Goal: Task Accomplishment & Management: Use online tool/utility

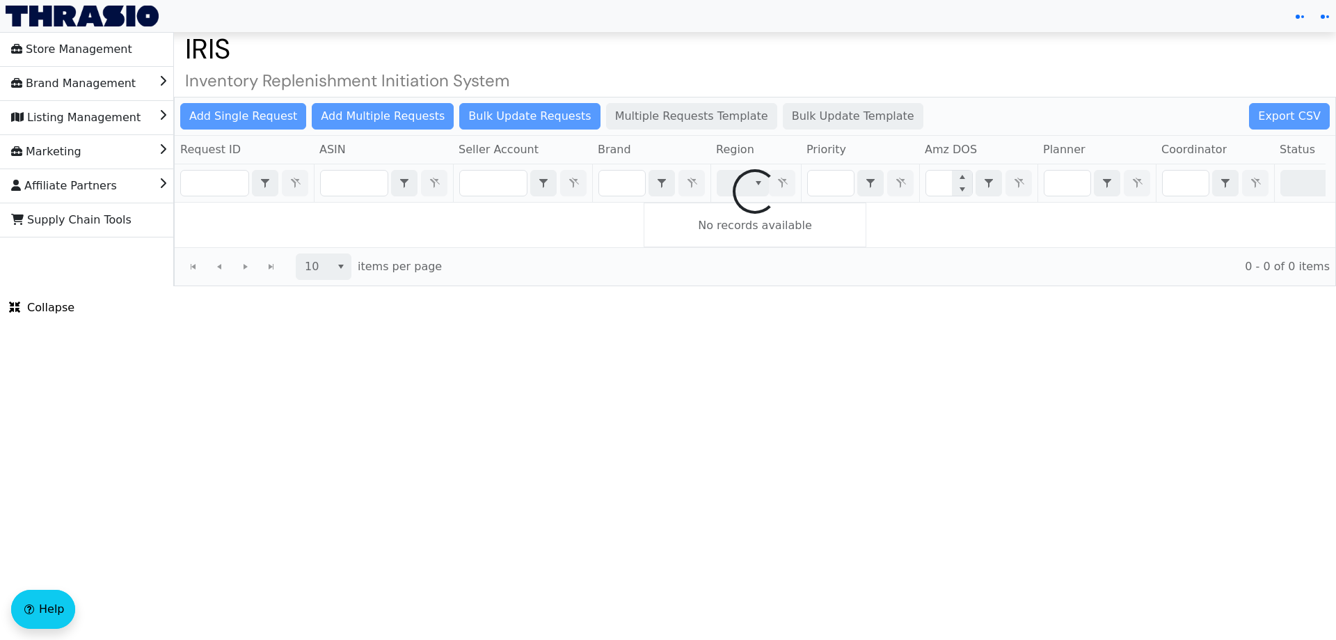
click at [251, 190] on div at bounding box center [755, 191] width 1161 height 188
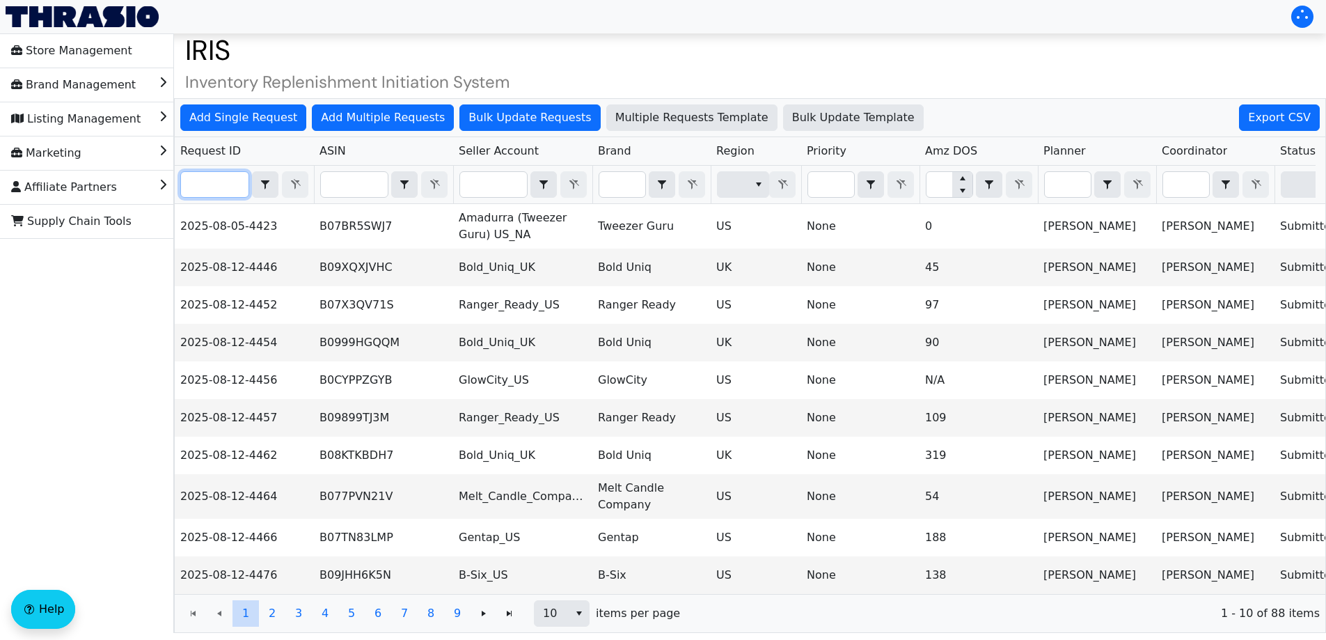
click at [221, 187] on input "Filter" at bounding box center [215, 184] width 68 height 25
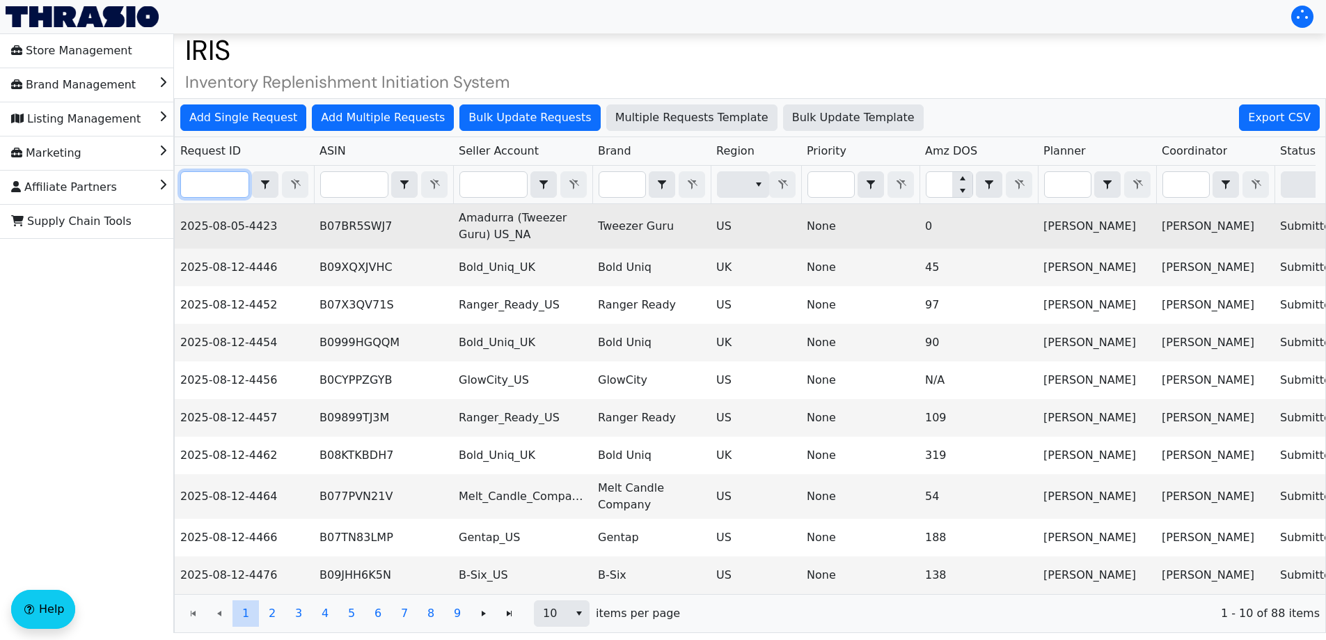
paste input "2025-09-02-4636"
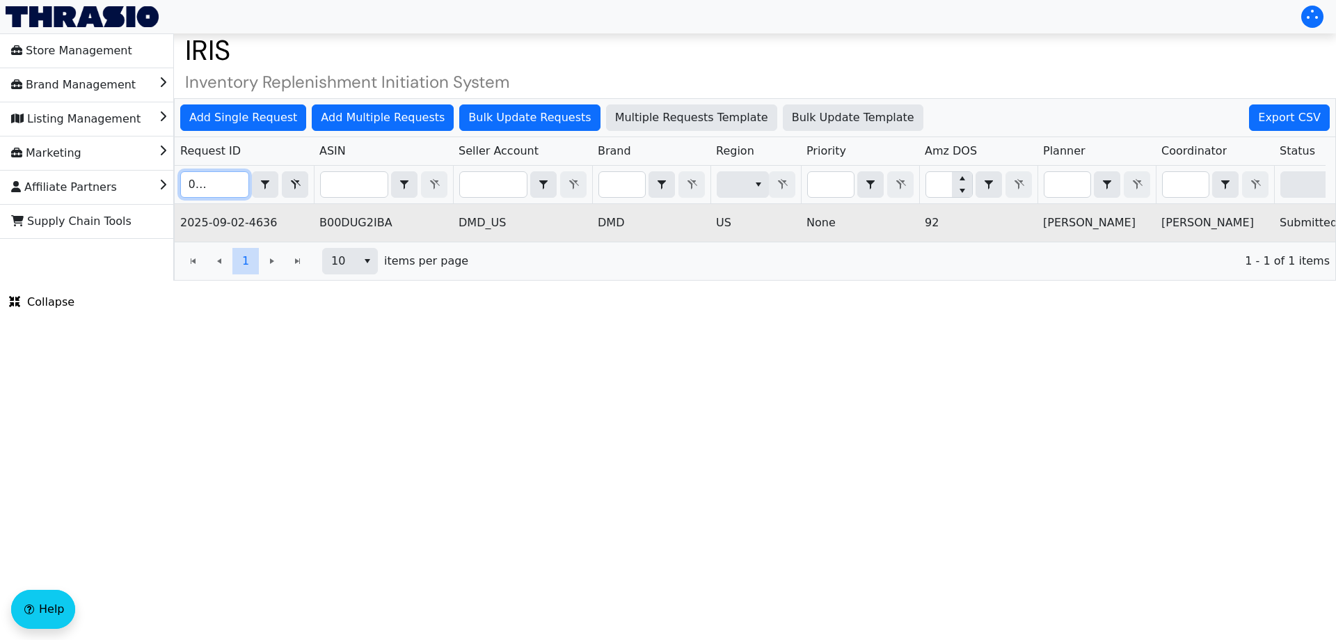
scroll to position [0, 561]
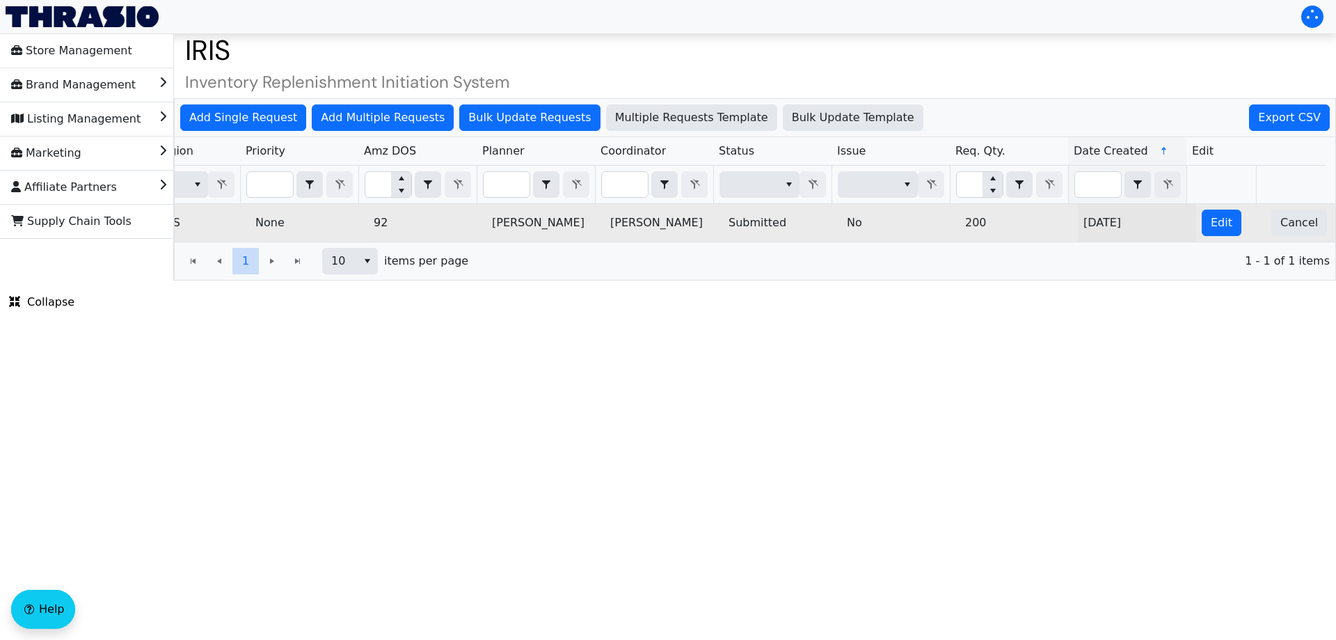
click at [1232, 225] on td "Edit" at bounding box center [1231, 223] width 70 height 38
click at [1217, 225] on span "Edit" at bounding box center [1222, 222] width 22 height 17
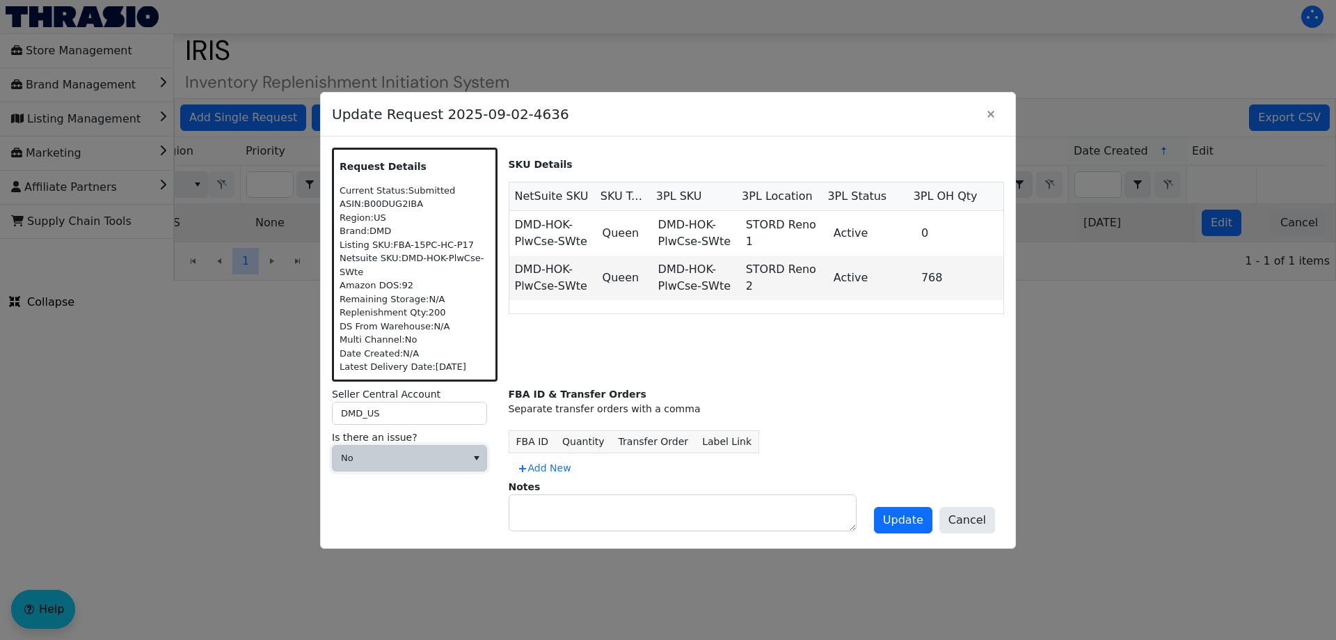
click at [376, 448] on span "No" at bounding box center [400, 457] width 134 height 25
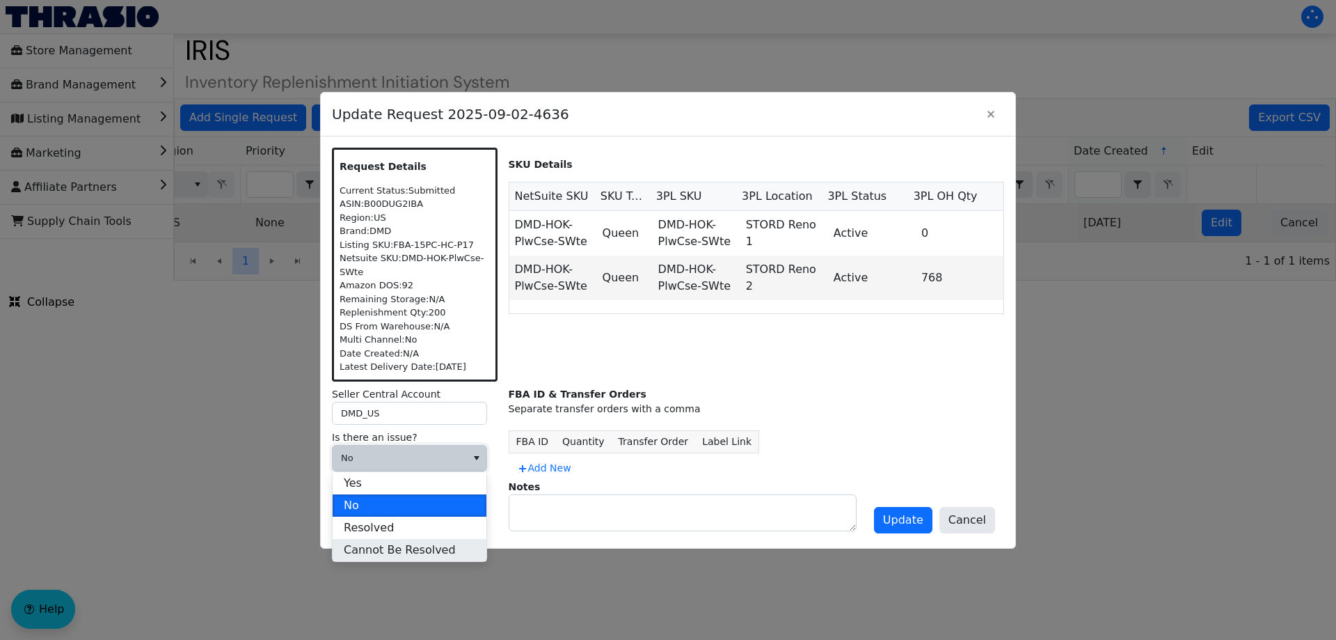
click at [404, 553] on span "Cannot Be Resolved" at bounding box center [400, 549] width 112 height 17
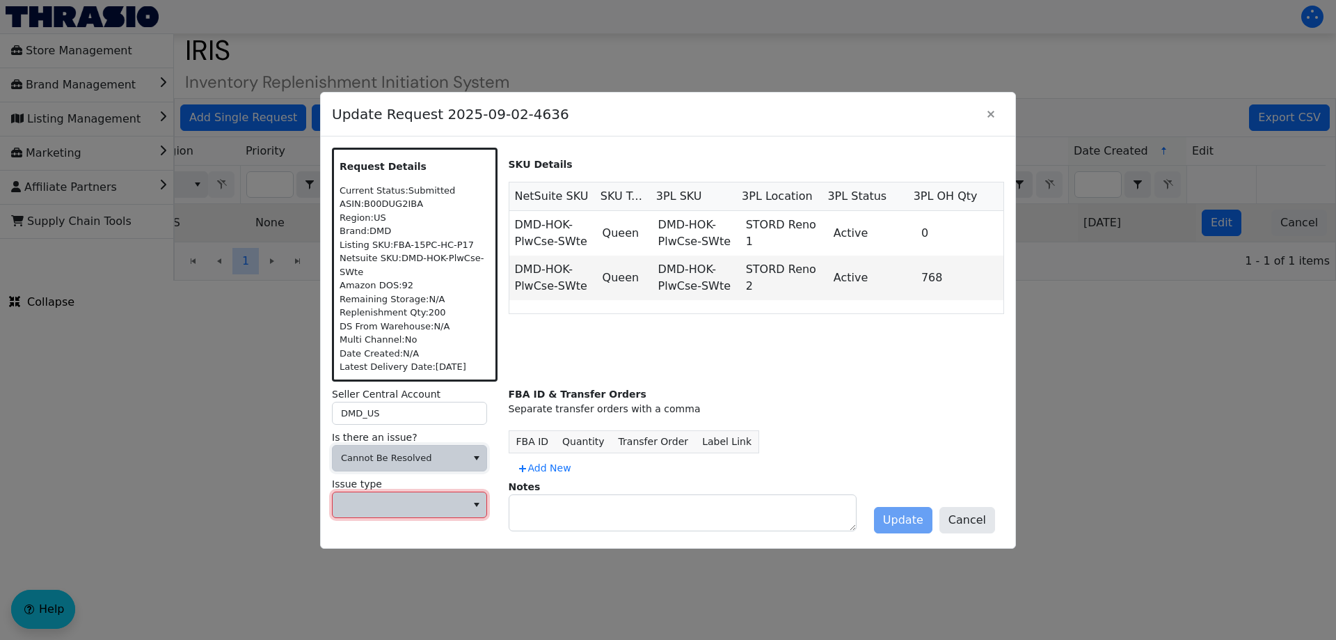
click at [386, 514] on span at bounding box center [400, 504] width 134 height 25
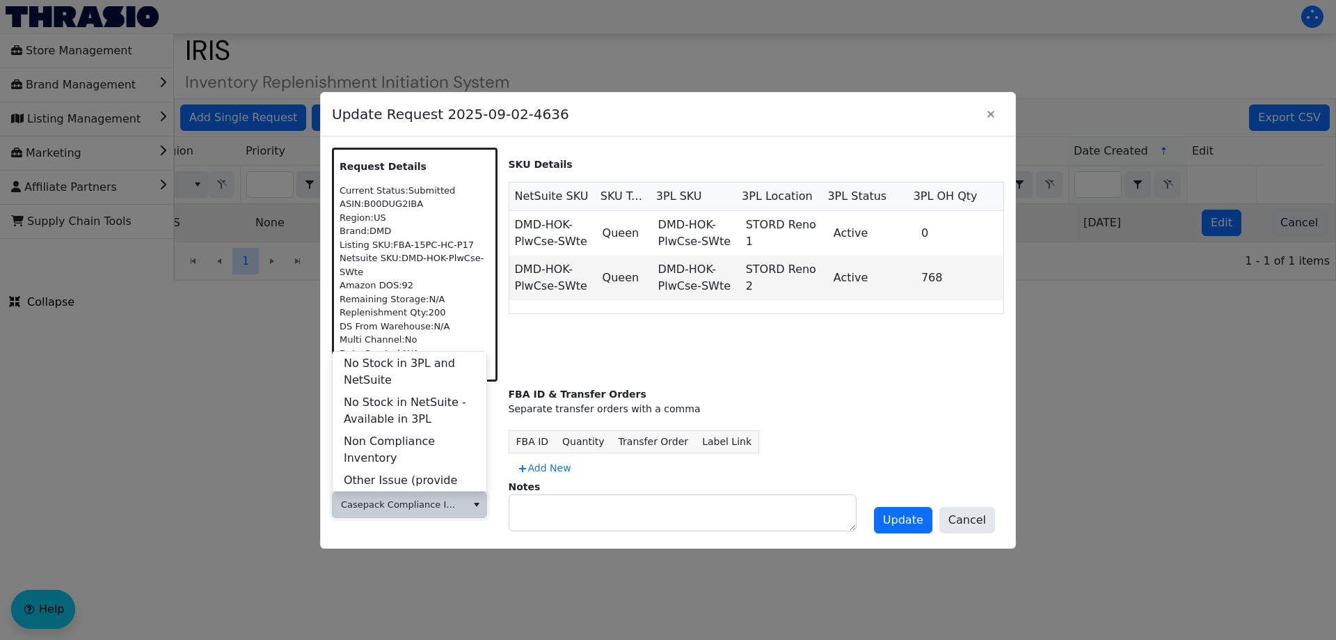
scroll to position [557, 0]
click at [411, 488] on span "Storage Limitation" at bounding box center [395, 496] width 103 height 17
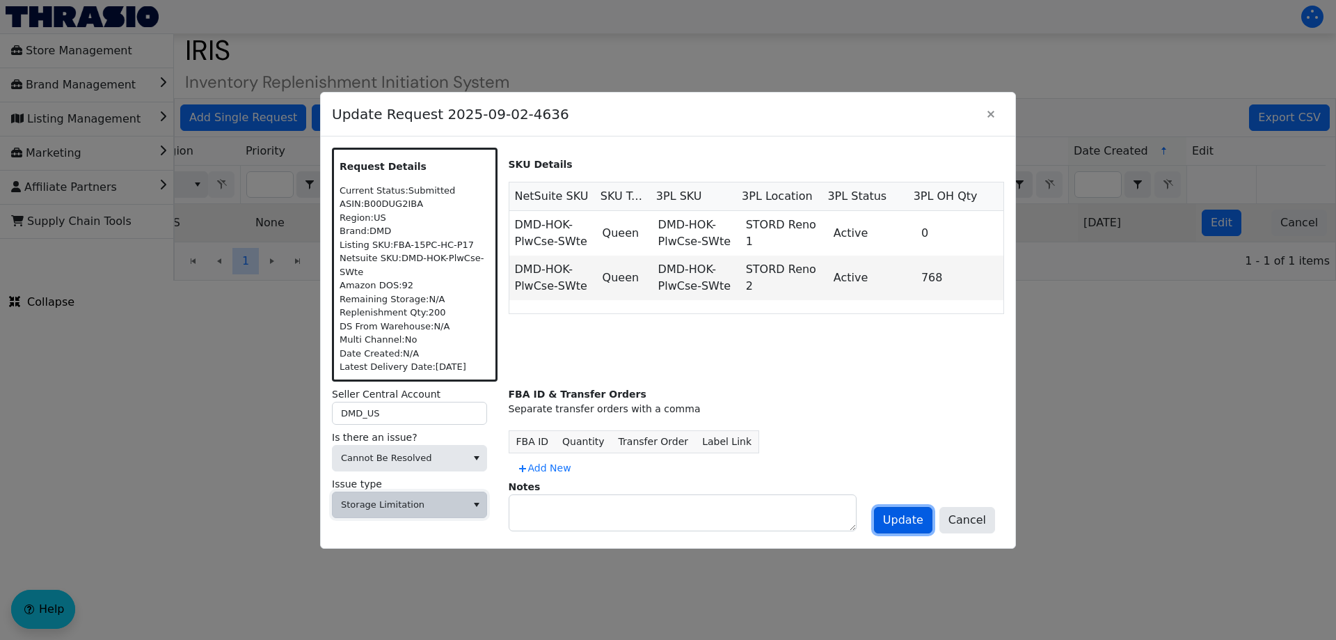
click at [892, 522] on span "Update" at bounding box center [903, 520] width 40 height 17
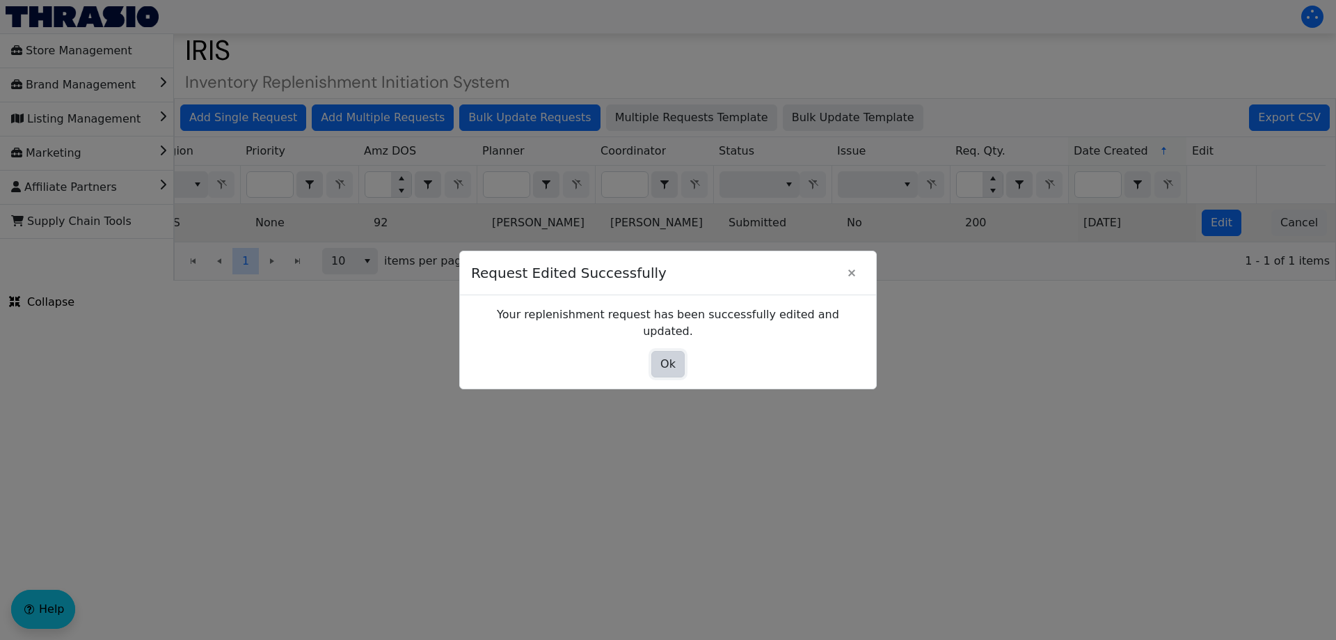
click at [660, 357] on button "Ok" at bounding box center [667, 364] width 33 height 26
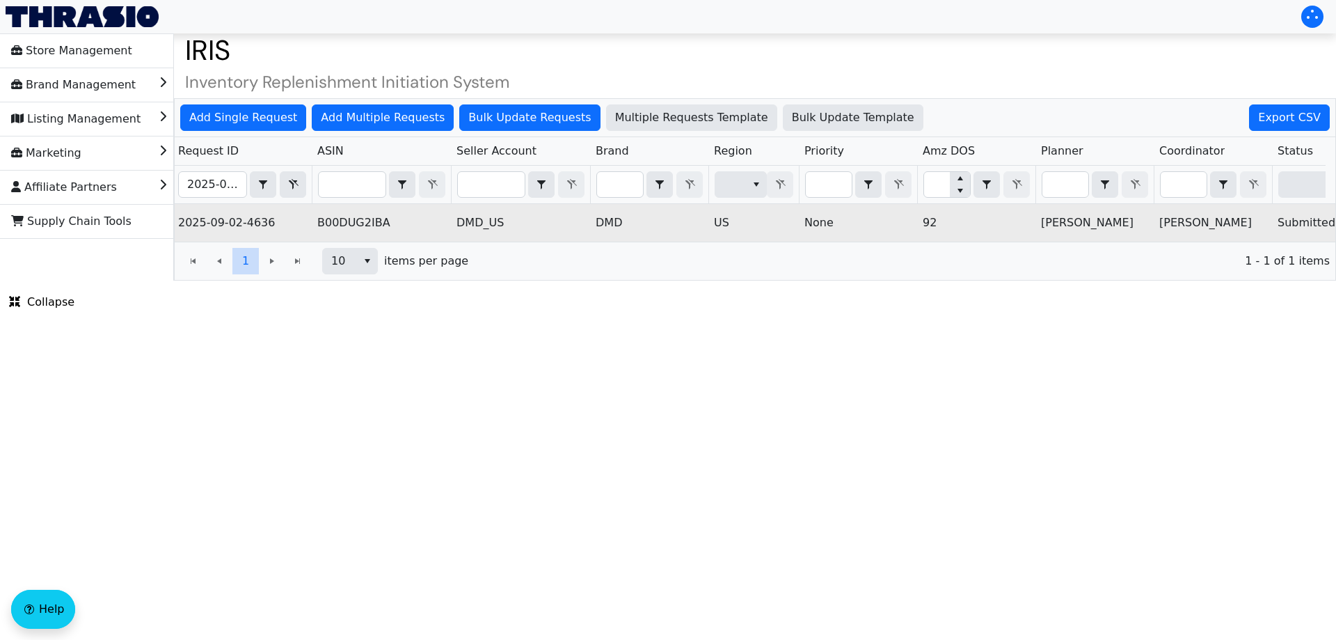
scroll to position [0, 0]
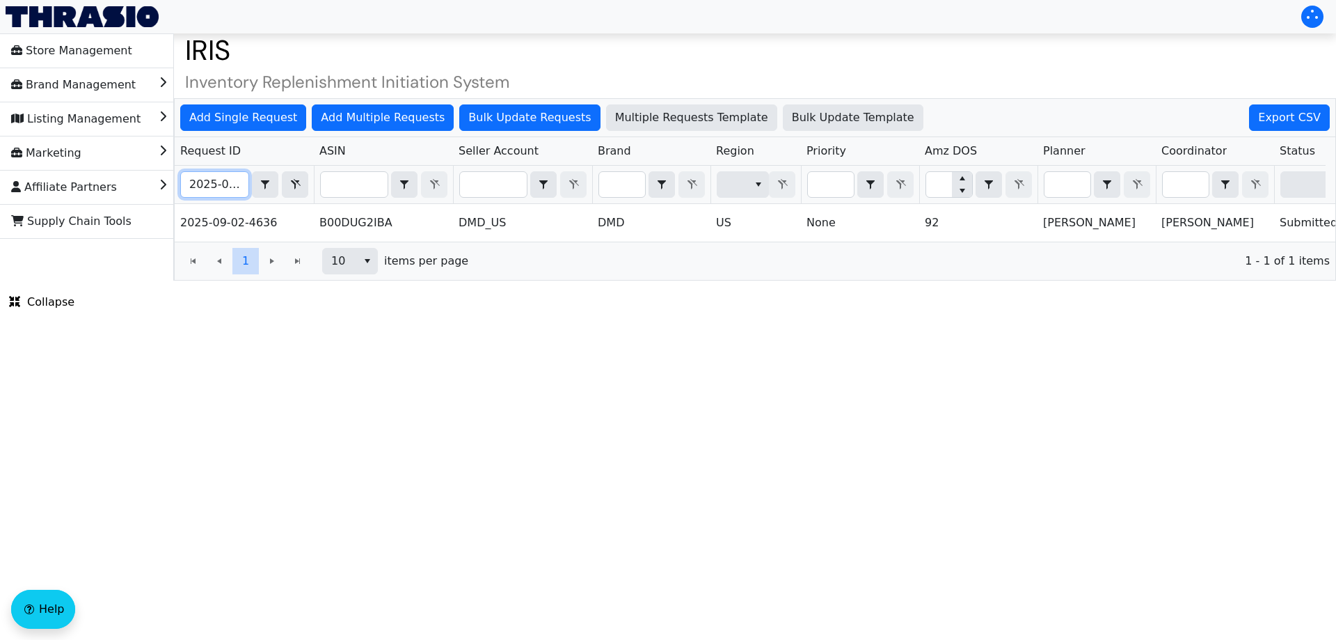
click at [217, 196] on input "2025-09-02-4636" at bounding box center [215, 184] width 68 height 25
paste input "7"
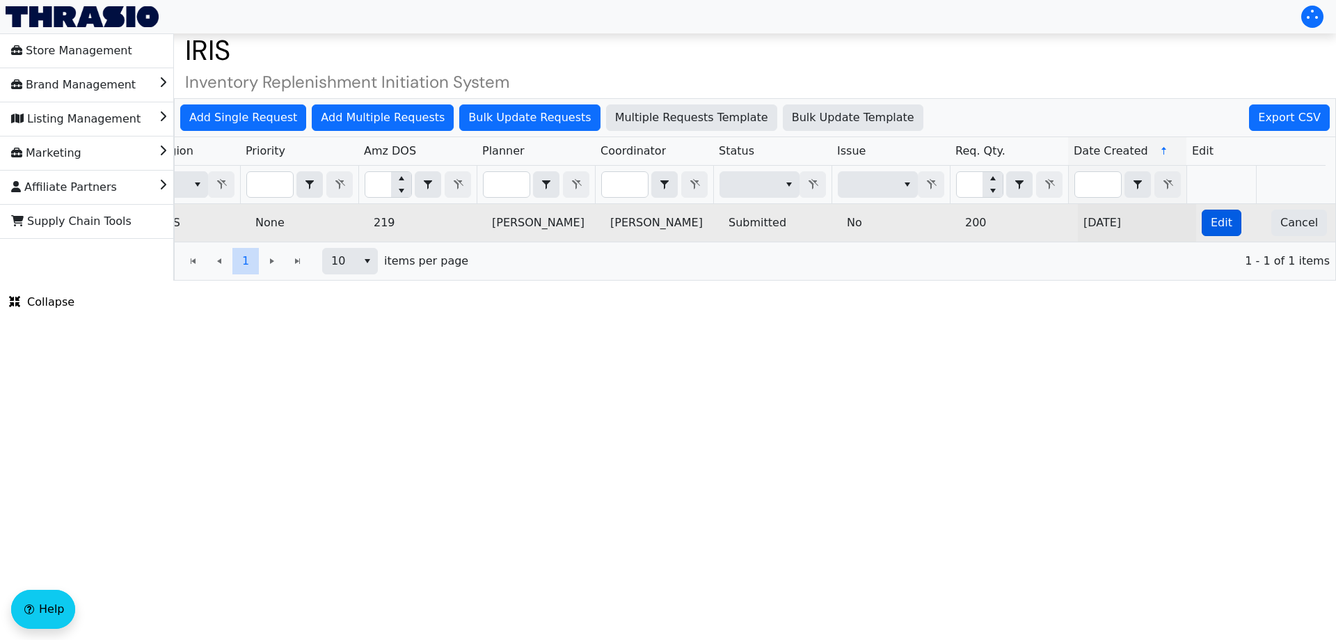
type input "2025-09-02-4637"
click at [1225, 223] on button "Edit" at bounding box center [1222, 222] width 40 height 26
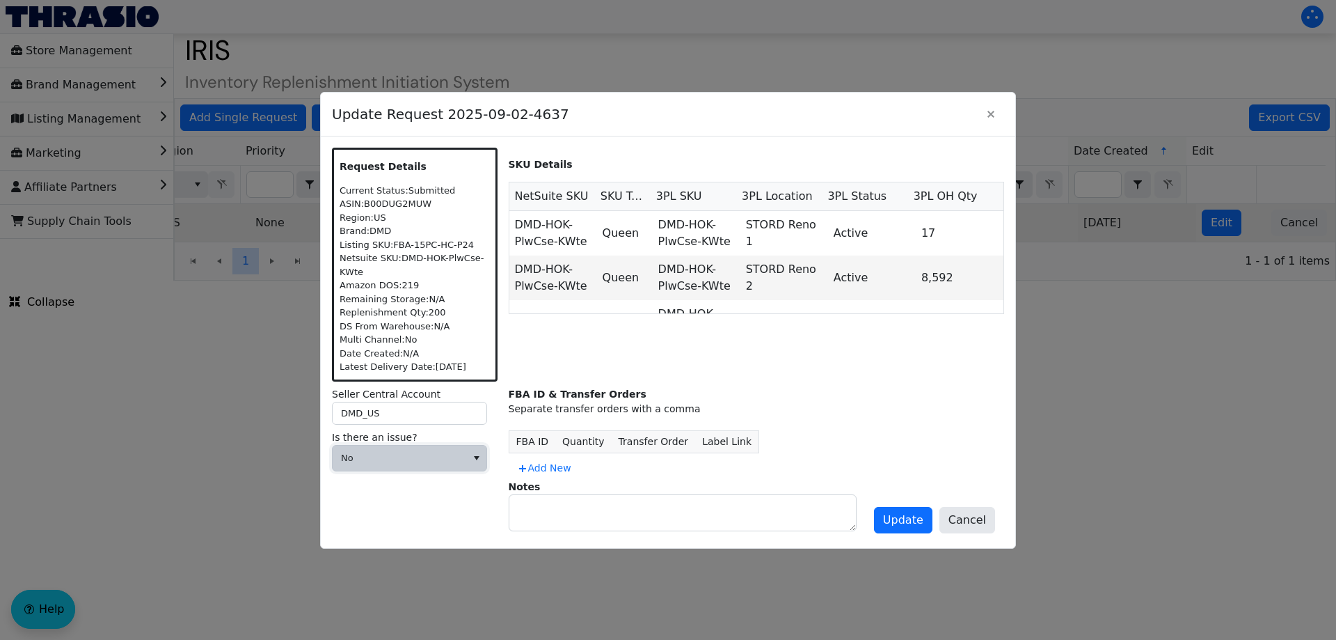
click at [420, 461] on span "No" at bounding box center [399, 458] width 117 height 14
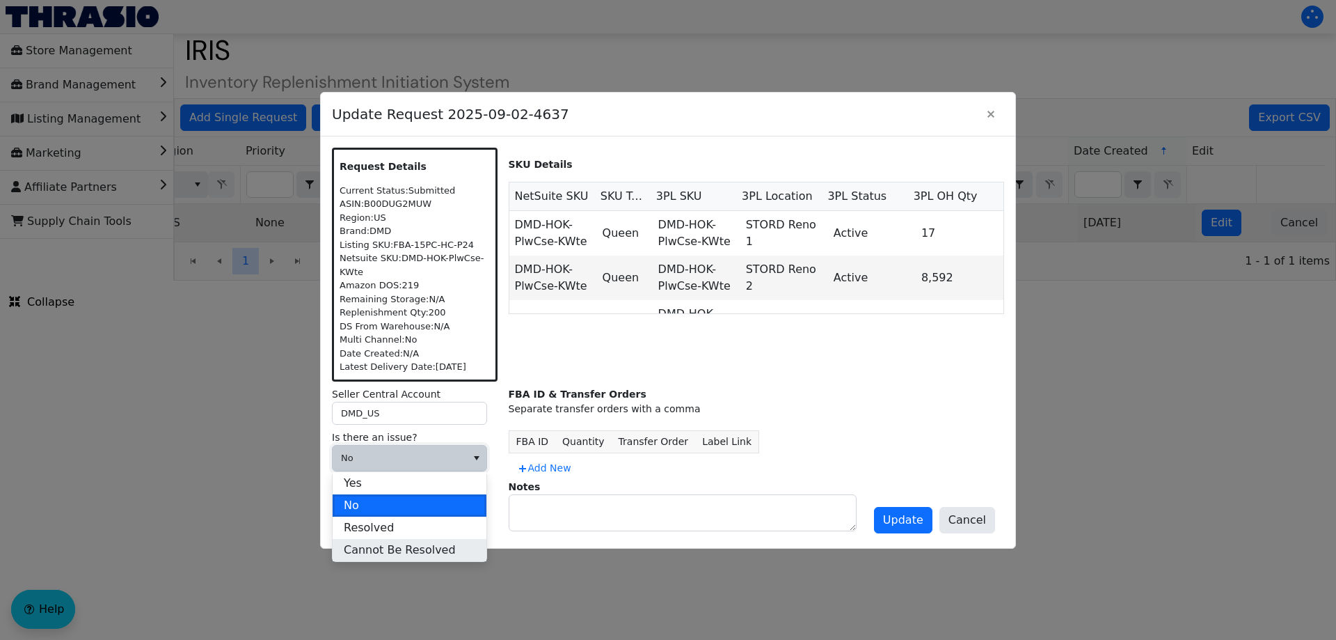
click at [377, 546] on span "Cannot Be Resolved" at bounding box center [400, 549] width 112 height 17
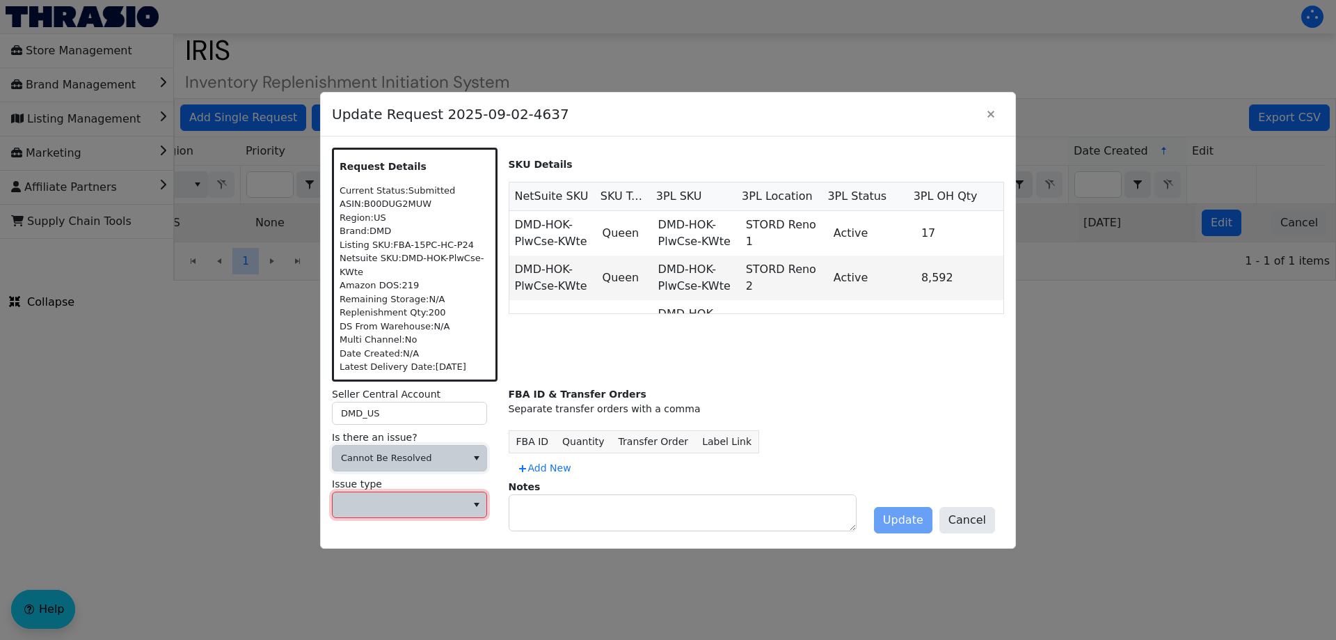
click at [356, 492] on span at bounding box center [400, 504] width 134 height 25
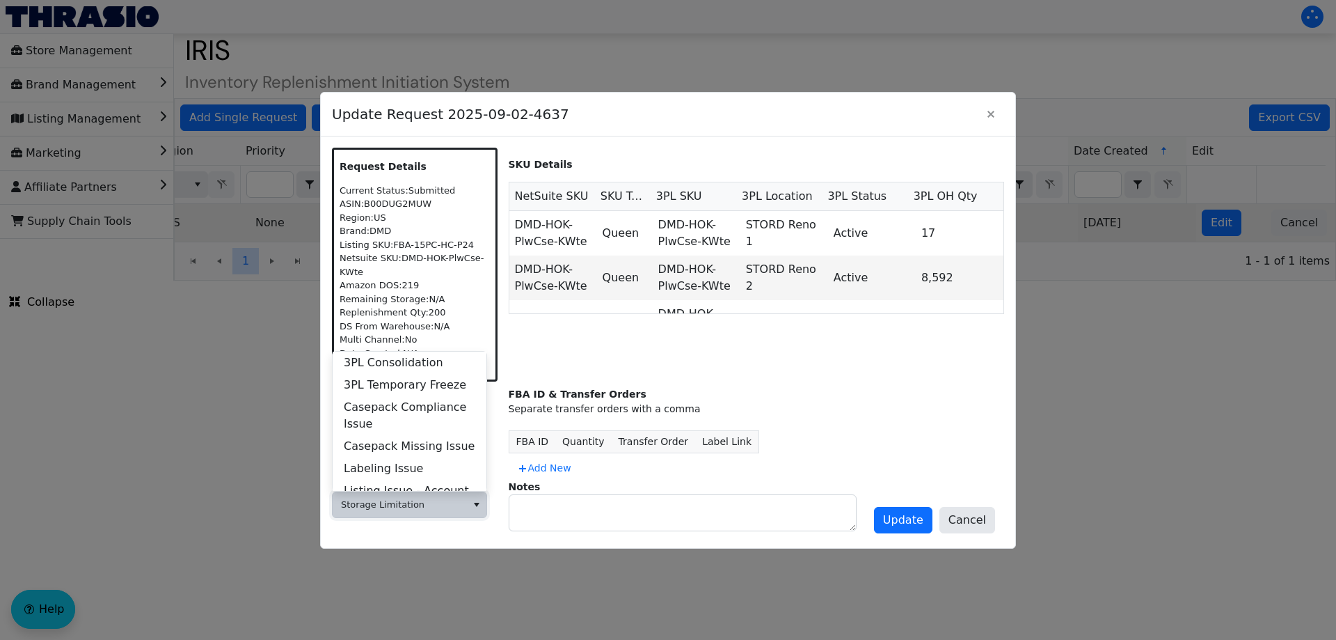
scroll to position [557, 0]
click at [359, 488] on span "Storage Limitation" at bounding box center [395, 496] width 103 height 17
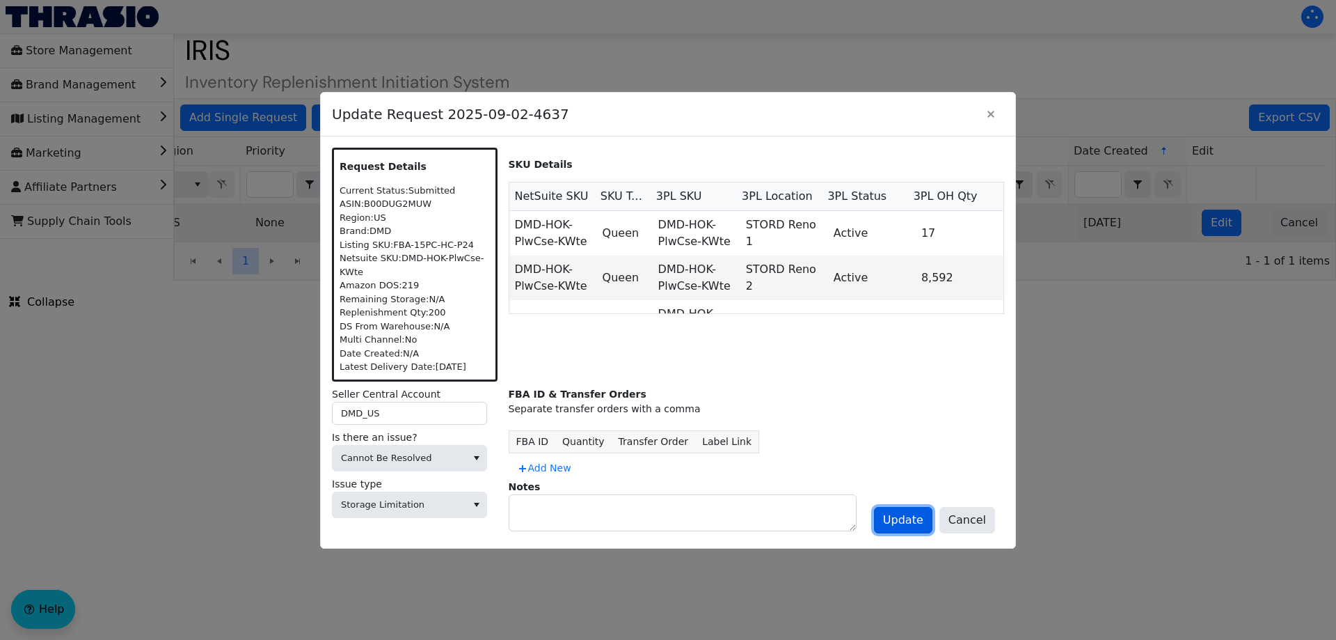
click at [908, 521] on span "Update" at bounding box center [903, 520] width 40 height 17
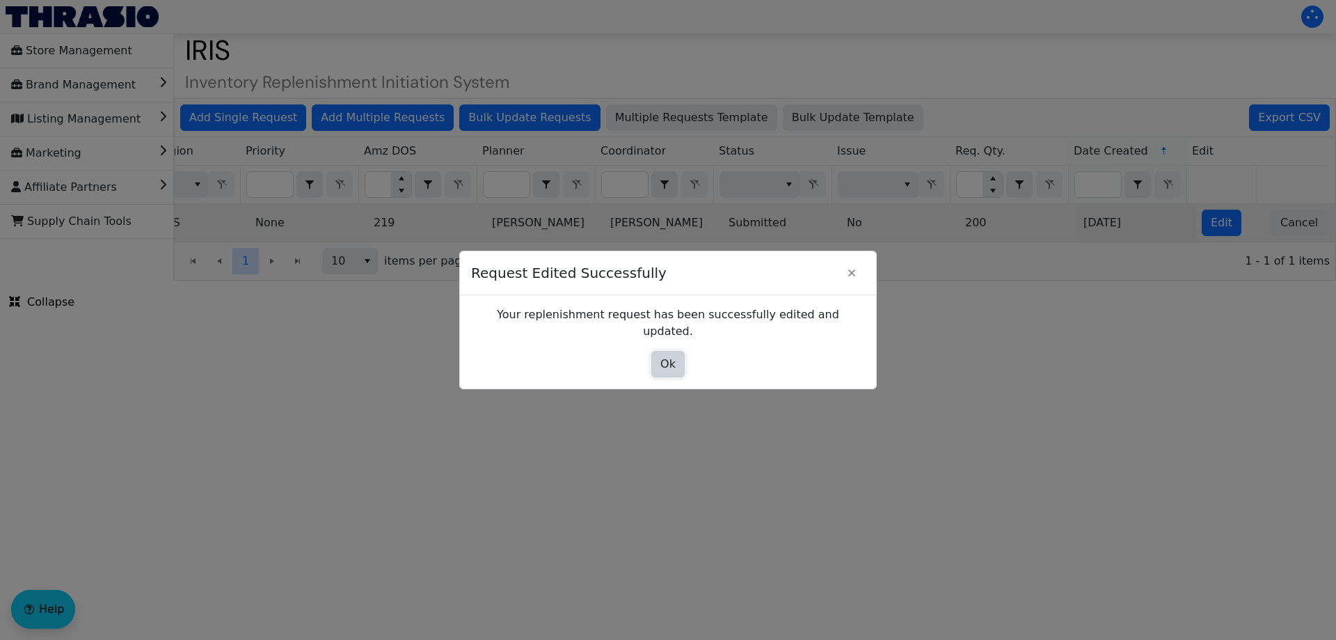
click at [662, 359] on span "Ok" at bounding box center [667, 364] width 15 height 17
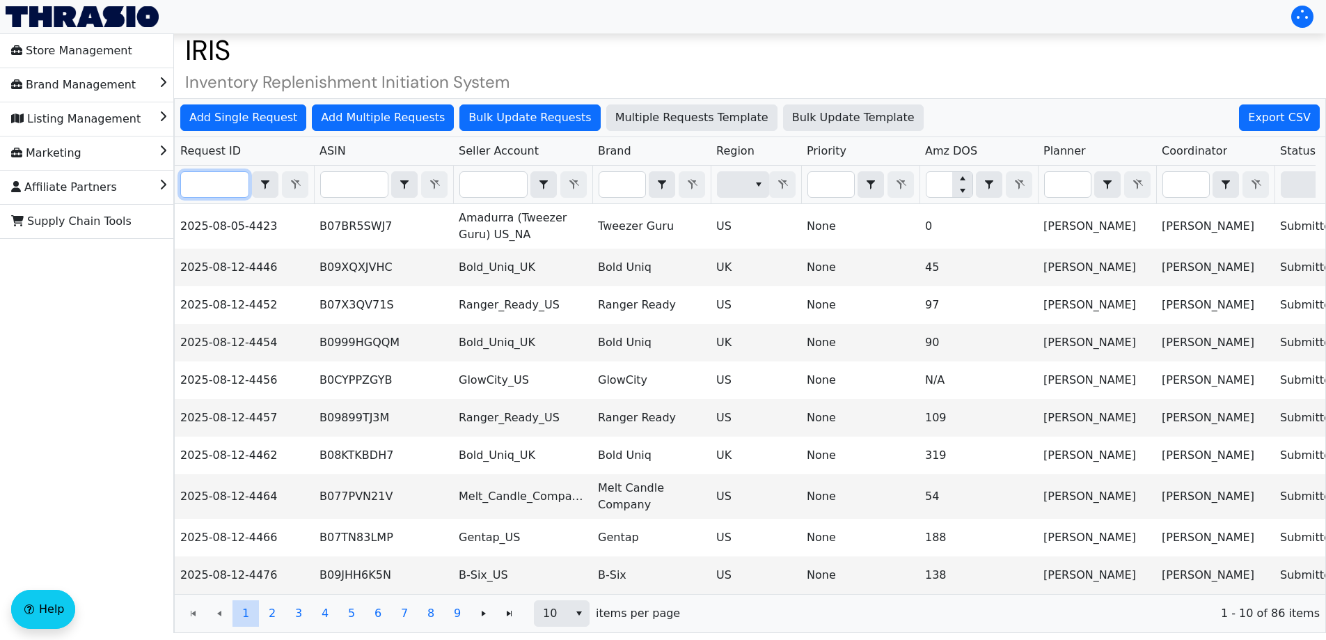
click at [214, 182] on input "Filter" at bounding box center [215, 184] width 68 height 25
paste input "2025-09-02-4647"
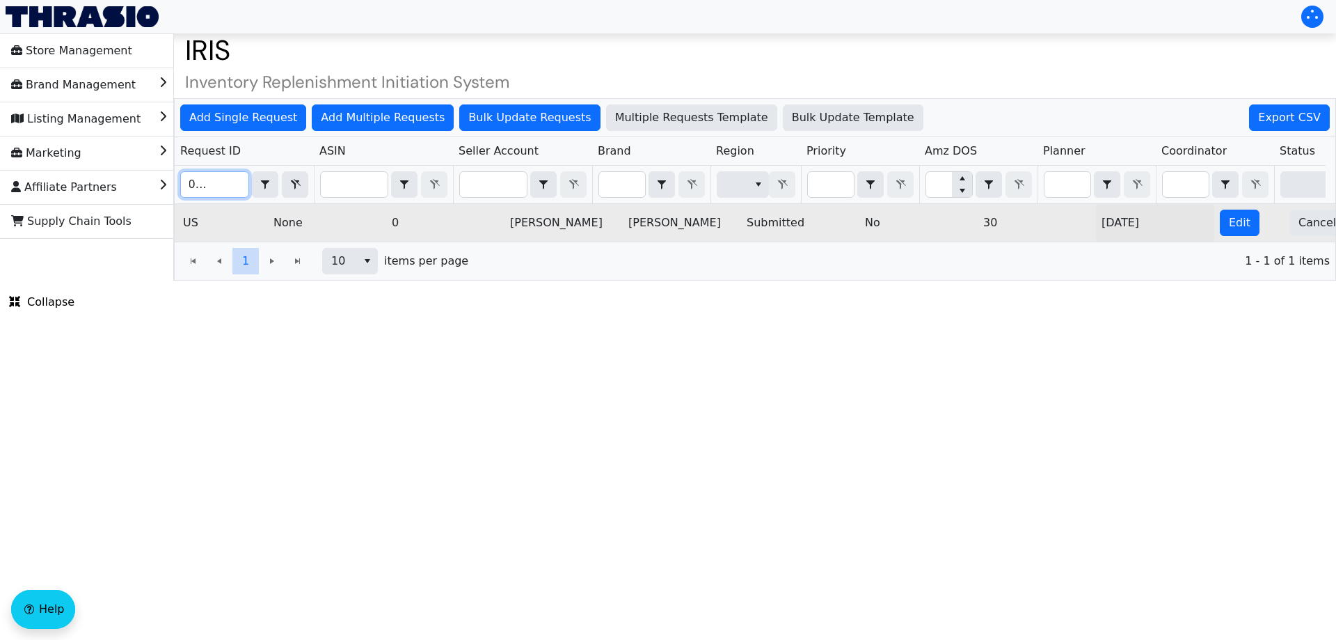
scroll to position [0, 561]
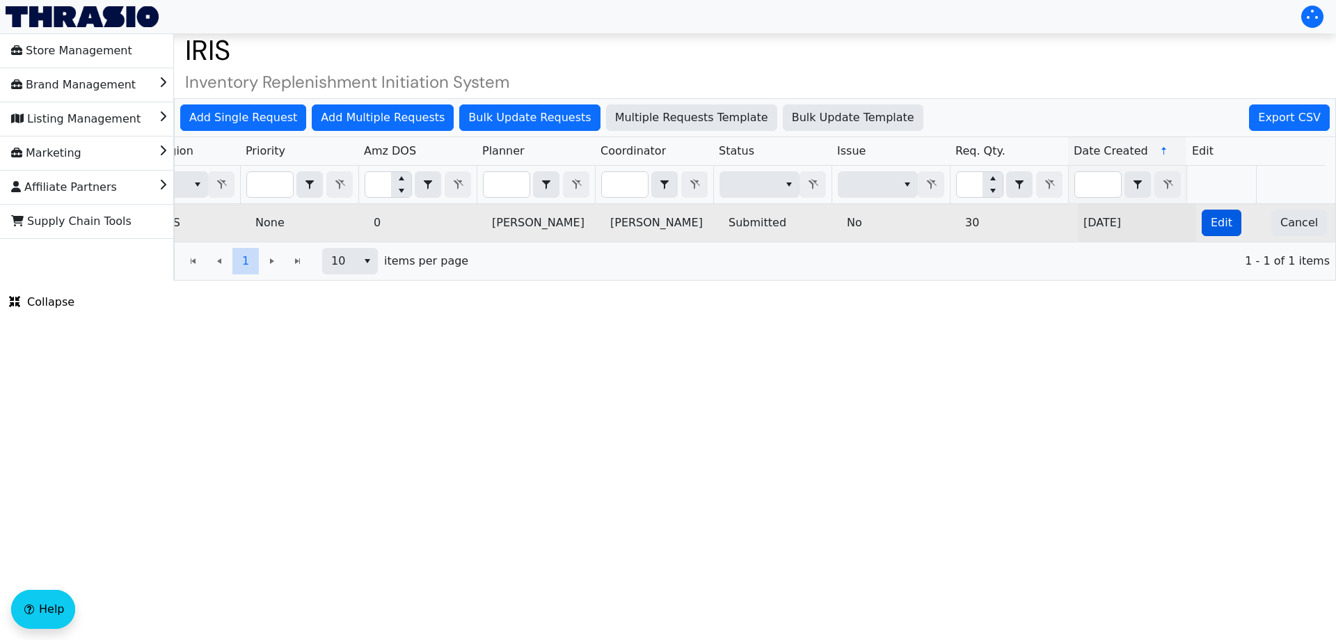
type input "2025-09-02-4647"
click at [1217, 226] on span "Edit" at bounding box center [1222, 222] width 22 height 17
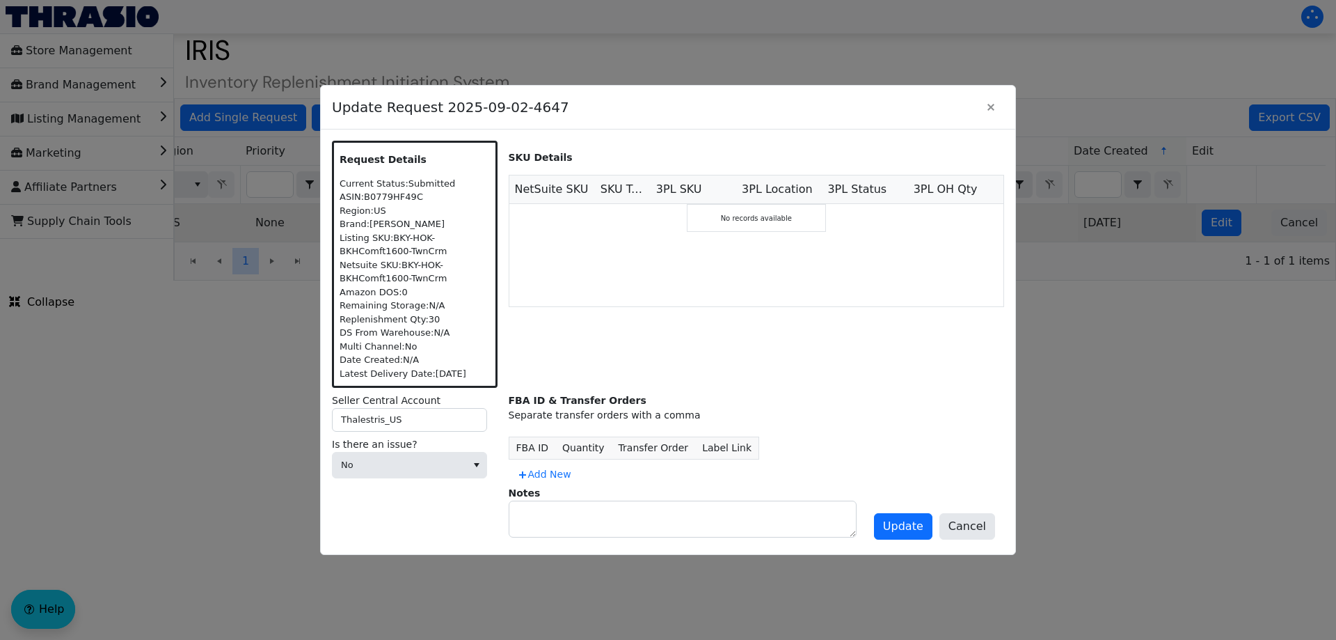
scroll to position [0, 0]
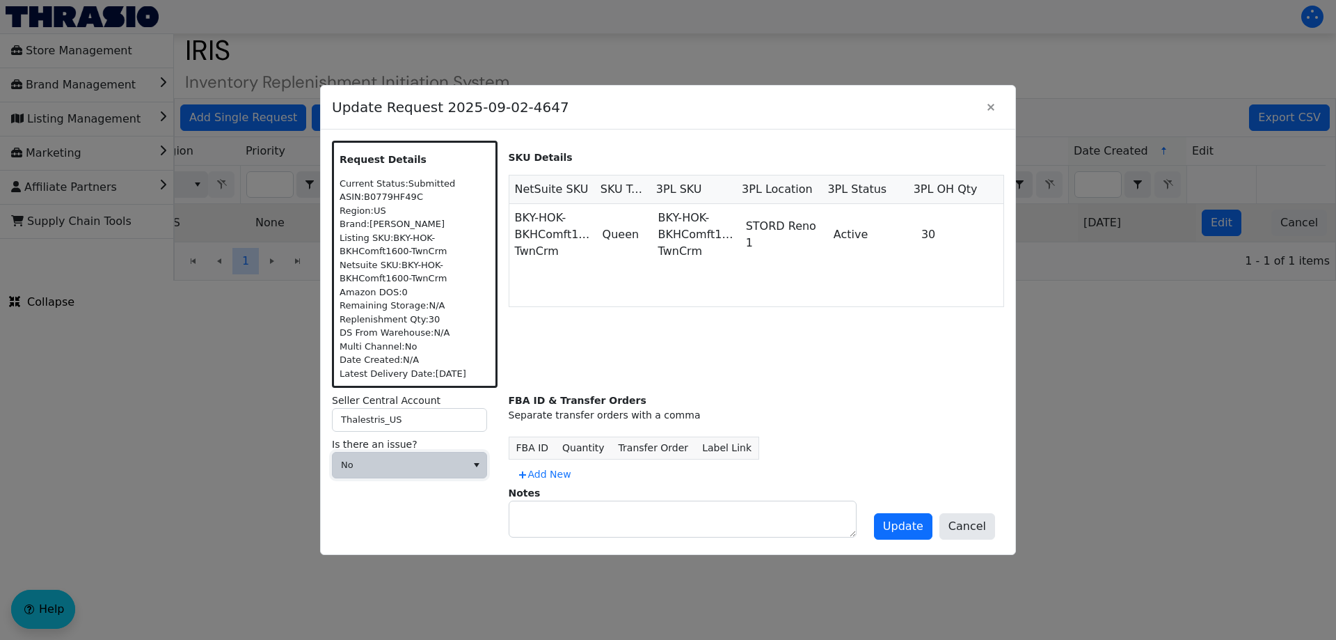
click at [434, 468] on span "No" at bounding box center [399, 465] width 117 height 14
click at [375, 556] on span "Cannot Be Resolved" at bounding box center [400, 556] width 112 height 17
click at [380, 515] on span at bounding box center [399, 512] width 117 height 14
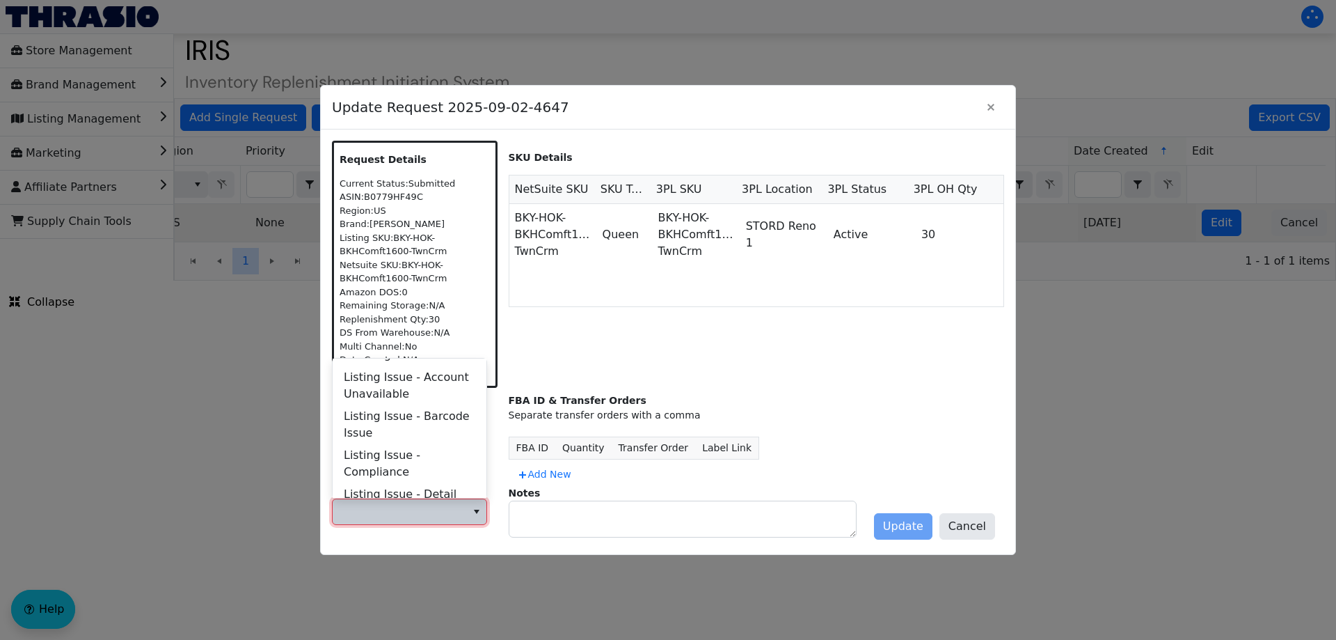
scroll to position [122, 0]
click at [433, 418] on span "Listing Issue - Barcode Issue" at bounding box center [410, 422] width 132 height 33
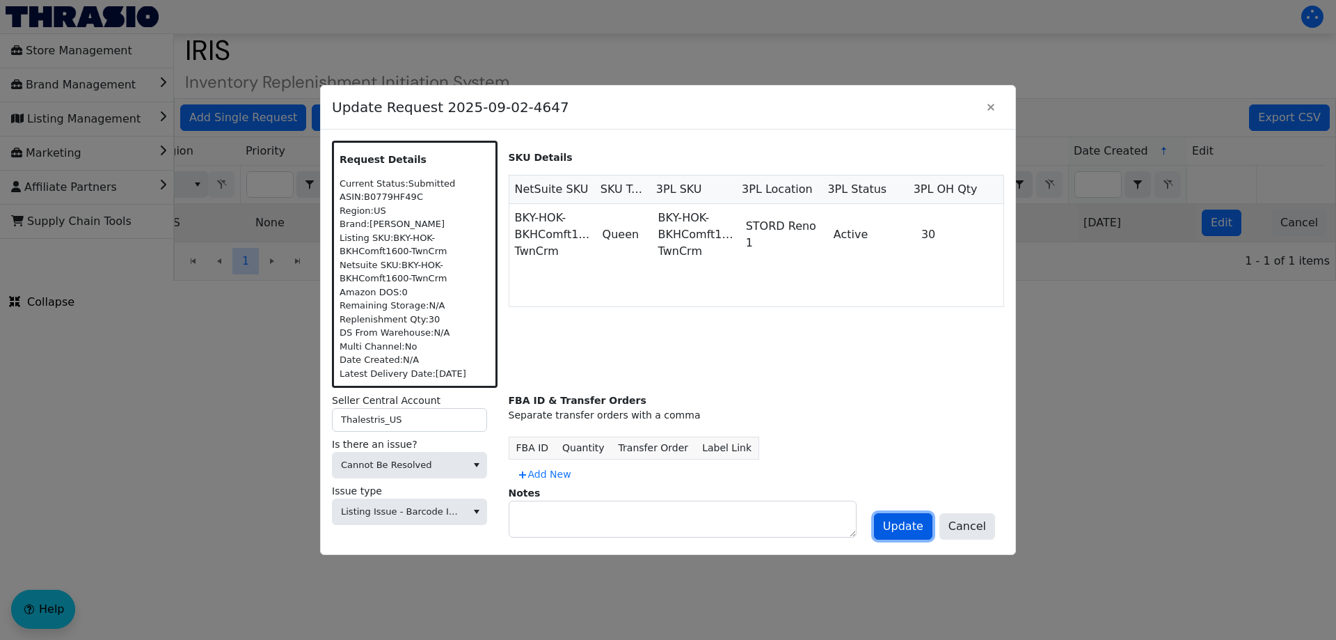
click at [915, 525] on span "Update" at bounding box center [903, 526] width 40 height 17
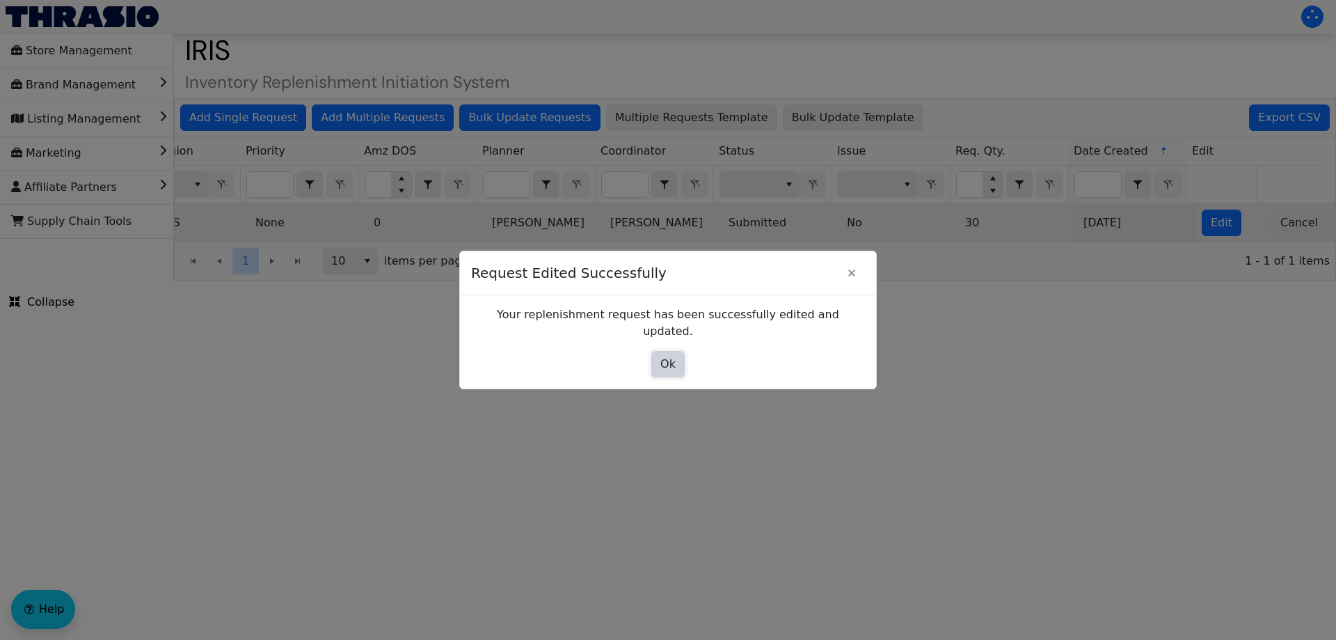
click at [672, 356] on span "Ok" at bounding box center [667, 364] width 15 height 17
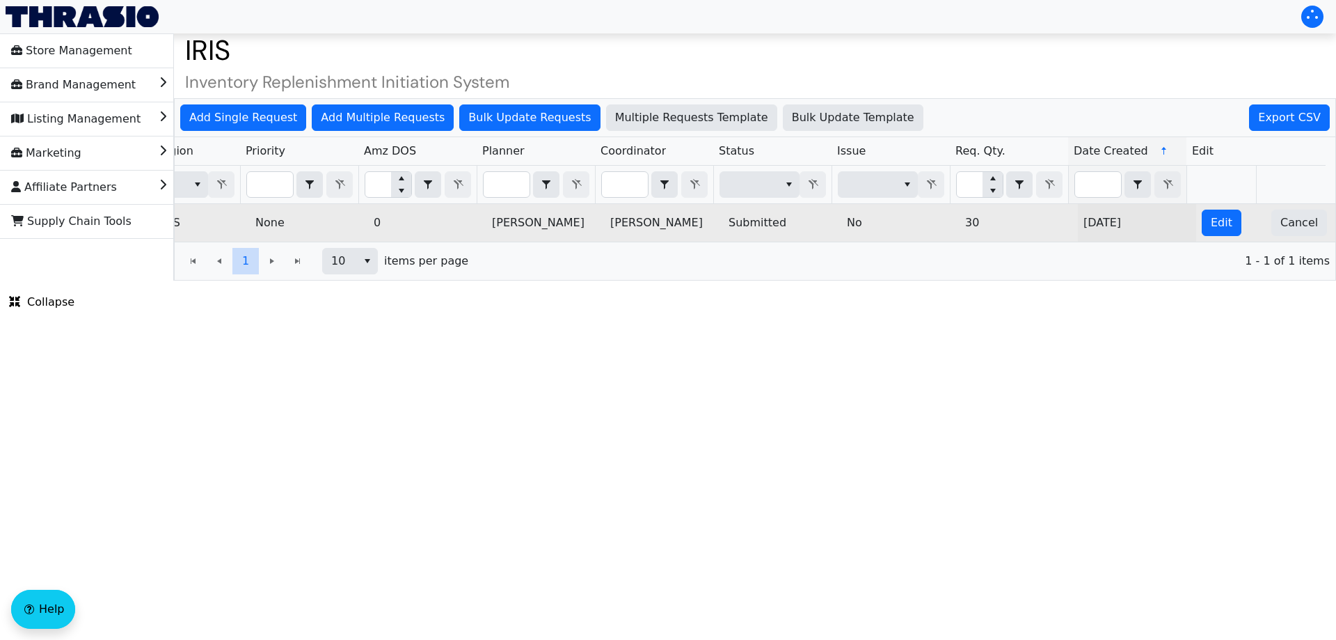
scroll to position [0, 0]
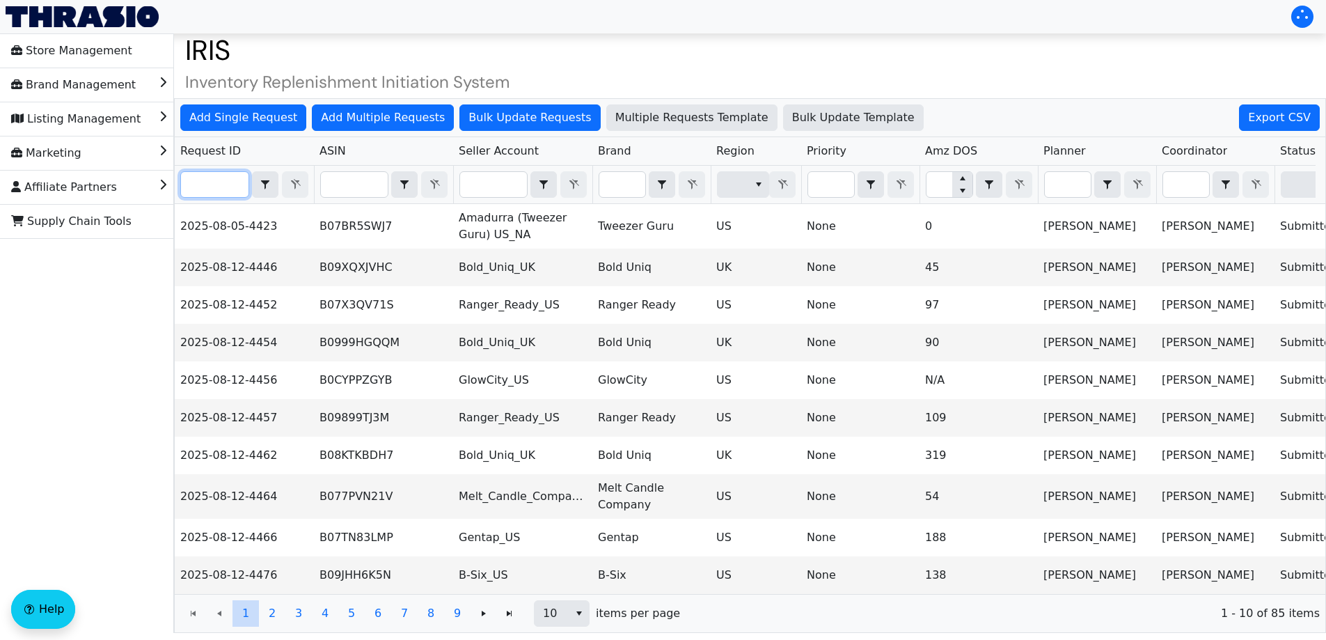
click at [222, 189] on input "Filter" at bounding box center [215, 184] width 68 height 25
paste input "2025-08-19-4511"
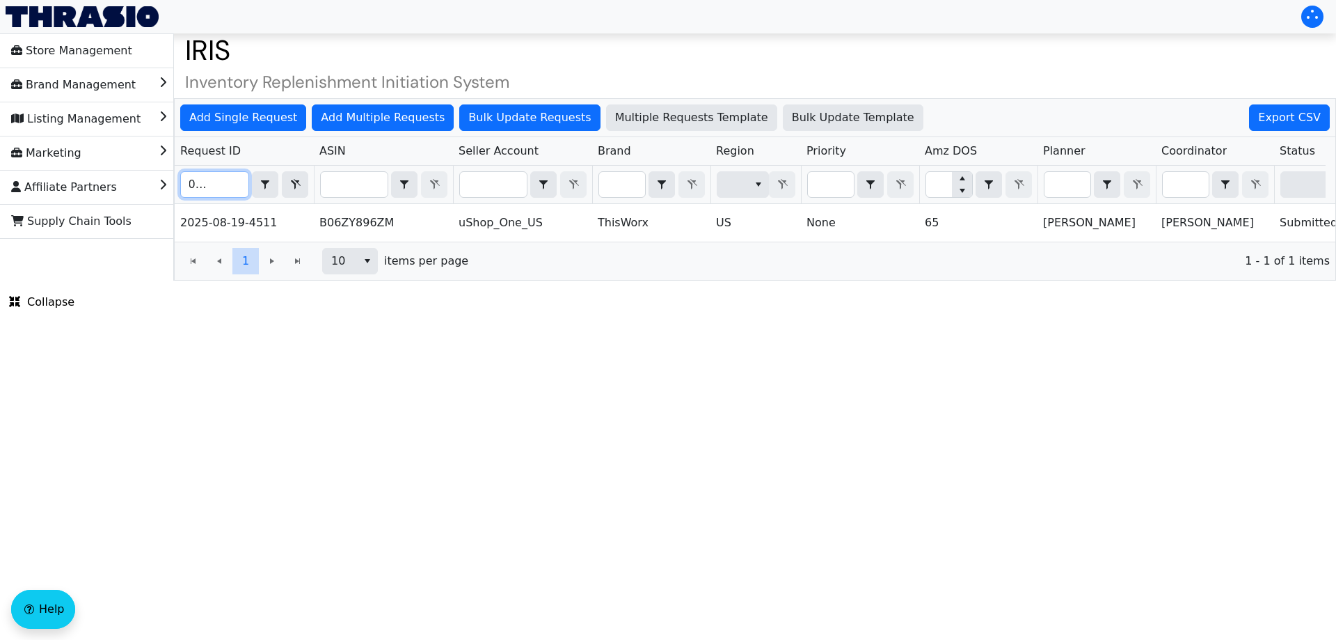
scroll to position [0, 561]
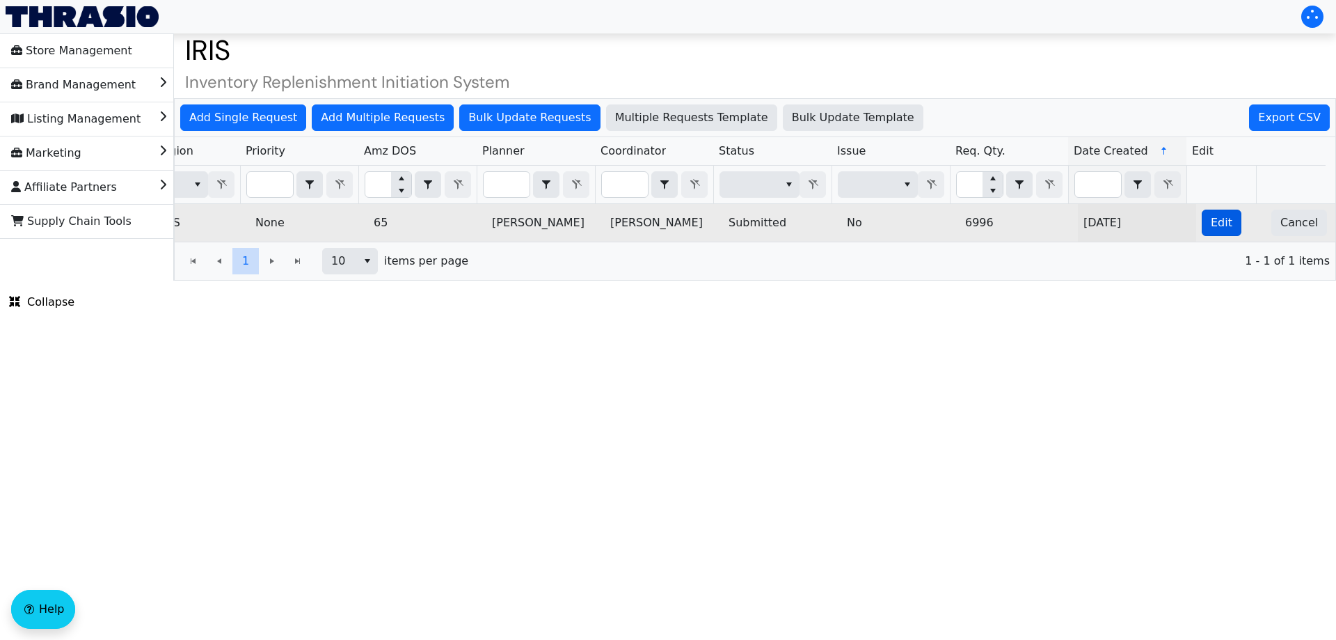
type input "2025-08-19-4511"
click at [1202, 231] on button "Edit" at bounding box center [1222, 222] width 40 height 26
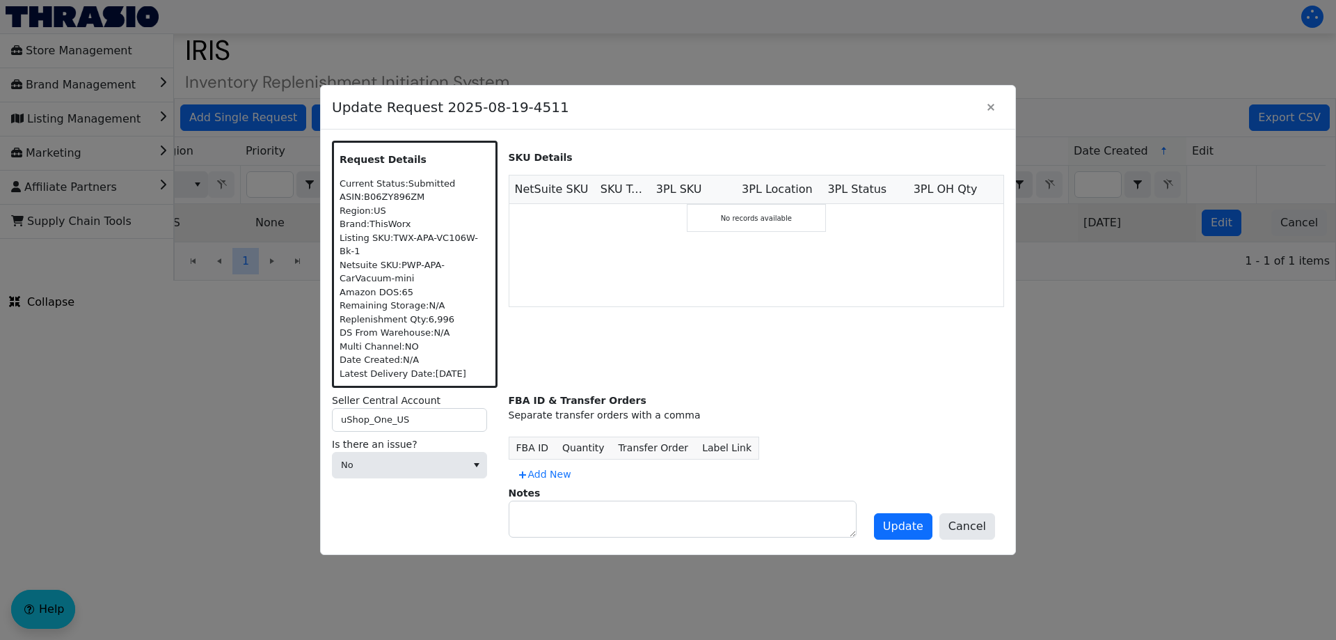
scroll to position [0, 0]
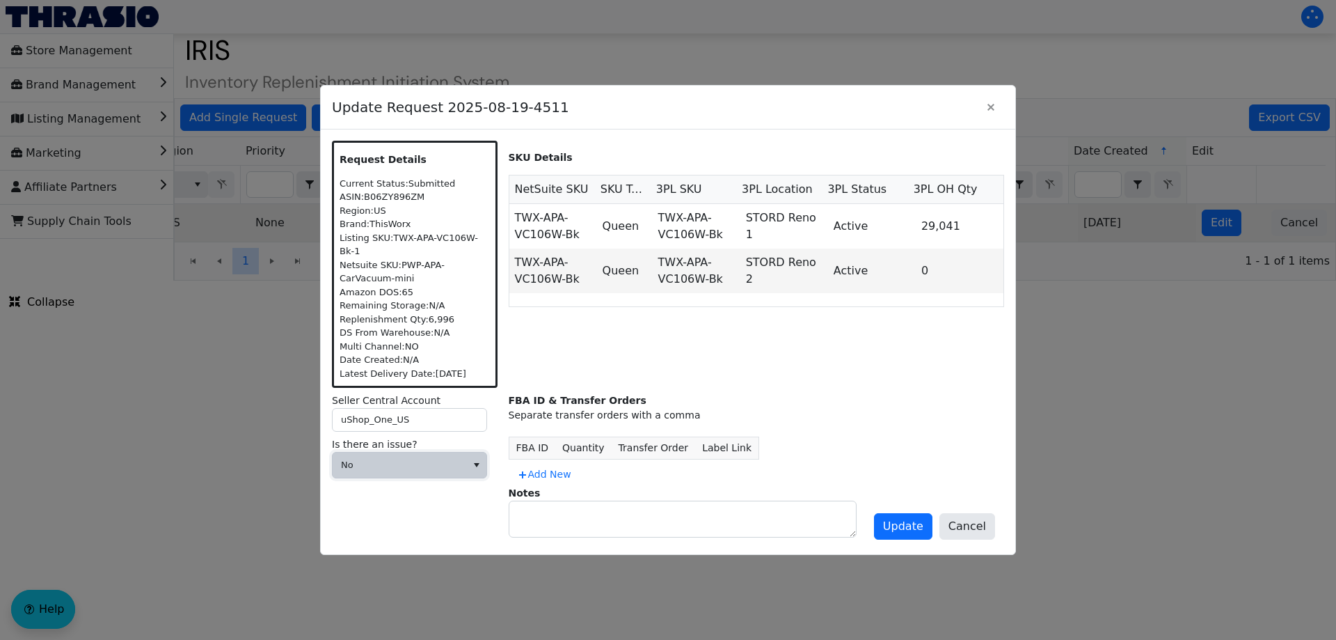
click at [450, 464] on span "No" at bounding box center [399, 465] width 117 height 14
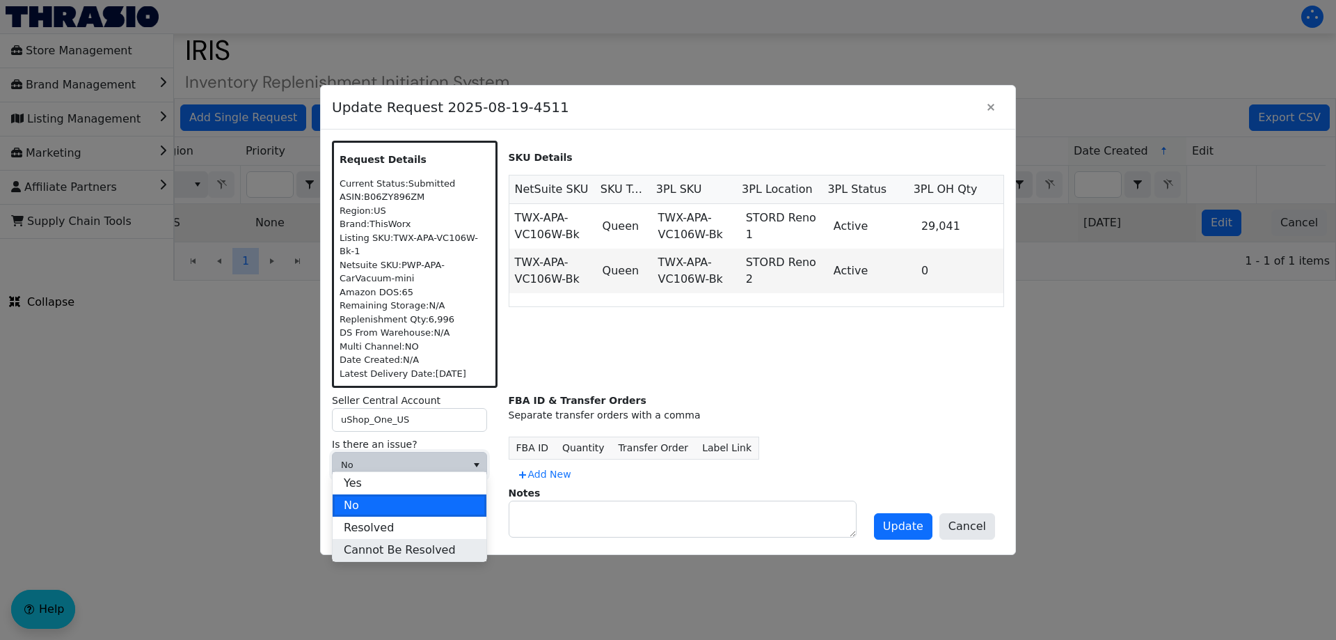
click at [377, 546] on span "Cannot Be Resolved" at bounding box center [400, 549] width 112 height 17
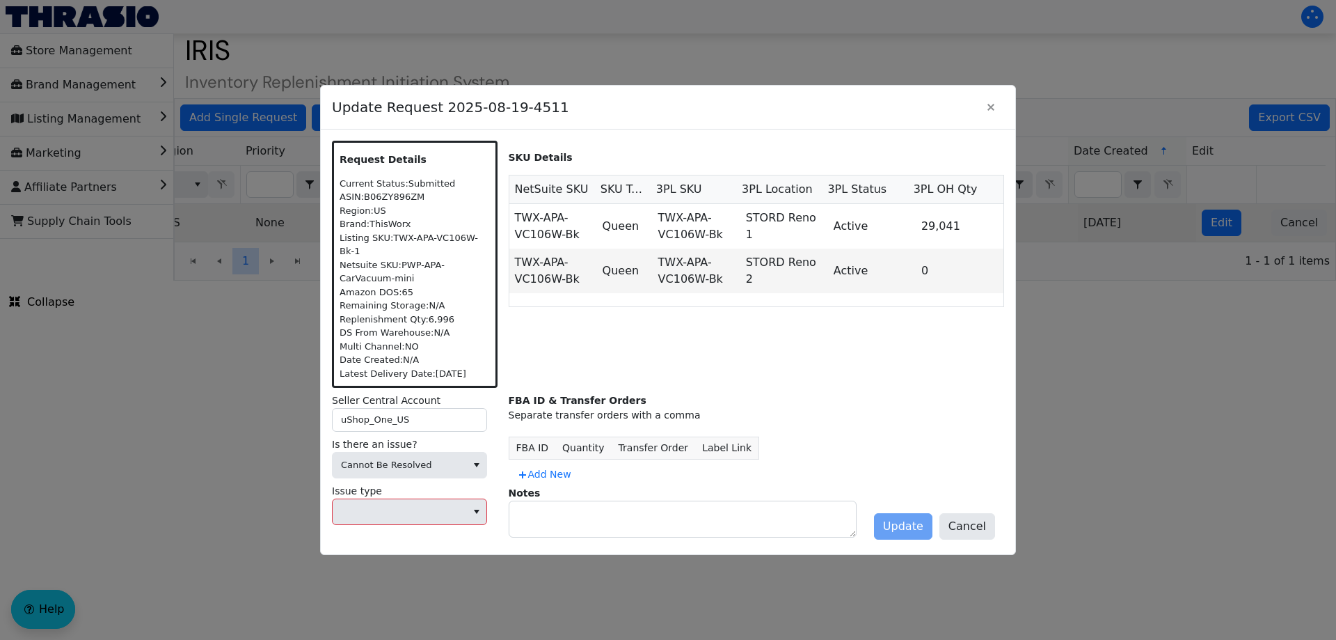
click at [396, 523] on div "Seller Central Account uShop_One_US Is there an issue? Cannot Be Resolved Issue…" at bounding box center [415, 468] width 166 height 150
click at [393, 512] on span at bounding box center [400, 511] width 134 height 25
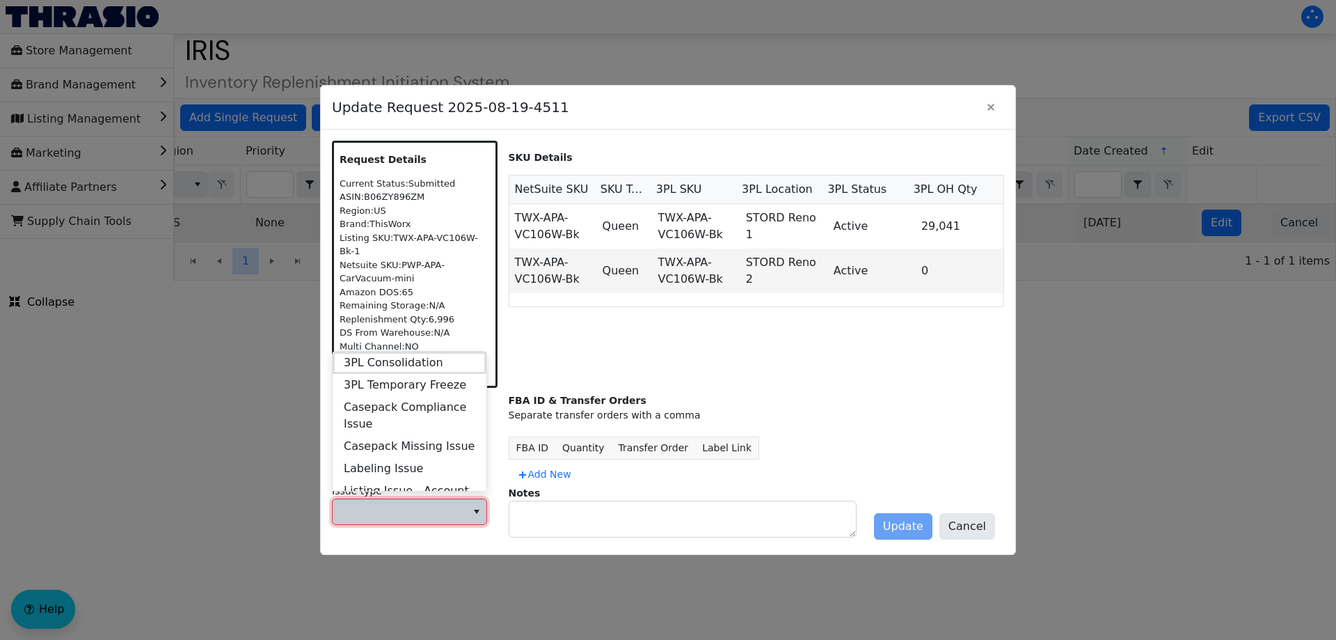
scroll to position [535, 0]
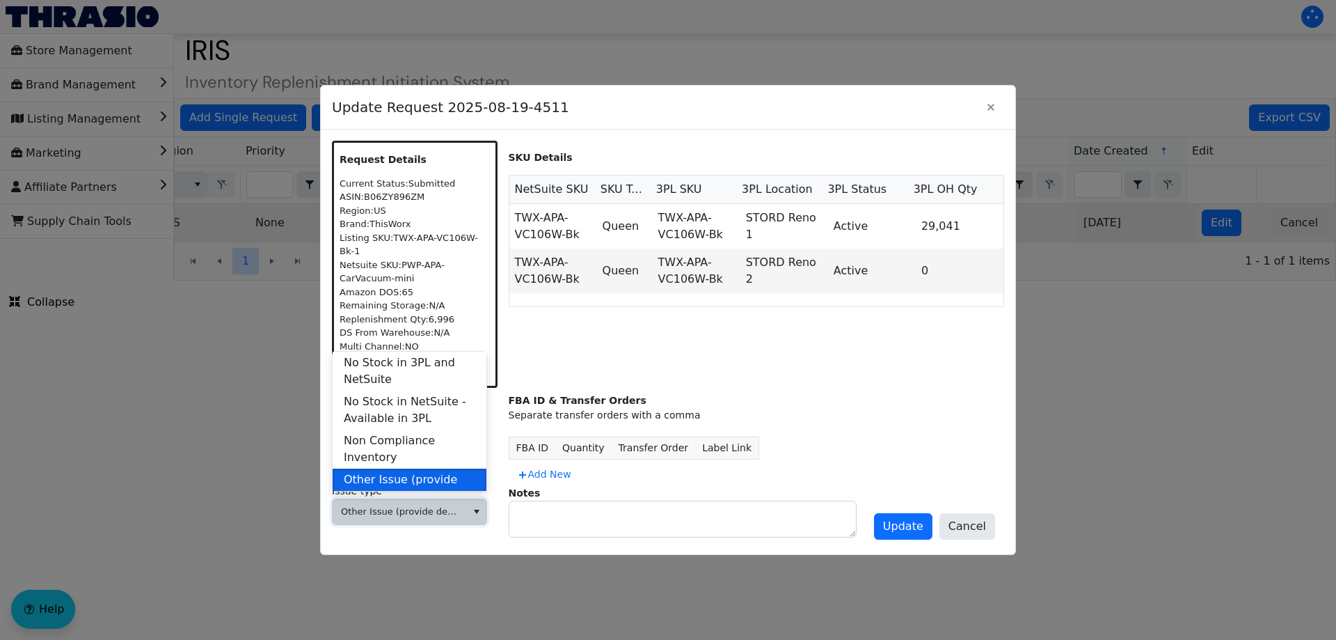
click at [417, 473] on span "Other Issue (provide details in notes)" at bounding box center [410, 487] width 132 height 33
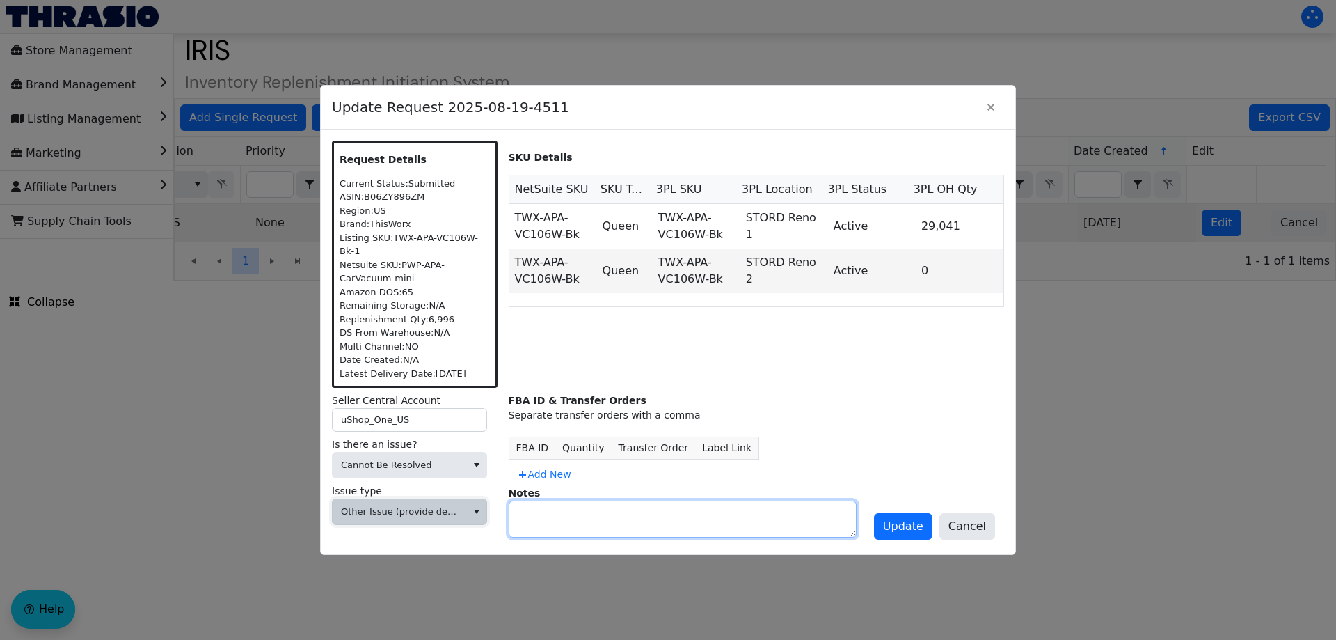
click at [538, 515] on textarea at bounding box center [682, 518] width 347 height 35
type textarea "DIVEST"
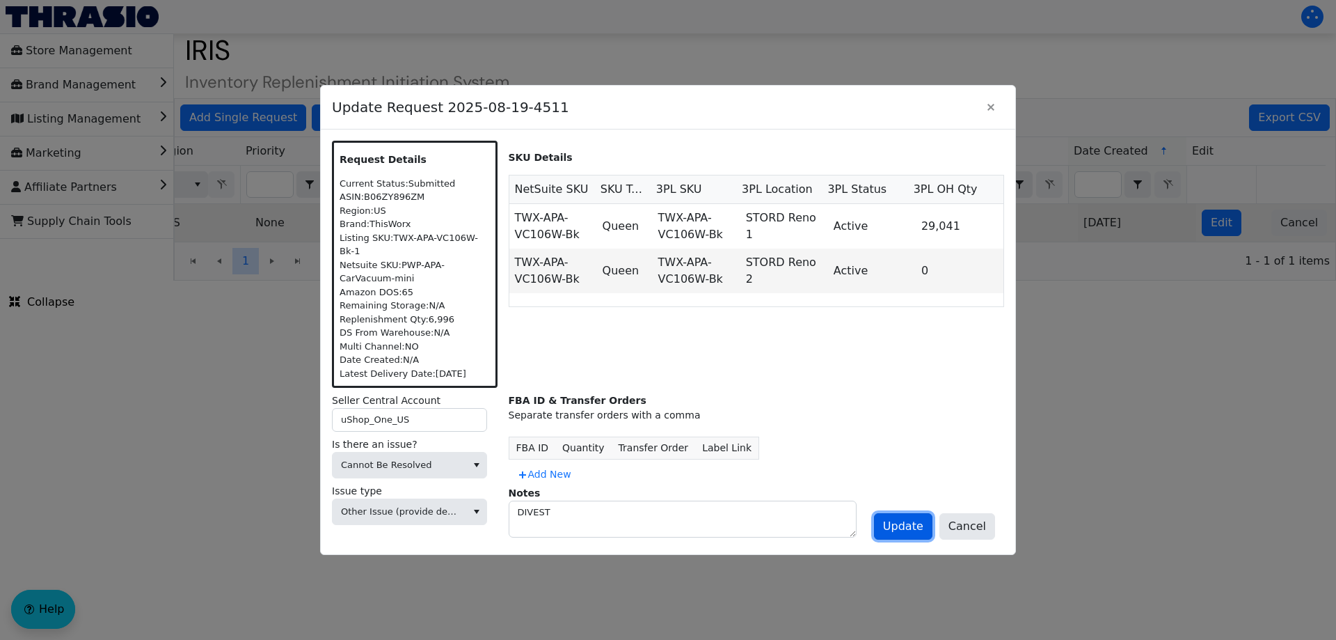
click at [893, 521] on span "Update" at bounding box center [903, 526] width 40 height 17
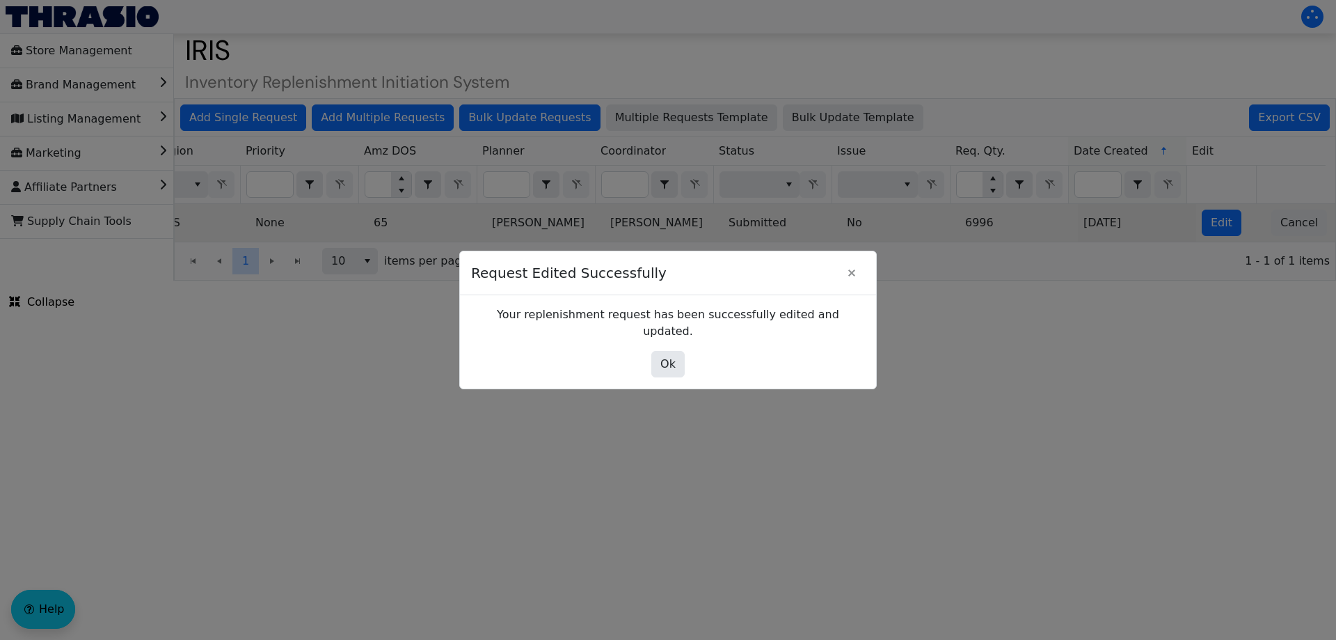
click at [650, 351] on div "Ok" at bounding box center [668, 364] width 394 height 26
click at [663, 356] on span "Ok" at bounding box center [667, 364] width 15 height 17
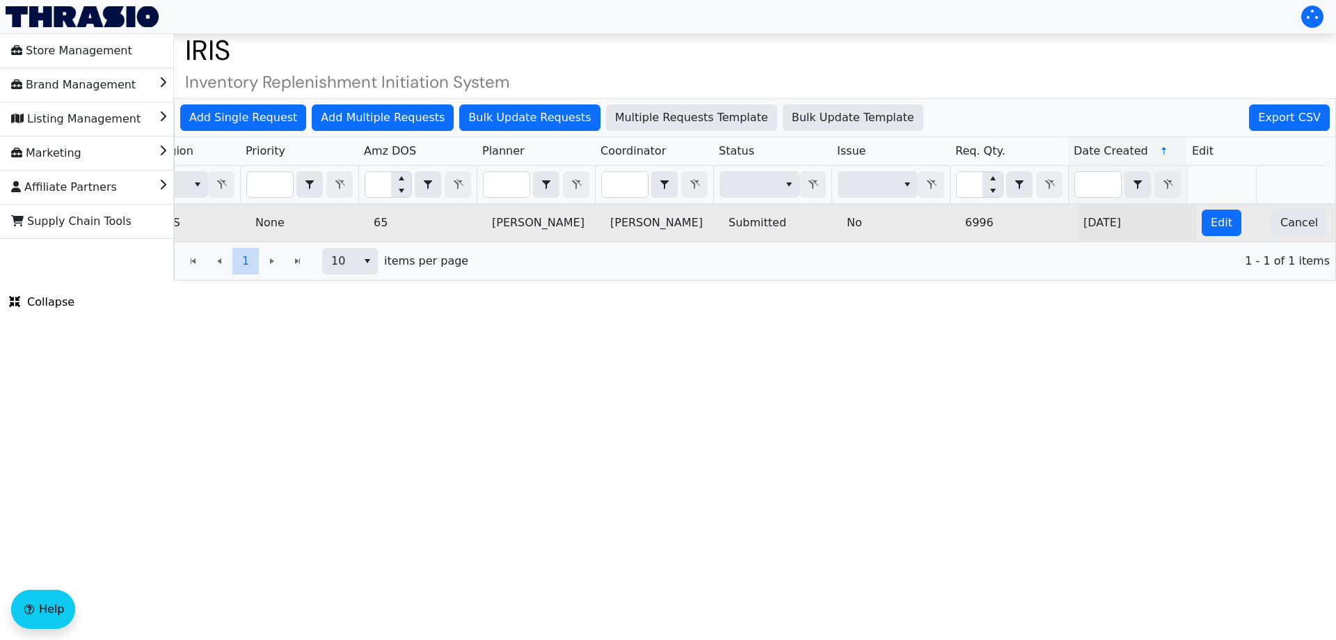
scroll to position [0, 0]
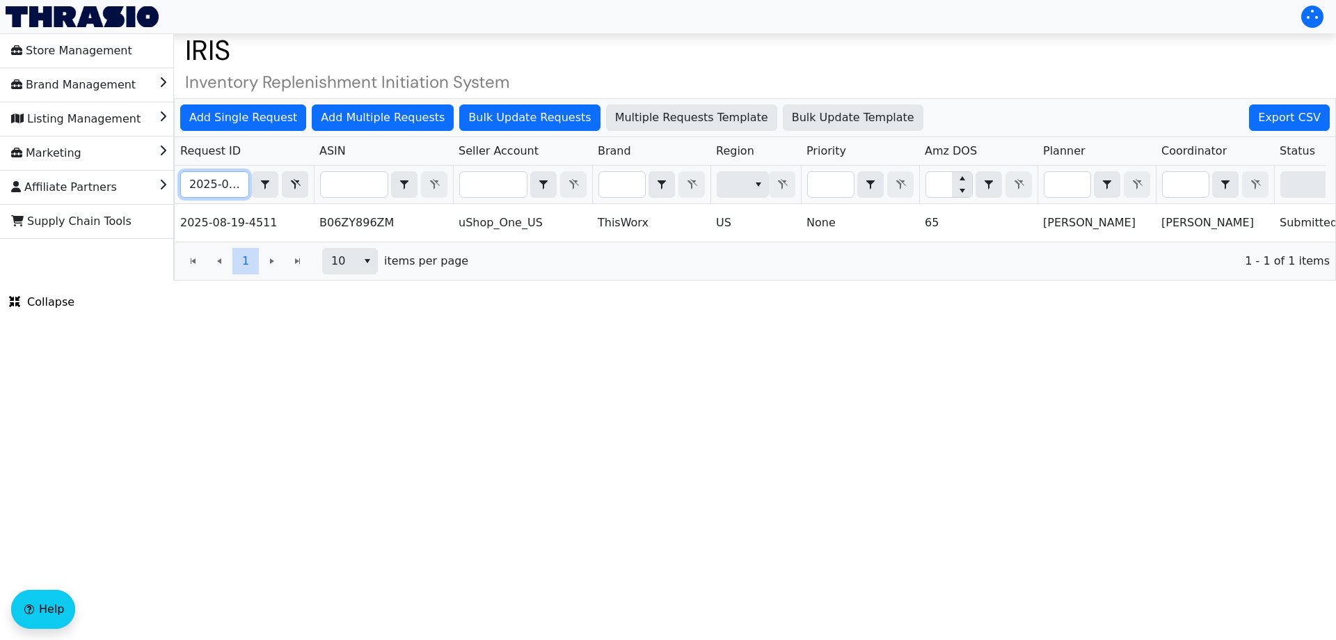
click at [203, 189] on input "2025-08-19-4511" at bounding box center [215, 184] width 68 height 25
paste input "9-02-4622"
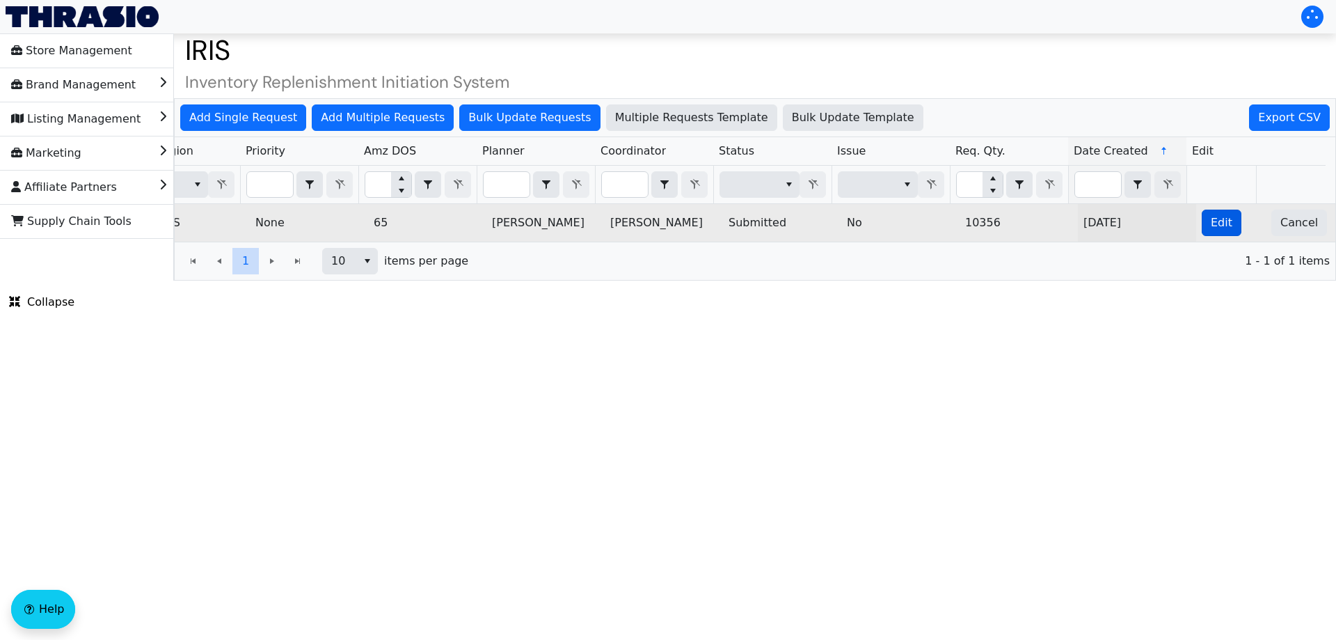
type input "2025-09-02-4622"
click at [1211, 214] on span "Edit" at bounding box center [1222, 222] width 22 height 17
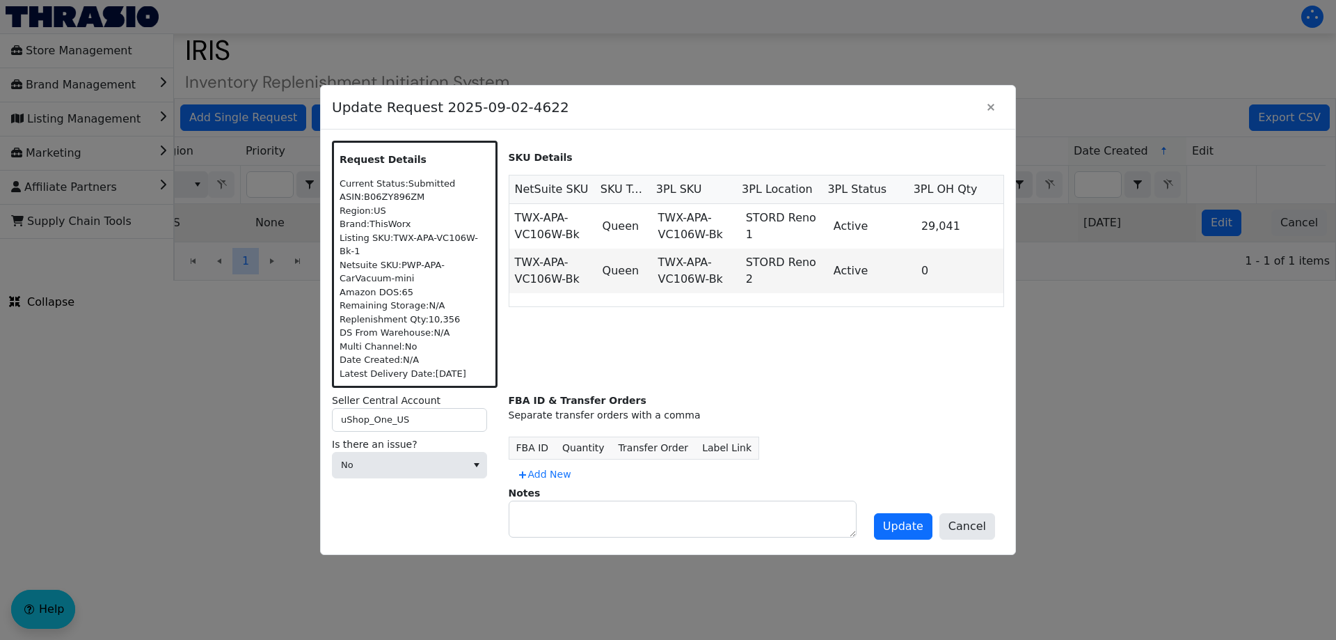
scroll to position [0, 0]
click at [416, 452] on span "No" at bounding box center [400, 464] width 134 height 25
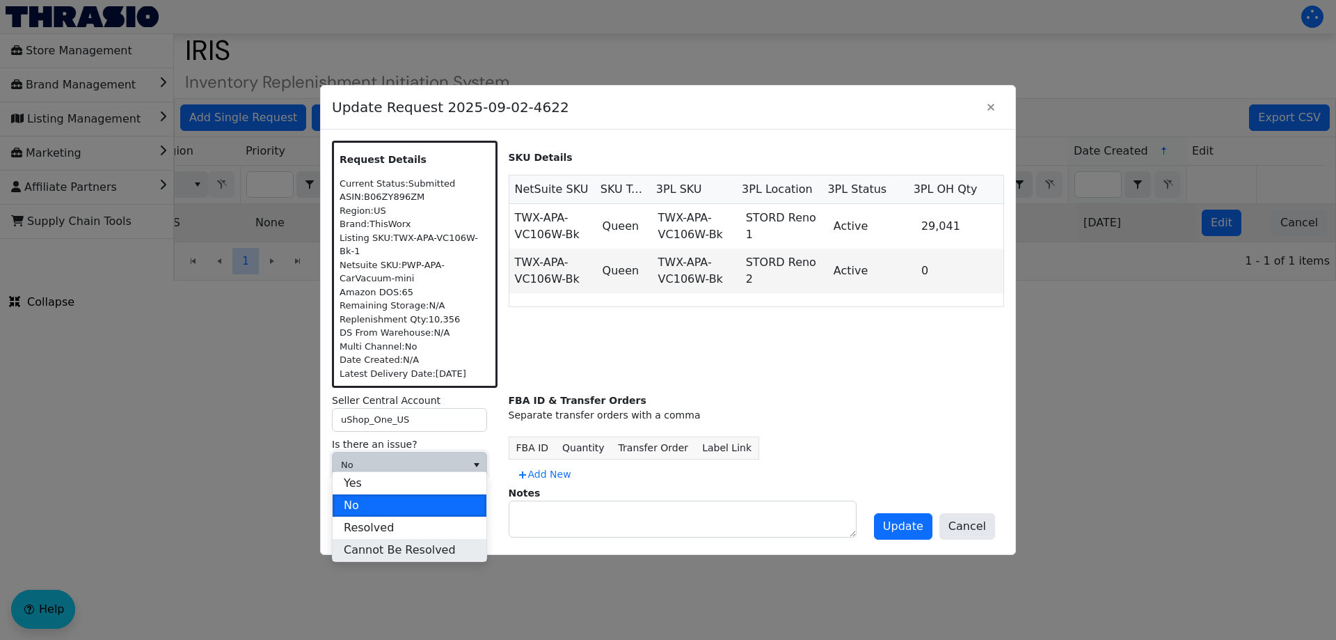
click at [386, 549] on span "Cannot Be Resolved" at bounding box center [400, 549] width 112 height 17
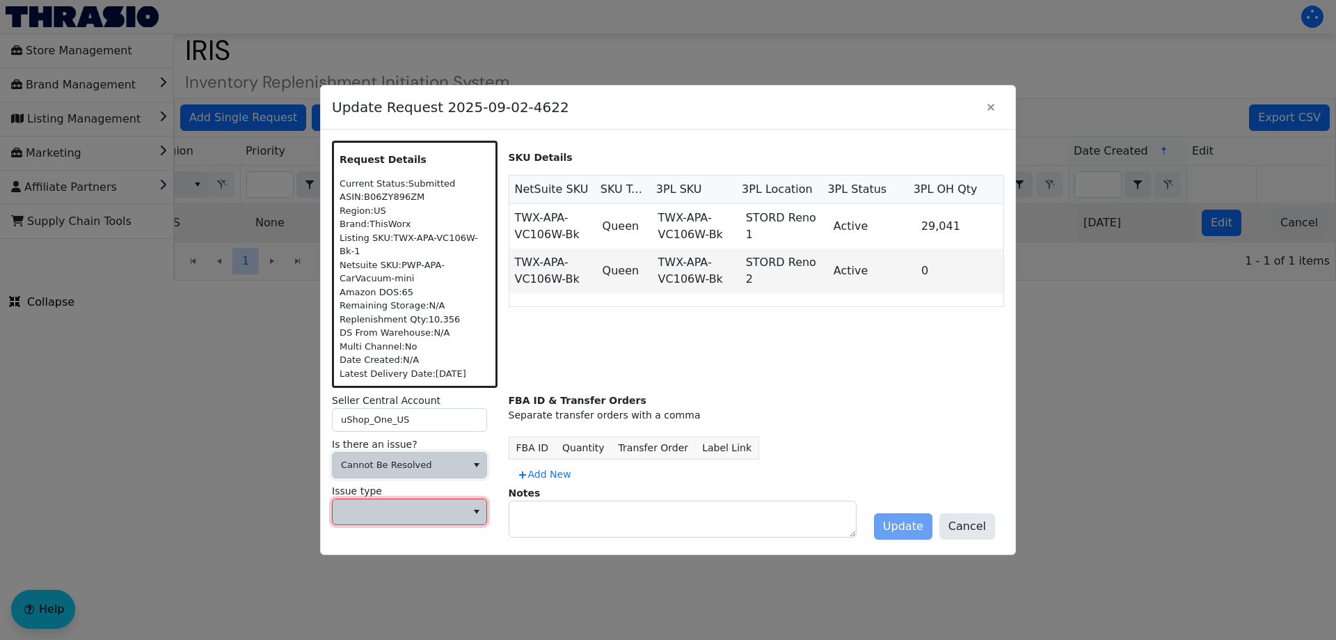
click at [418, 505] on span at bounding box center [399, 512] width 117 height 14
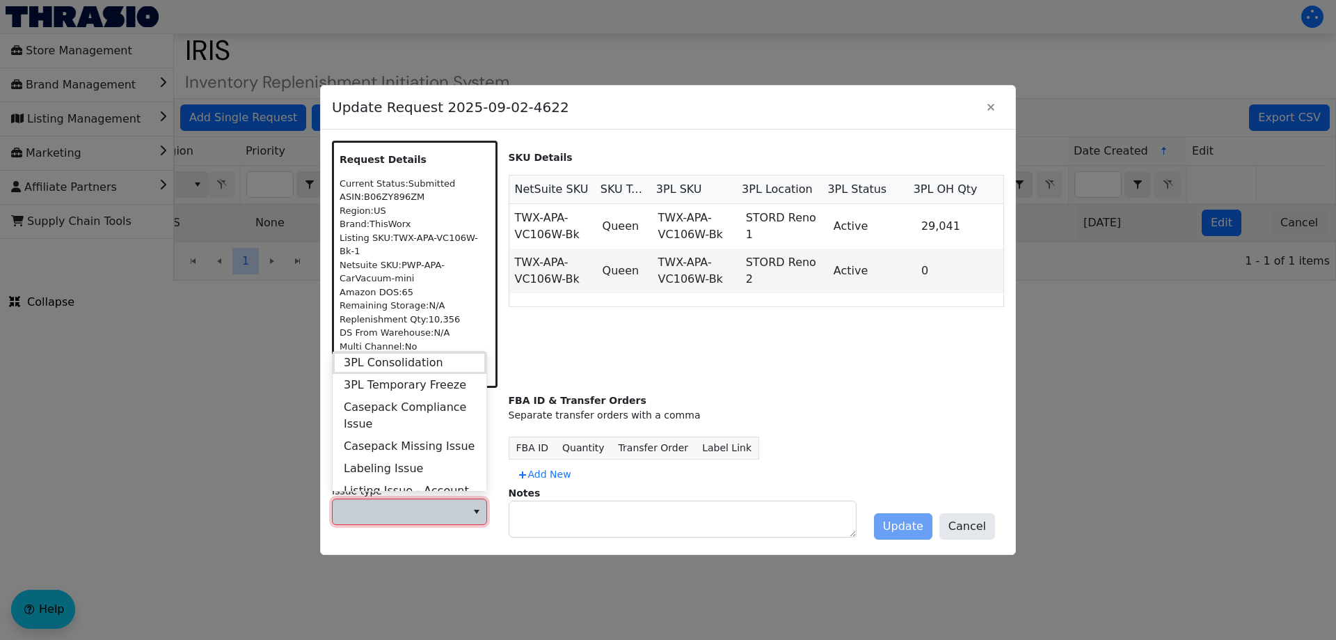
scroll to position [535, 0]
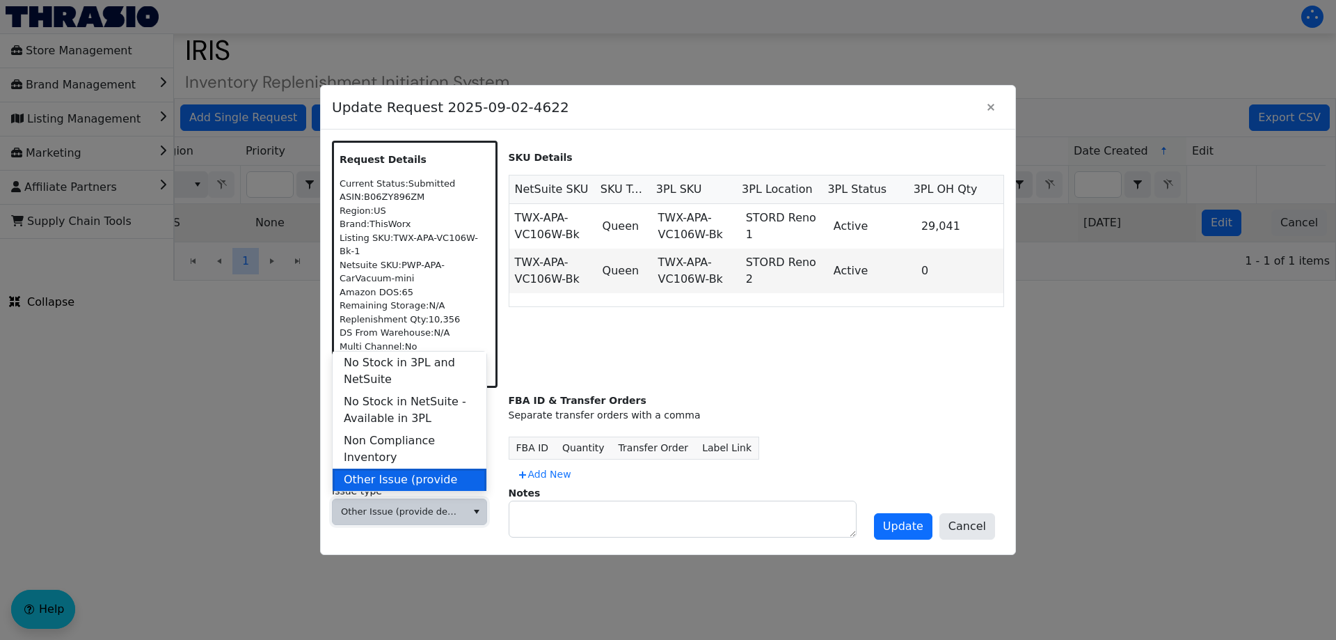
click at [407, 471] on span "Other Issue (provide details in notes)" at bounding box center [410, 487] width 132 height 33
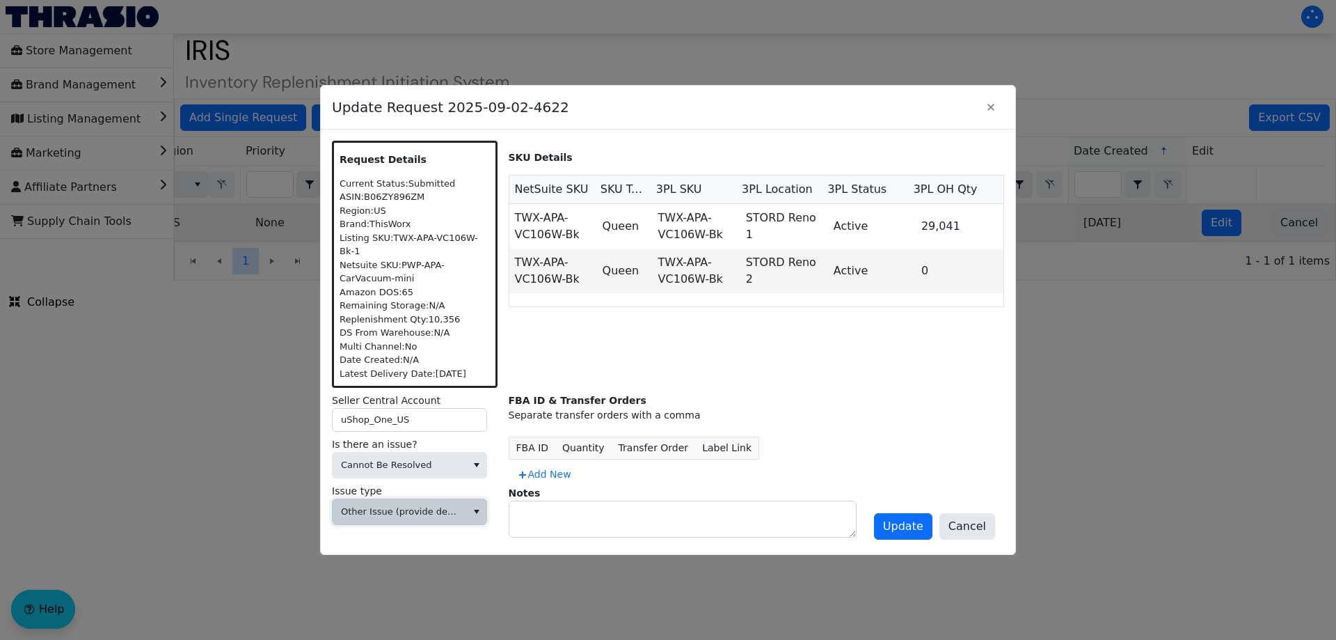
click at [544, 486] on div "Notes" at bounding box center [757, 512] width 496 height 52
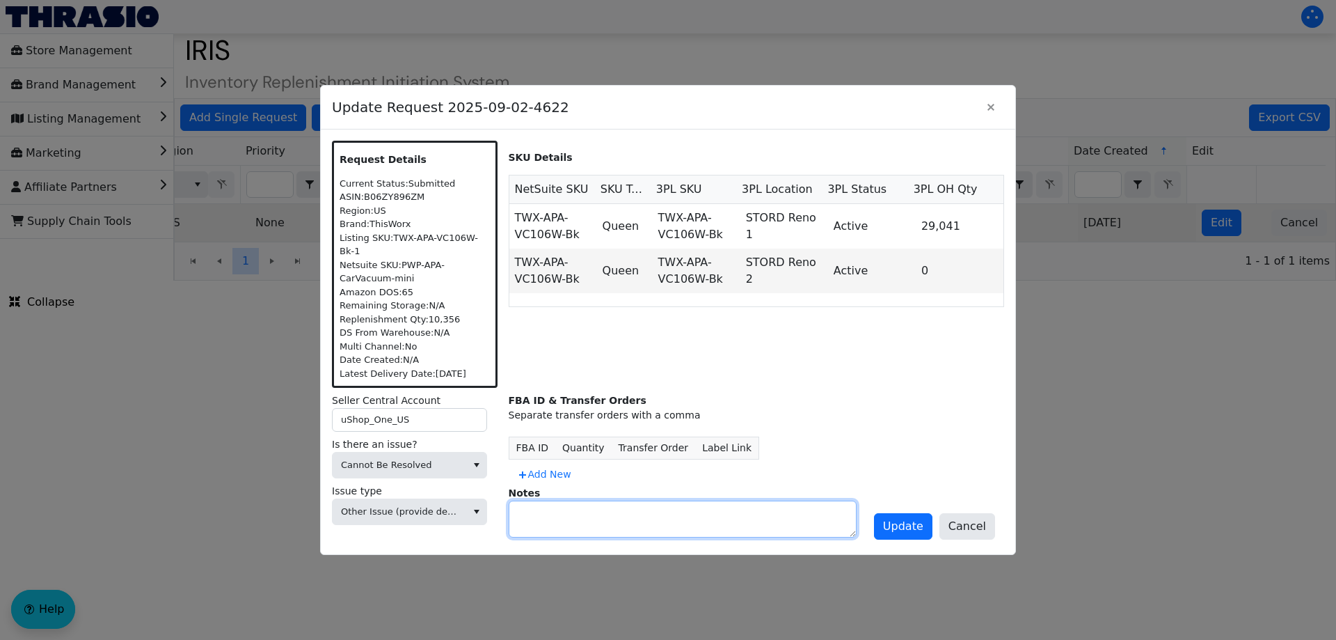
click at [549, 501] on textarea at bounding box center [682, 518] width 347 height 35
type textarea "DIVEST"
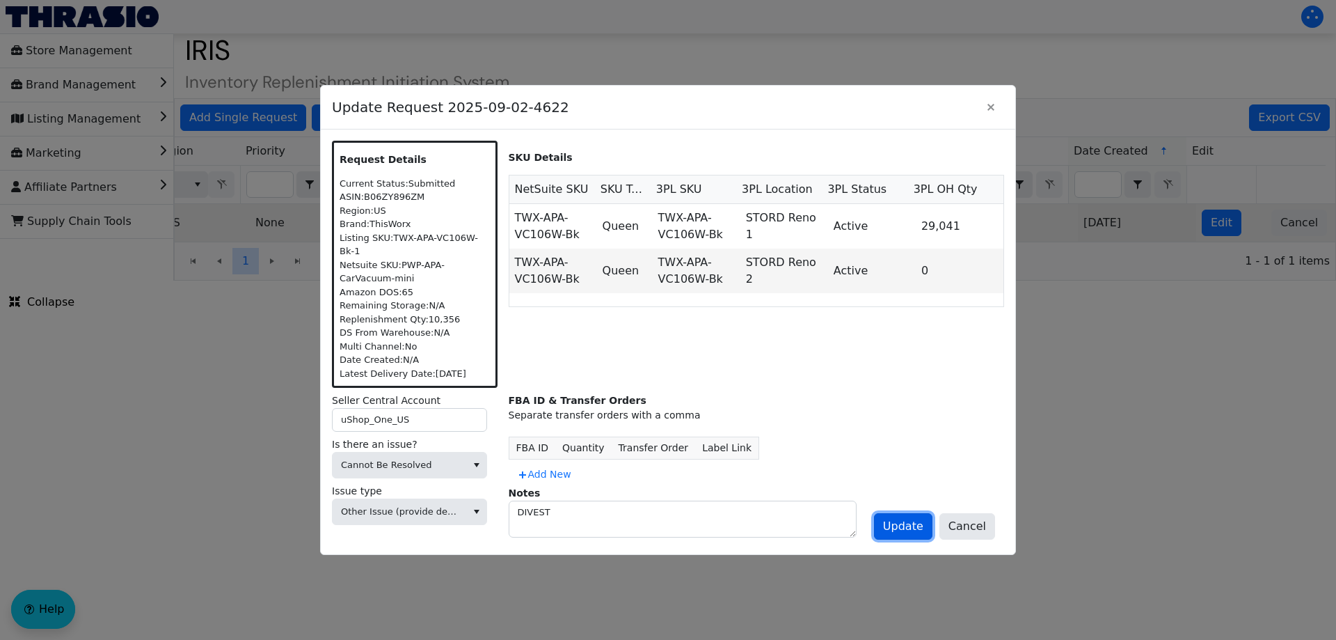
click at [889, 523] on button "Update" at bounding box center [903, 526] width 58 height 26
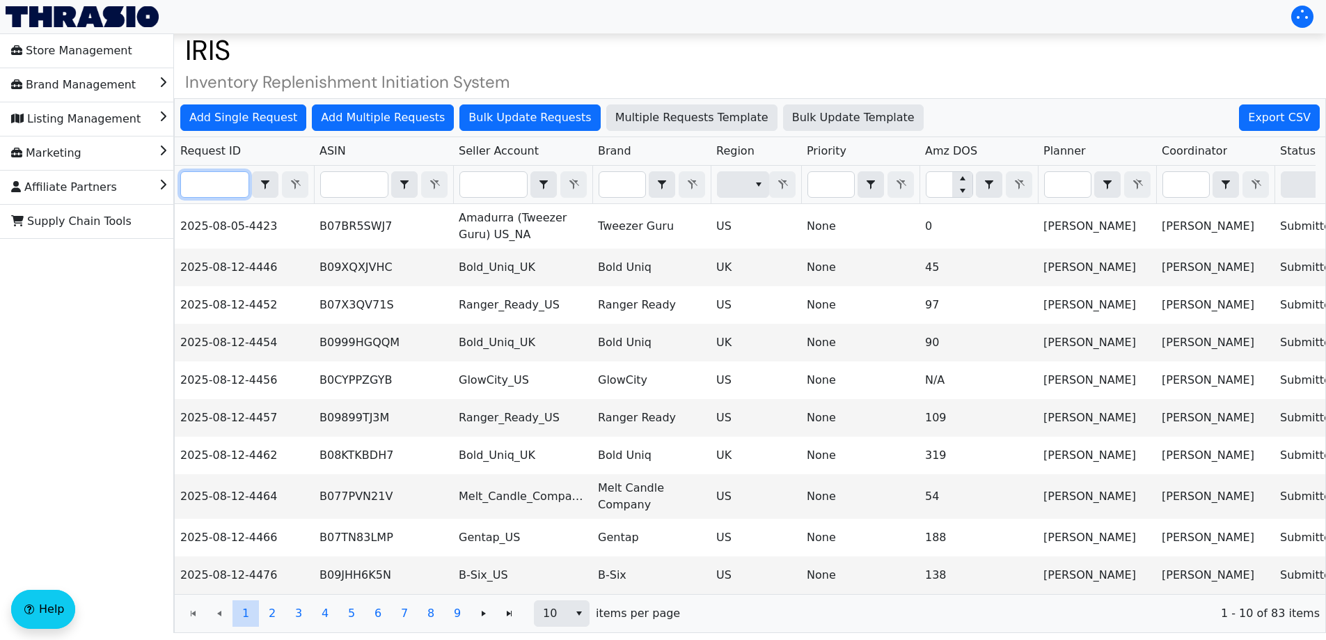
click at [224, 177] on input "Filter" at bounding box center [215, 184] width 68 height 25
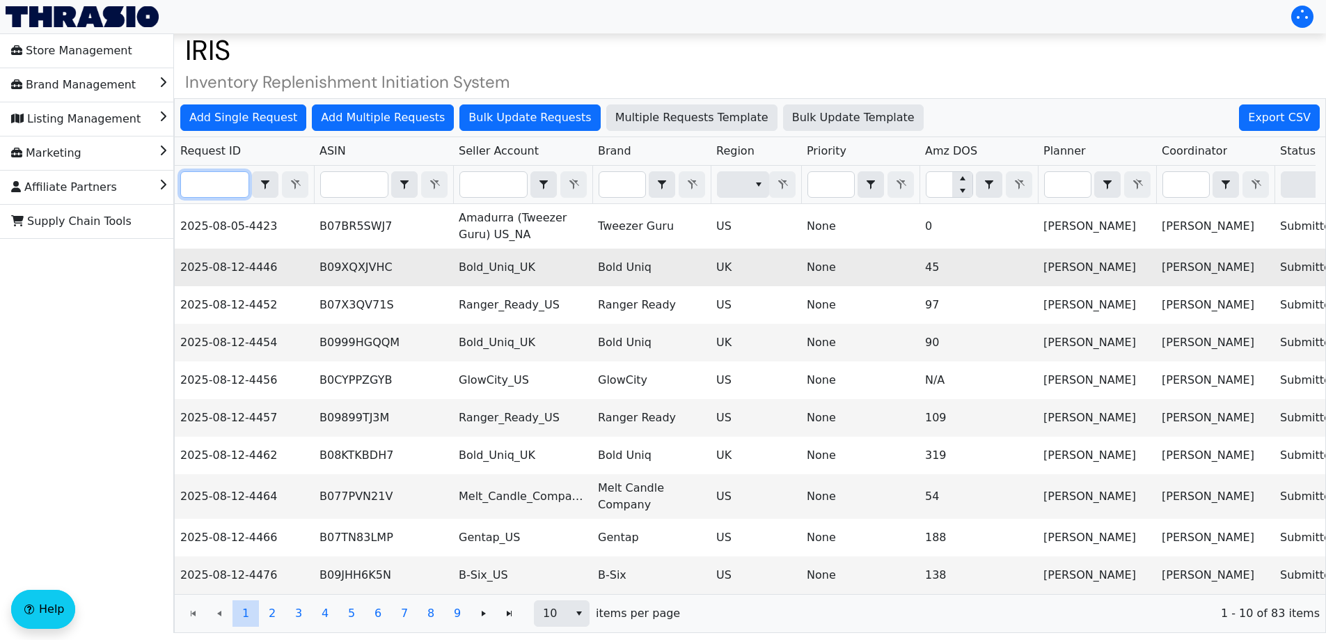
paste input "2025-08-19-4530"
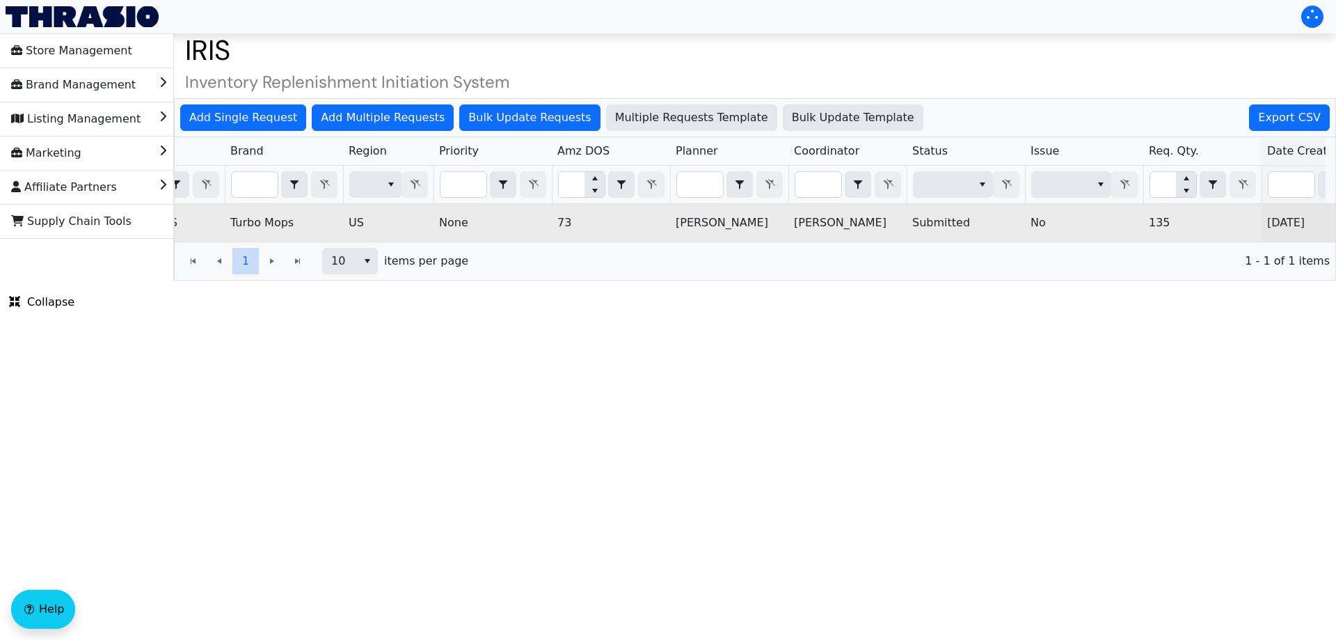
scroll to position [0, 561]
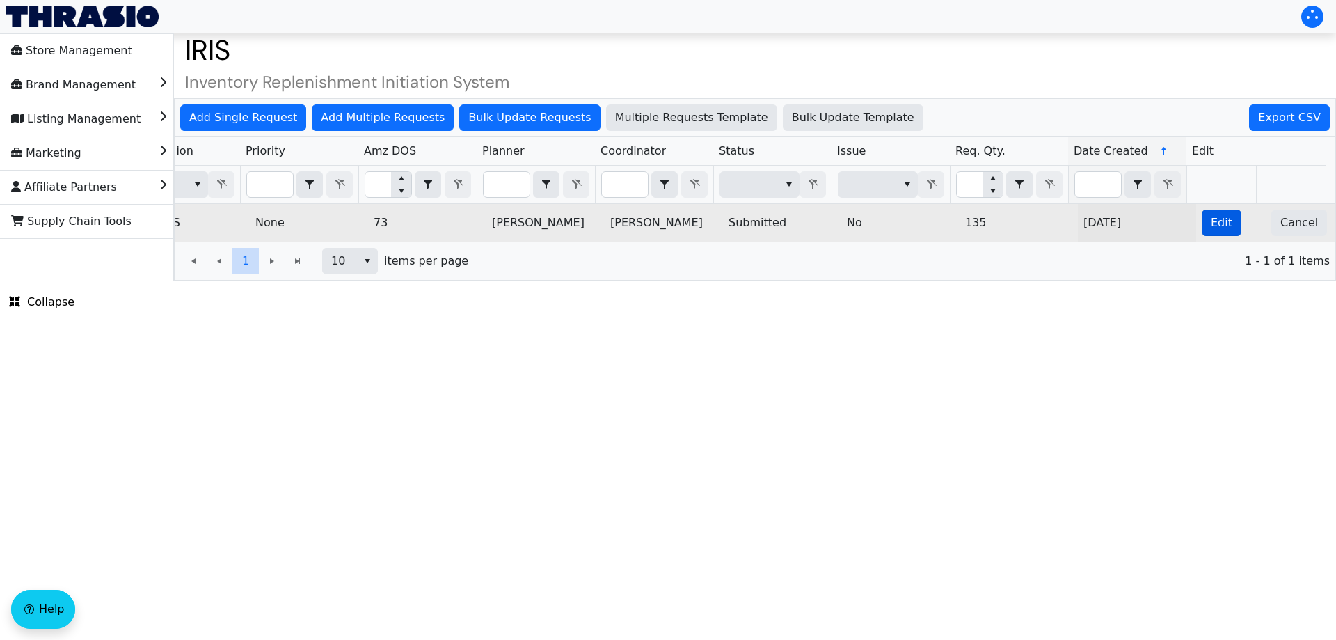
type input "2025-08-19-4530"
click at [1202, 219] on button "Edit" at bounding box center [1222, 222] width 40 height 26
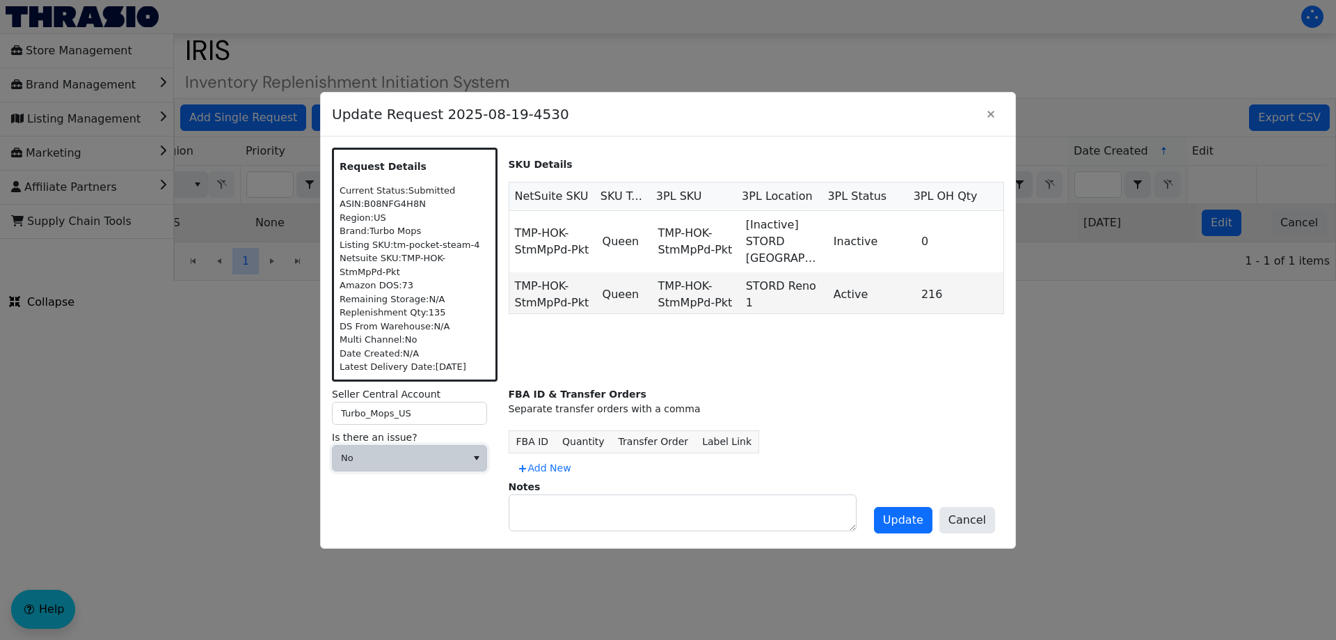
click at [405, 458] on span "No" at bounding box center [399, 458] width 117 height 14
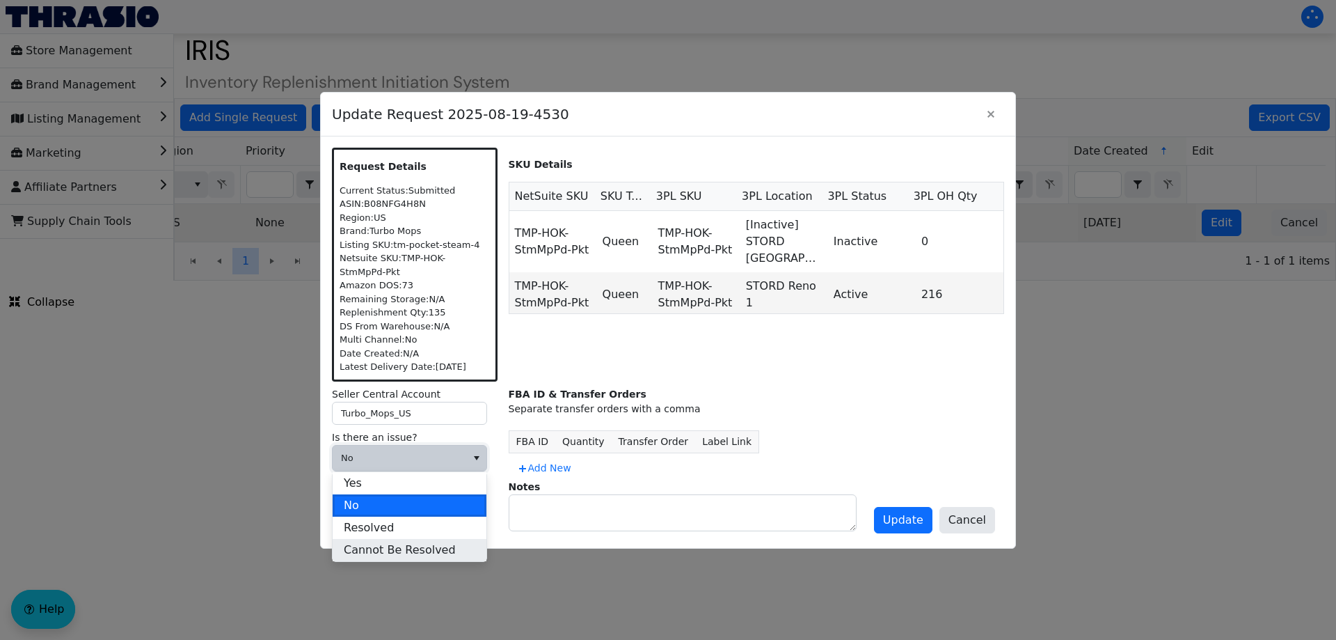
click at [388, 544] on span "Cannot Be Resolved" at bounding box center [400, 549] width 112 height 17
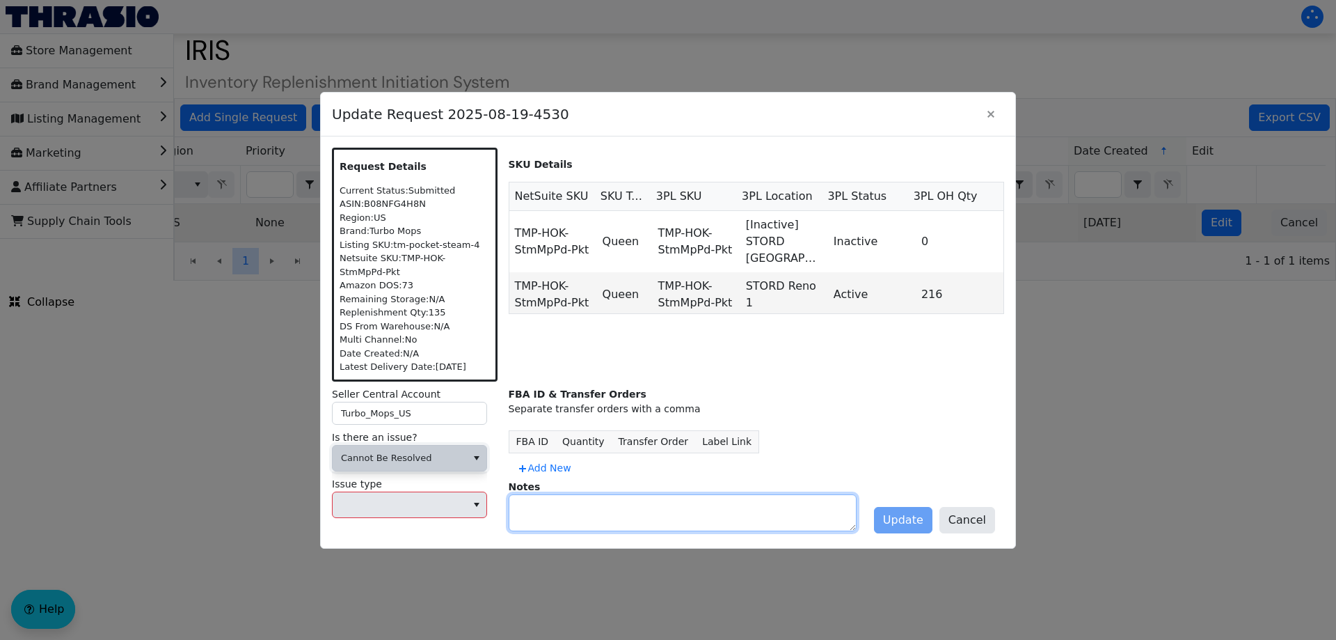
click at [565, 519] on textarea at bounding box center [682, 512] width 347 height 35
type textarea "DIVEST"
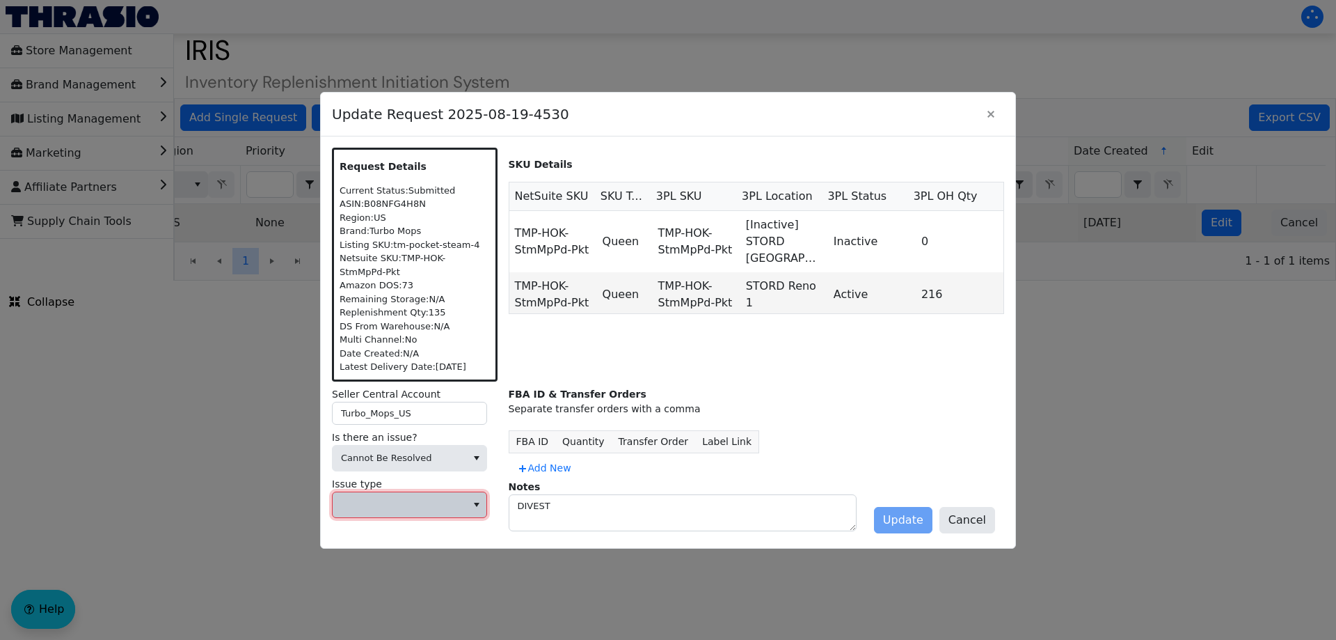
click at [427, 503] on span at bounding box center [399, 505] width 117 height 14
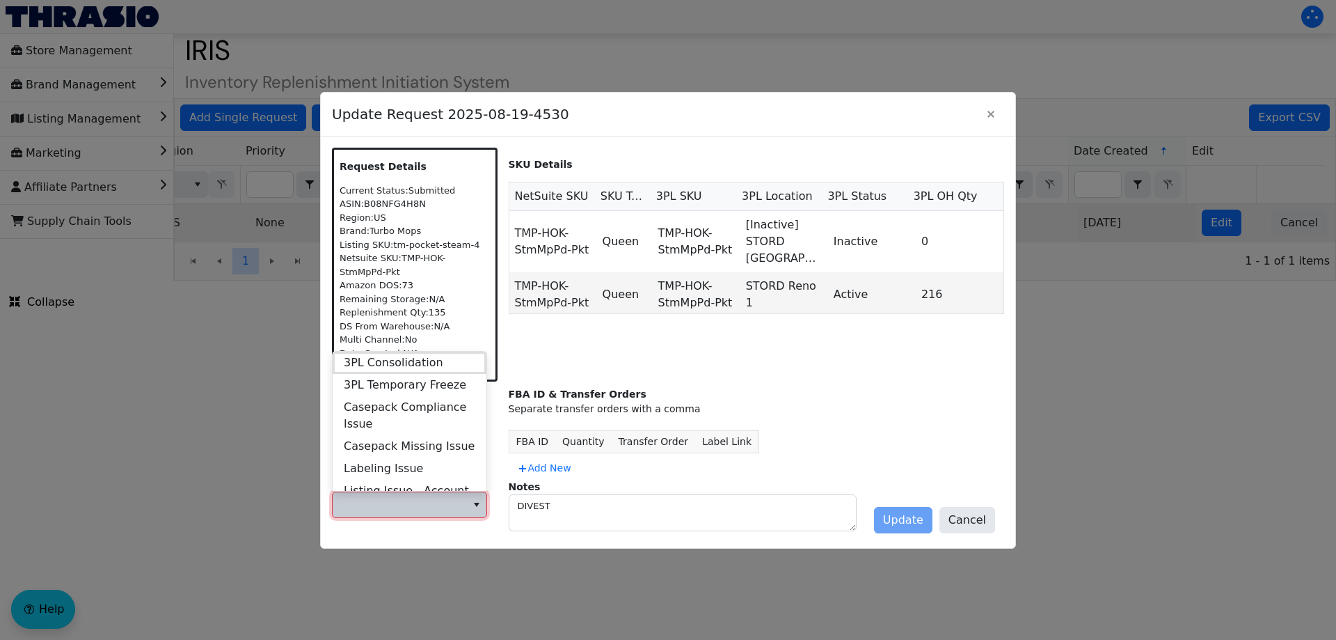
scroll to position [535, 0]
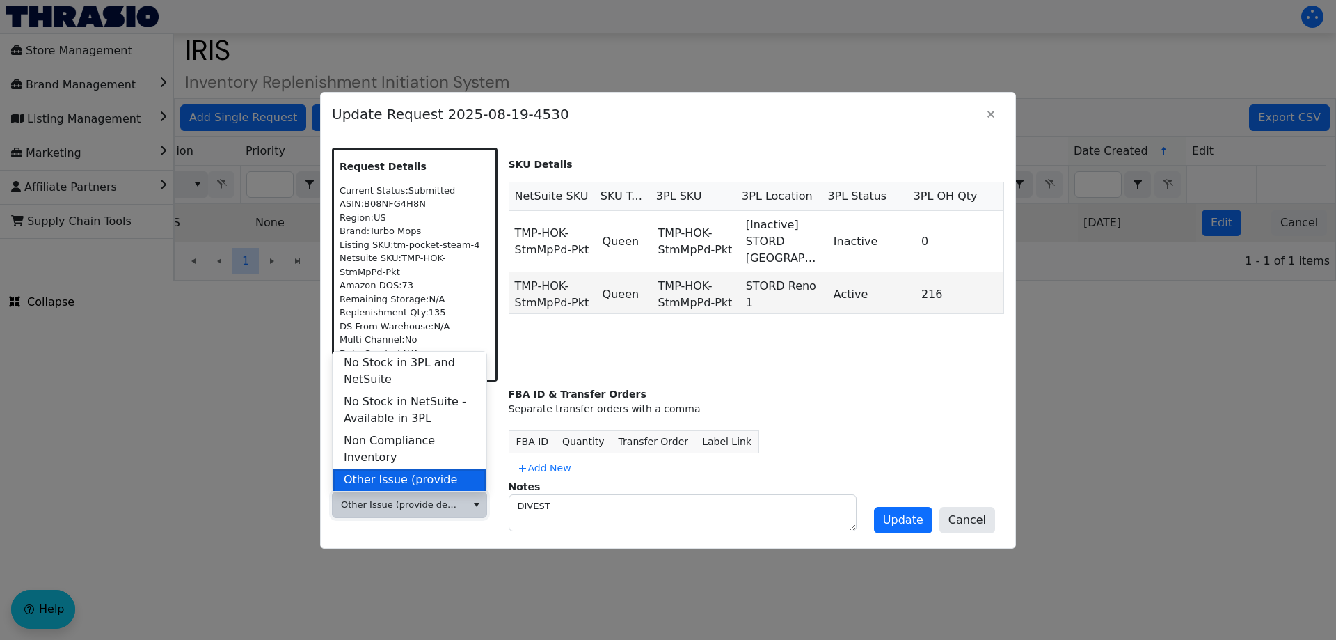
click at [403, 473] on span "Other Issue (provide details in notes)" at bounding box center [410, 487] width 132 height 33
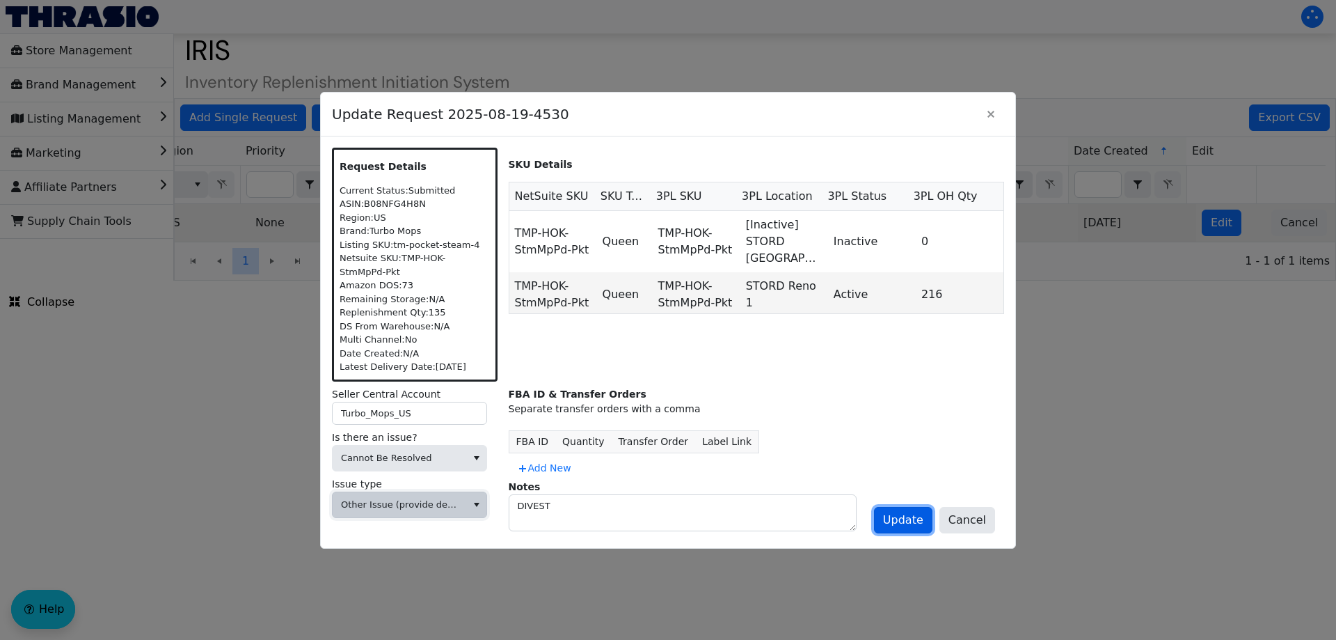
click at [918, 525] on span "Update" at bounding box center [903, 520] width 40 height 17
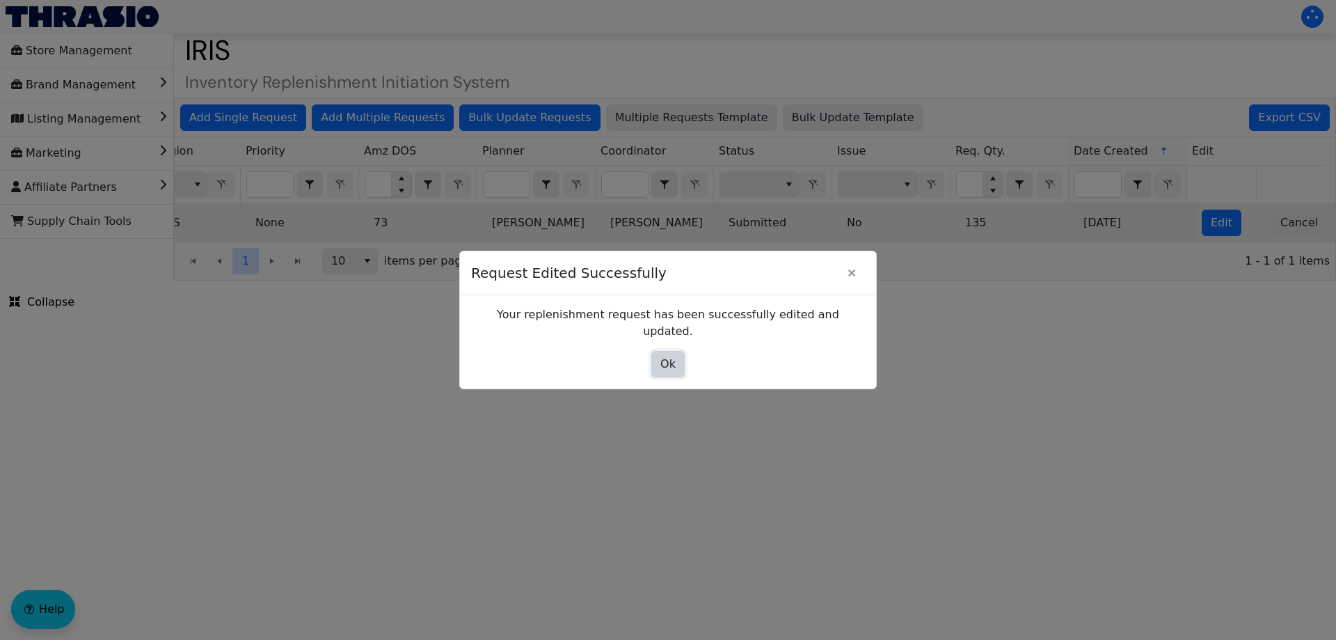
click at [668, 356] on span "Ok" at bounding box center [667, 364] width 15 height 17
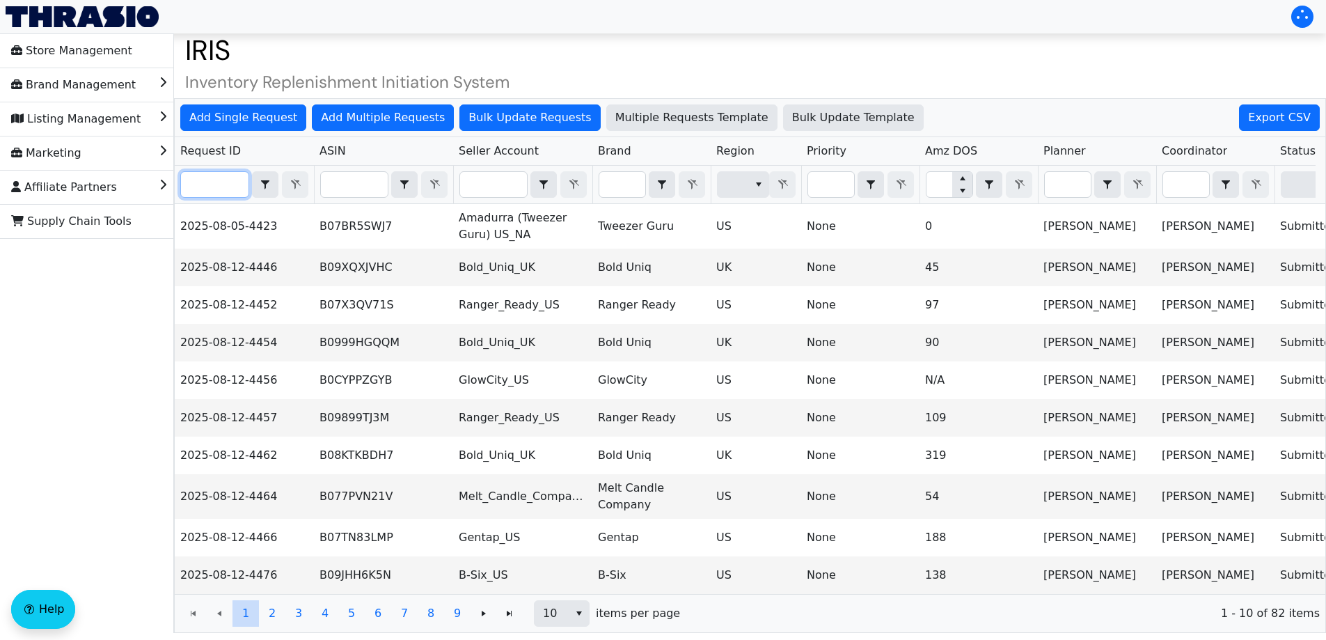
click at [240, 191] on input "Filter" at bounding box center [215, 184] width 68 height 25
paste input "2025-08-26-4601"
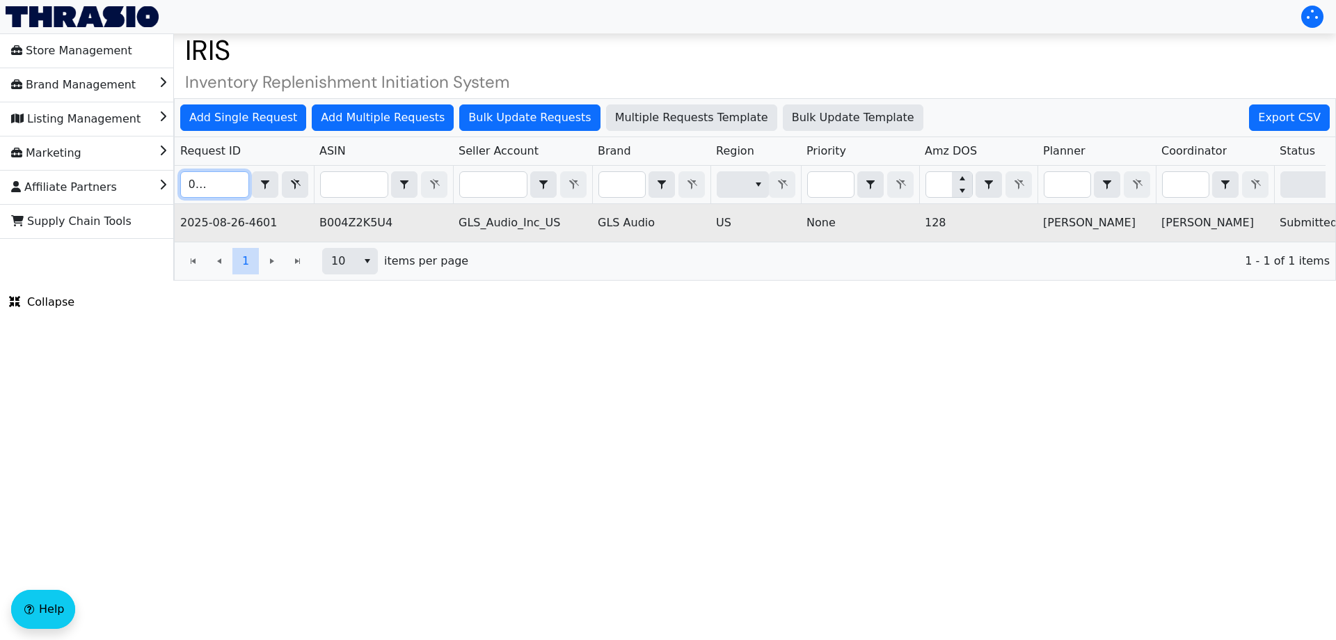
scroll to position [0, 561]
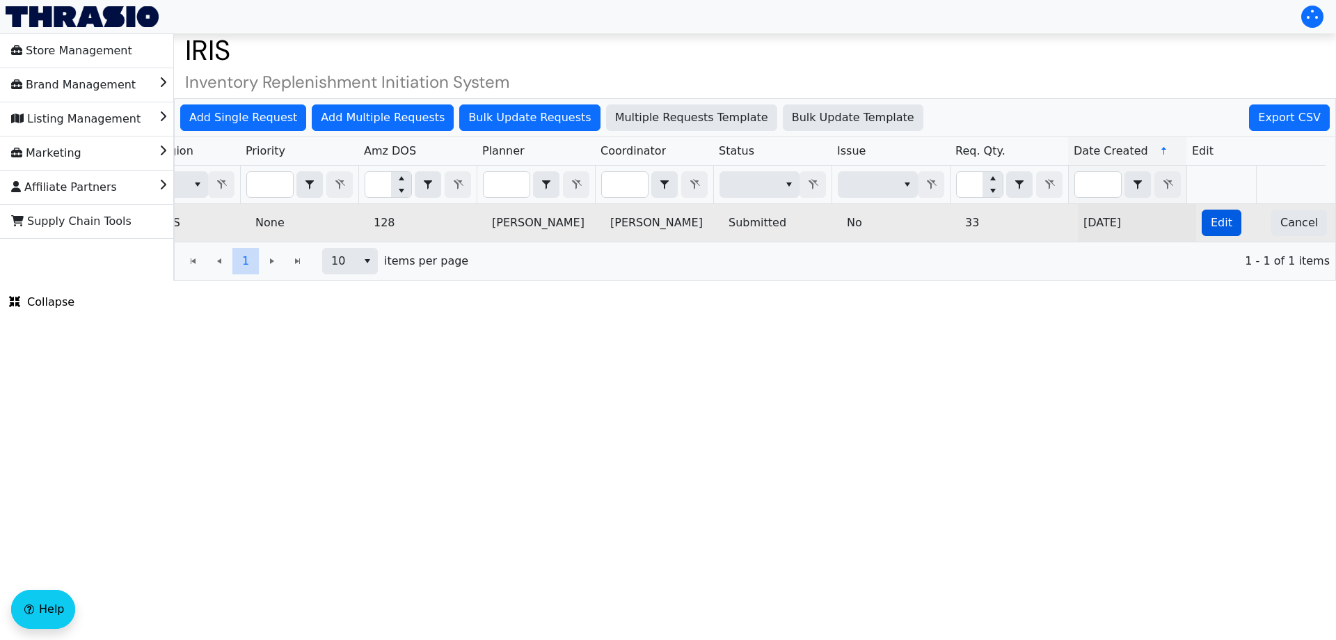
type input "2025-08-26-4601"
click at [1212, 228] on span "Edit" at bounding box center [1222, 222] width 22 height 17
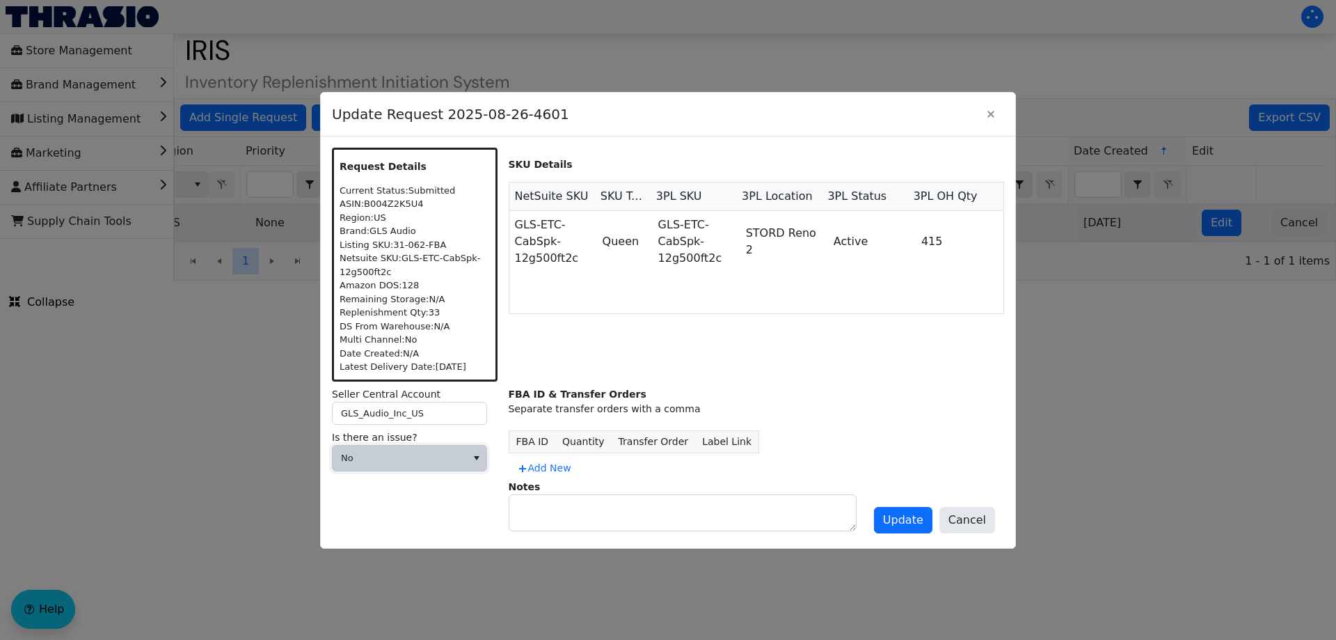
click at [396, 452] on span "No" at bounding box center [399, 458] width 117 height 14
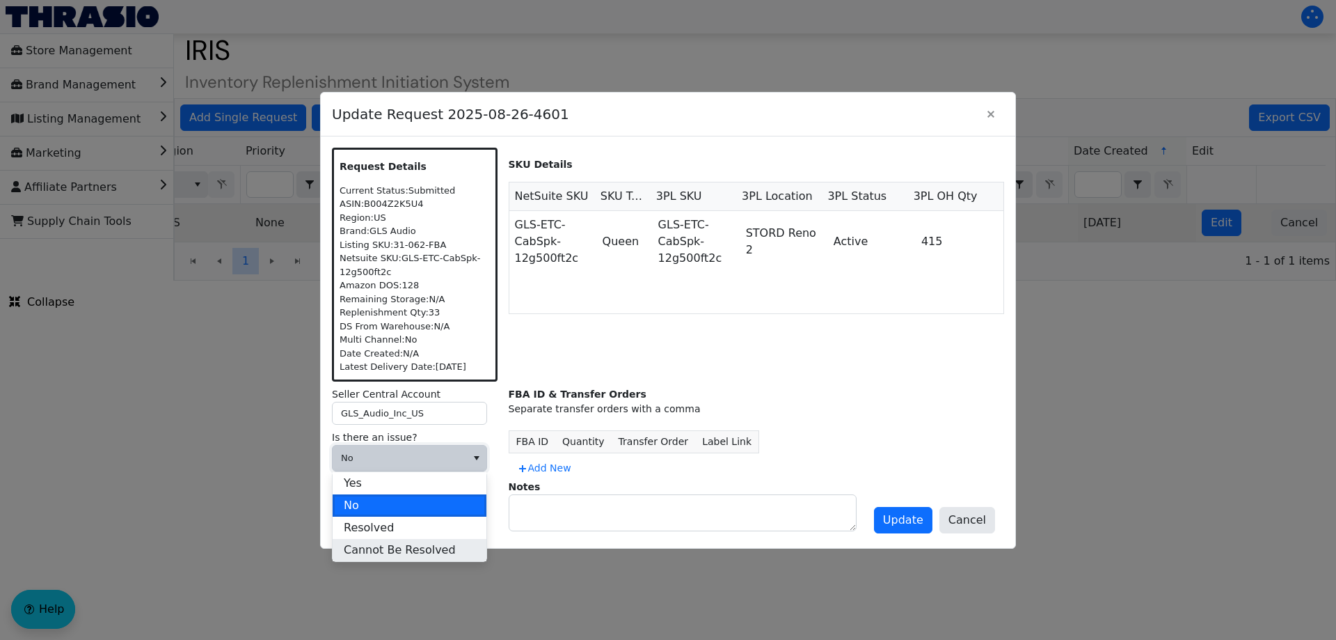
click at [388, 544] on span "Cannot Be Resolved" at bounding box center [400, 549] width 112 height 17
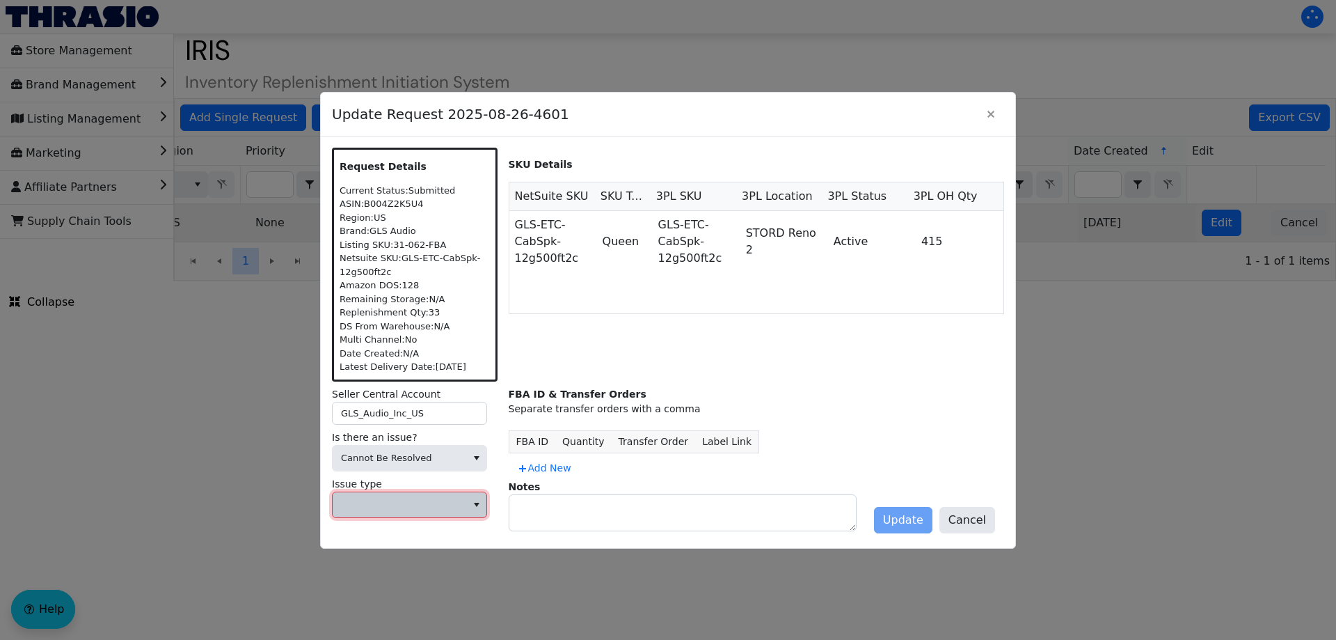
click at [390, 512] on span at bounding box center [400, 504] width 134 height 25
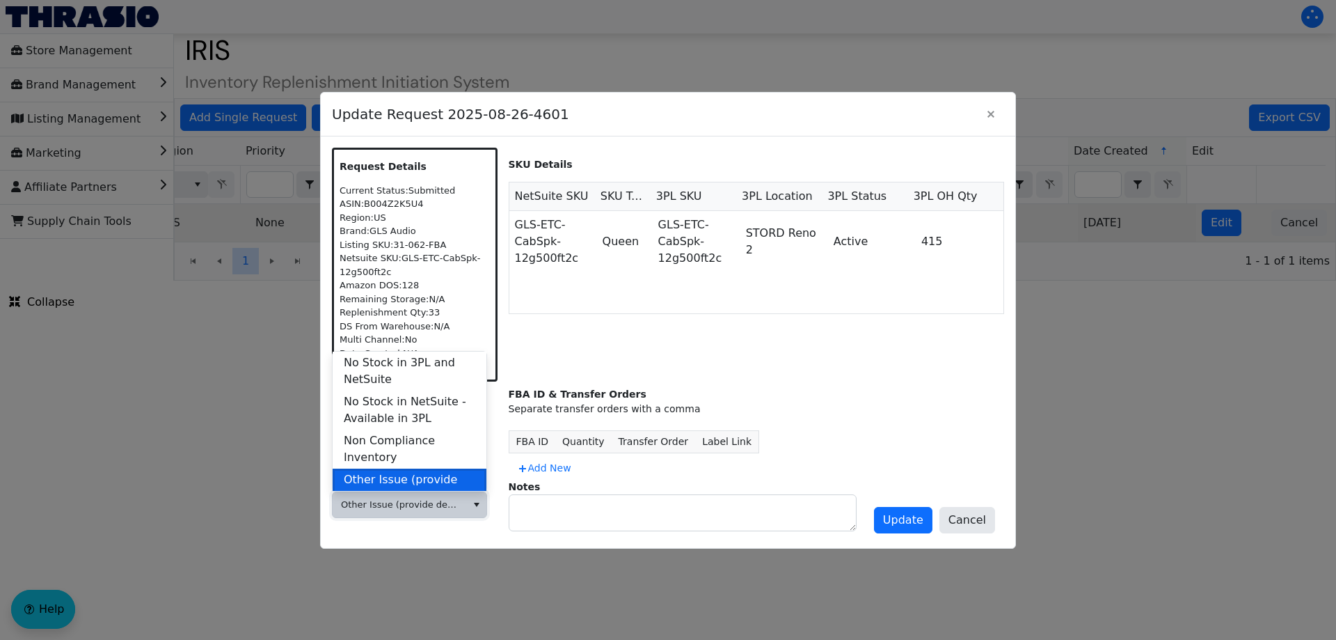
click at [437, 468] on li "Other Issue (provide details in notes)" at bounding box center [410, 487] width 154 height 39
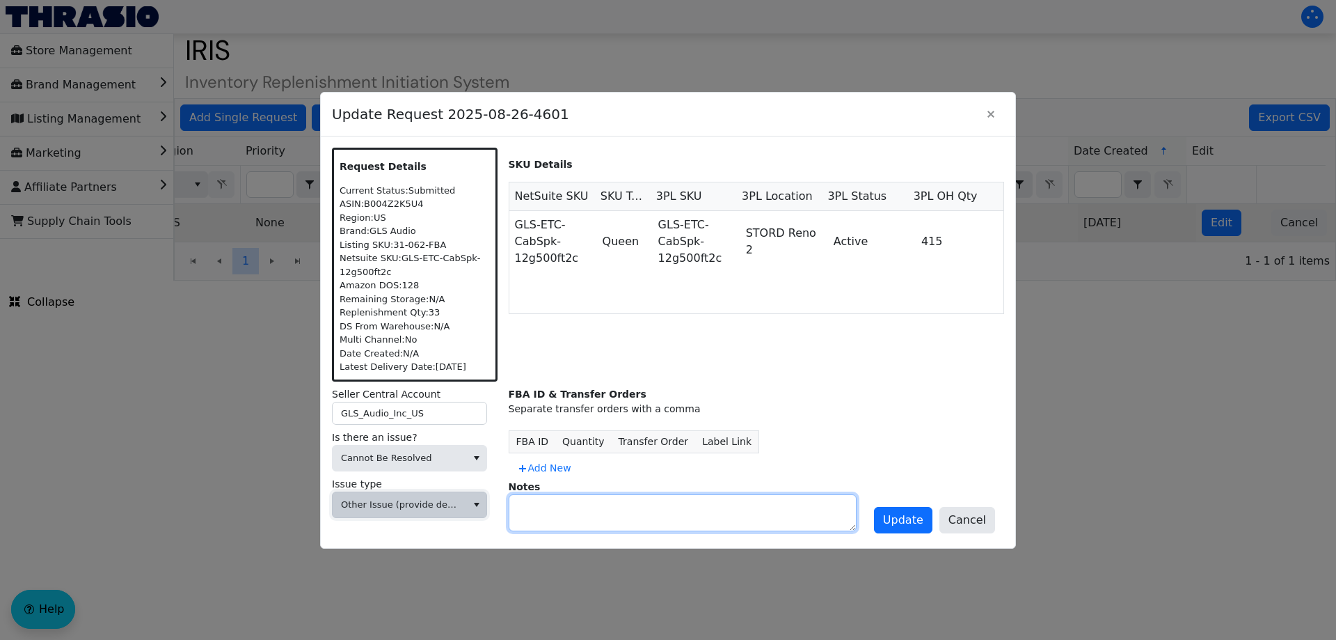
click at [535, 512] on textarea at bounding box center [682, 512] width 347 height 35
type textarea "DIVEST"
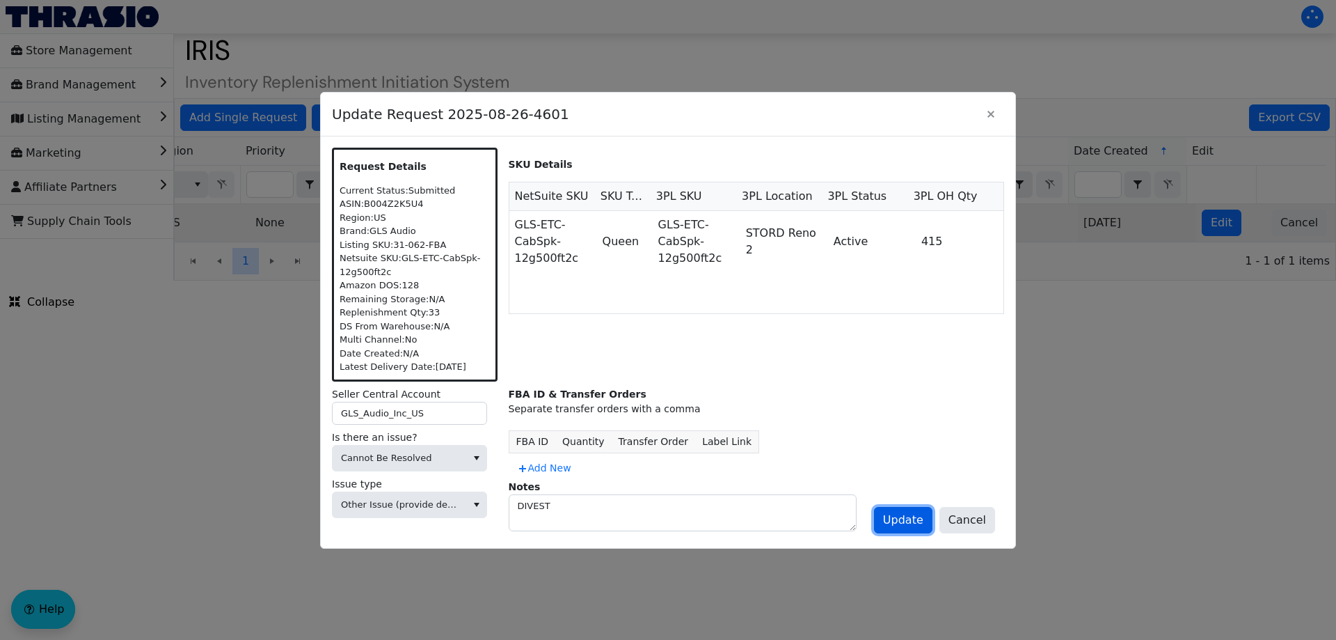
click at [893, 518] on span "Update" at bounding box center [903, 520] width 40 height 17
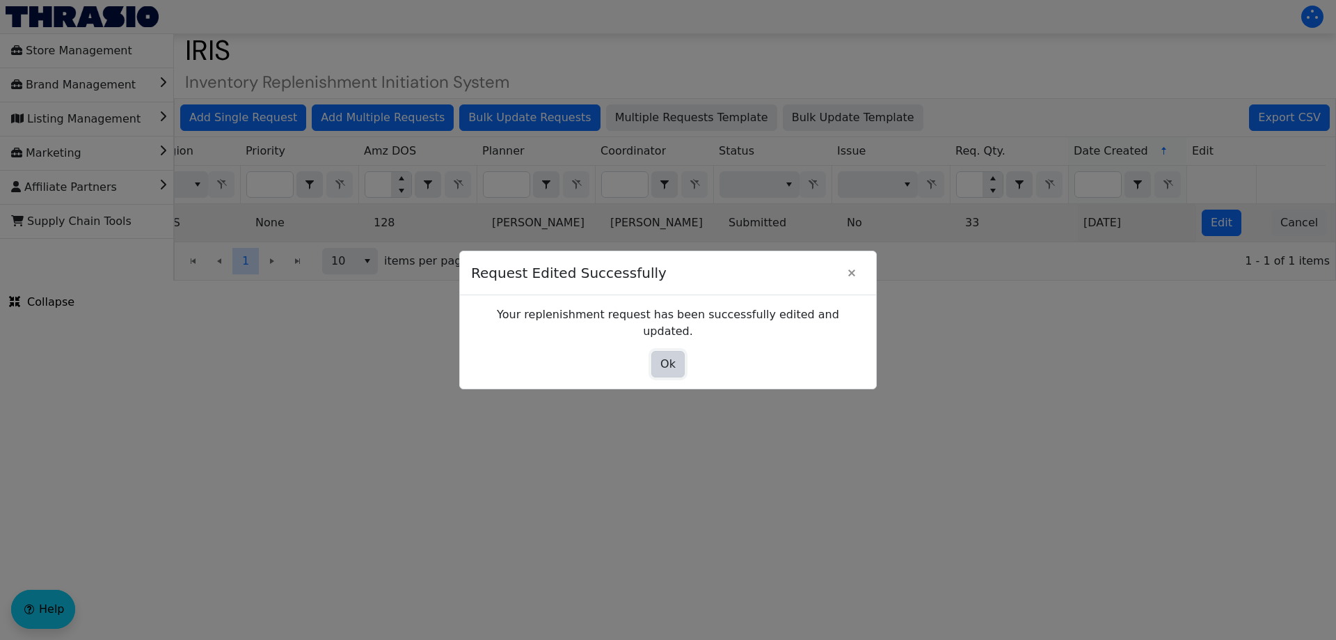
click at [673, 356] on span "Ok" at bounding box center [667, 364] width 15 height 17
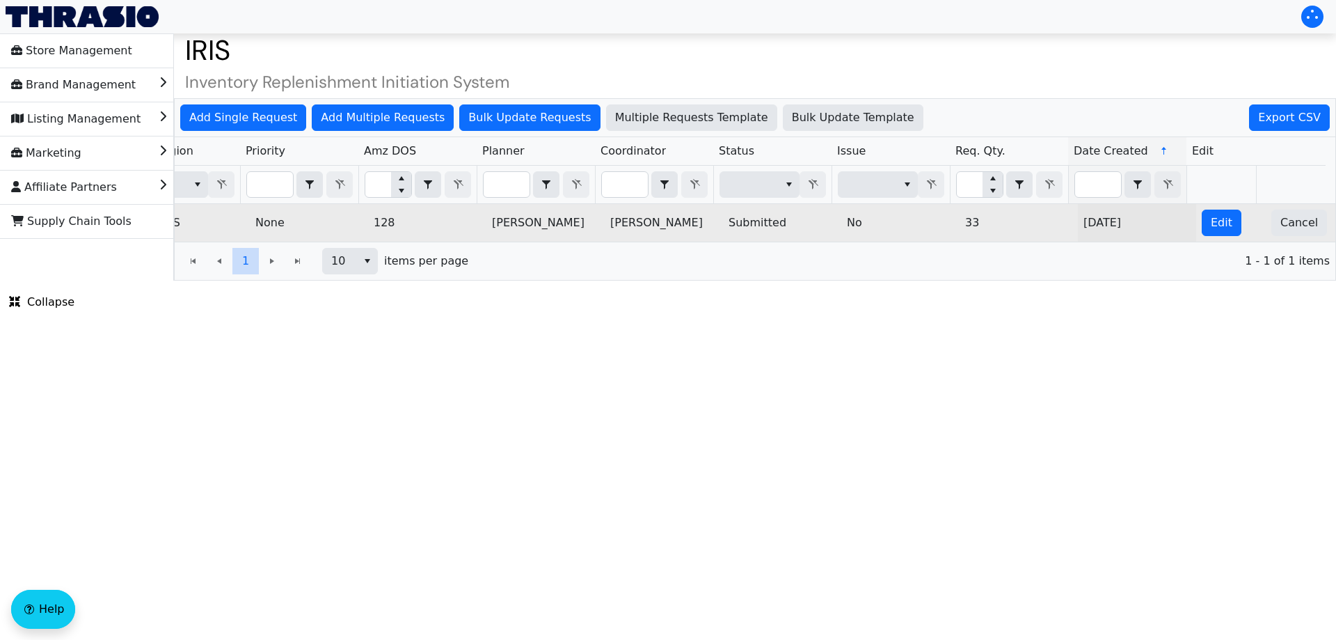
scroll to position [0, 0]
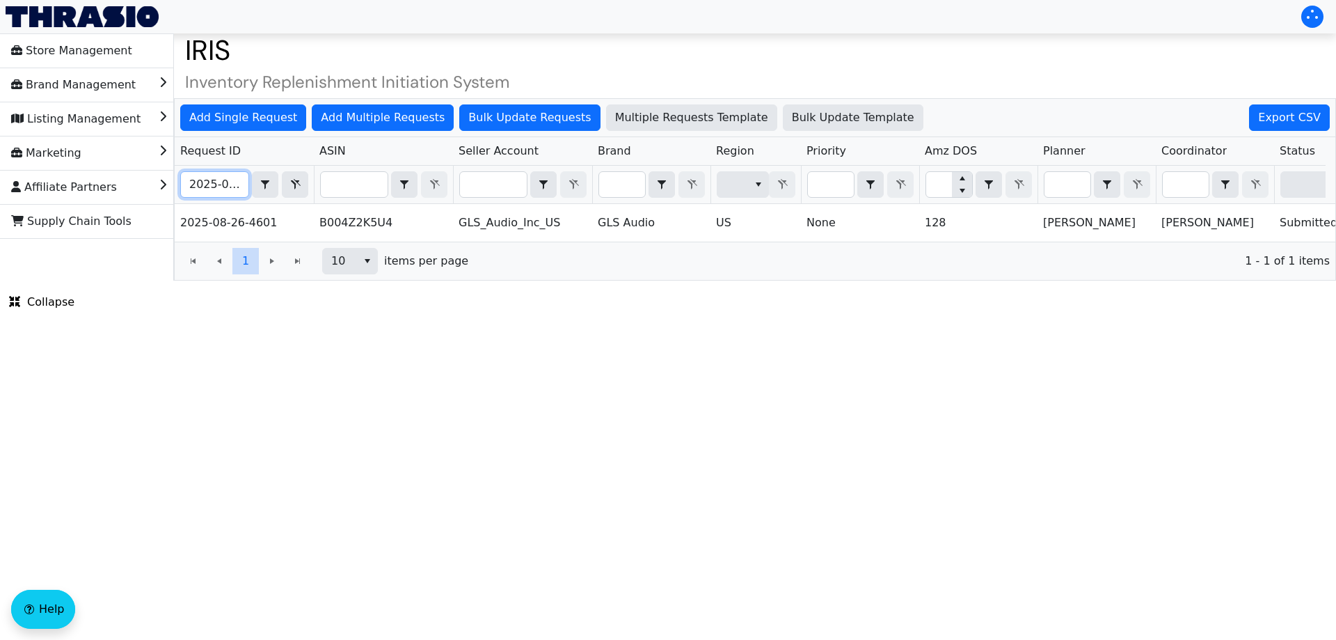
click at [221, 191] on input "2025-08-26-4601" at bounding box center [215, 184] width 68 height 25
paste input "575"
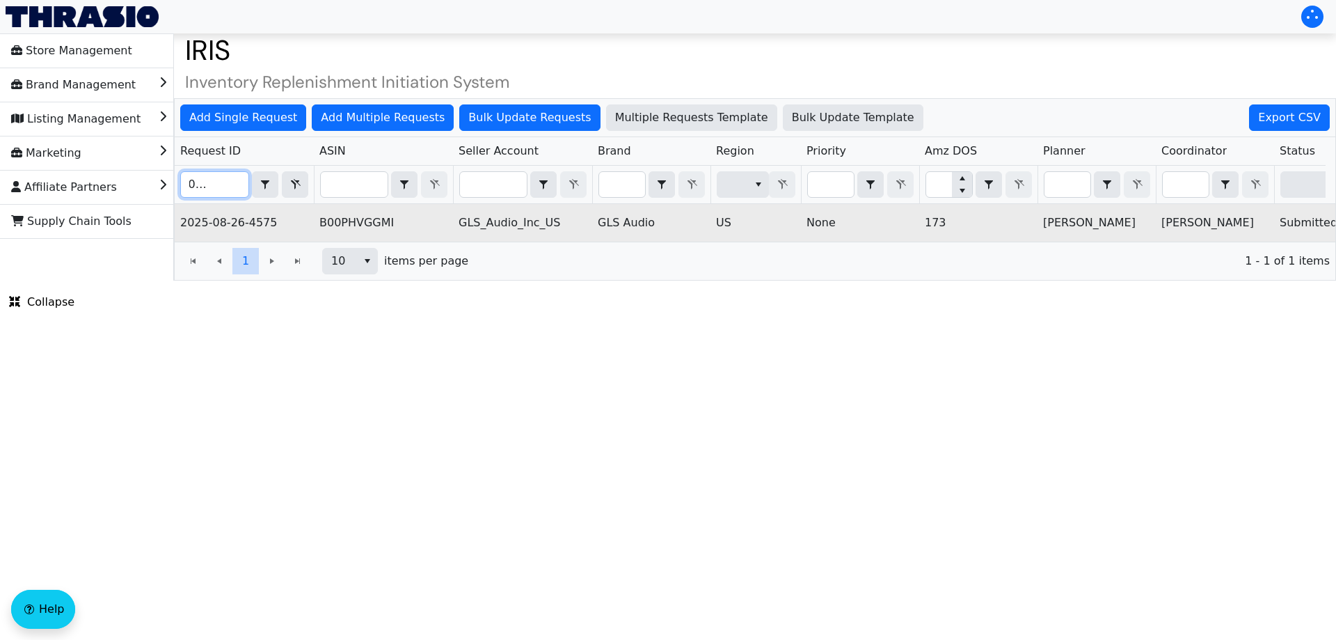
scroll to position [0, 561]
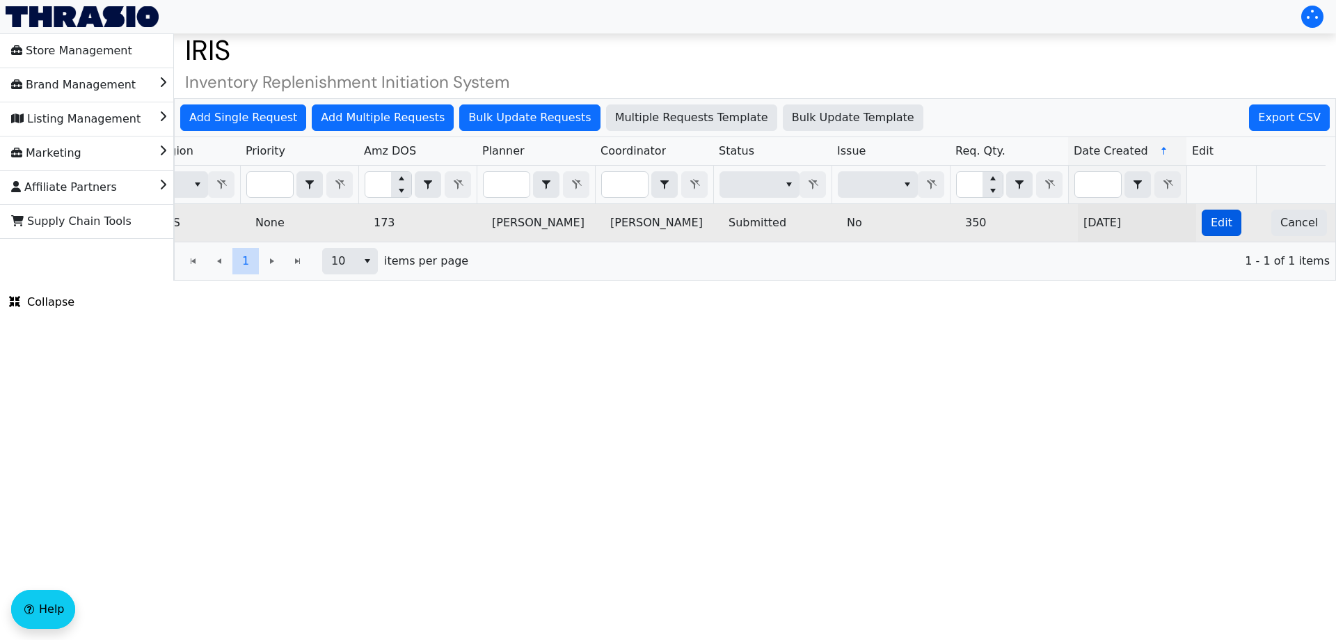
type input "2025-08-26-4575"
click at [1211, 225] on span "Edit" at bounding box center [1222, 222] width 22 height 17
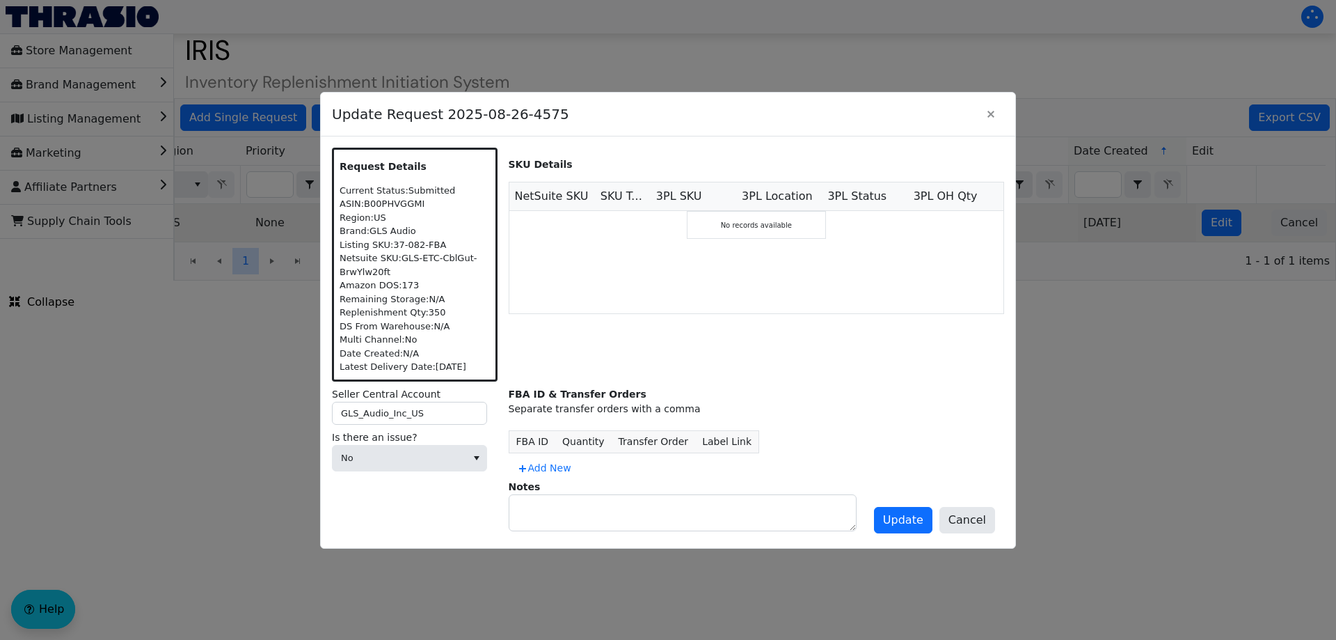
scroll to position [0, 0]
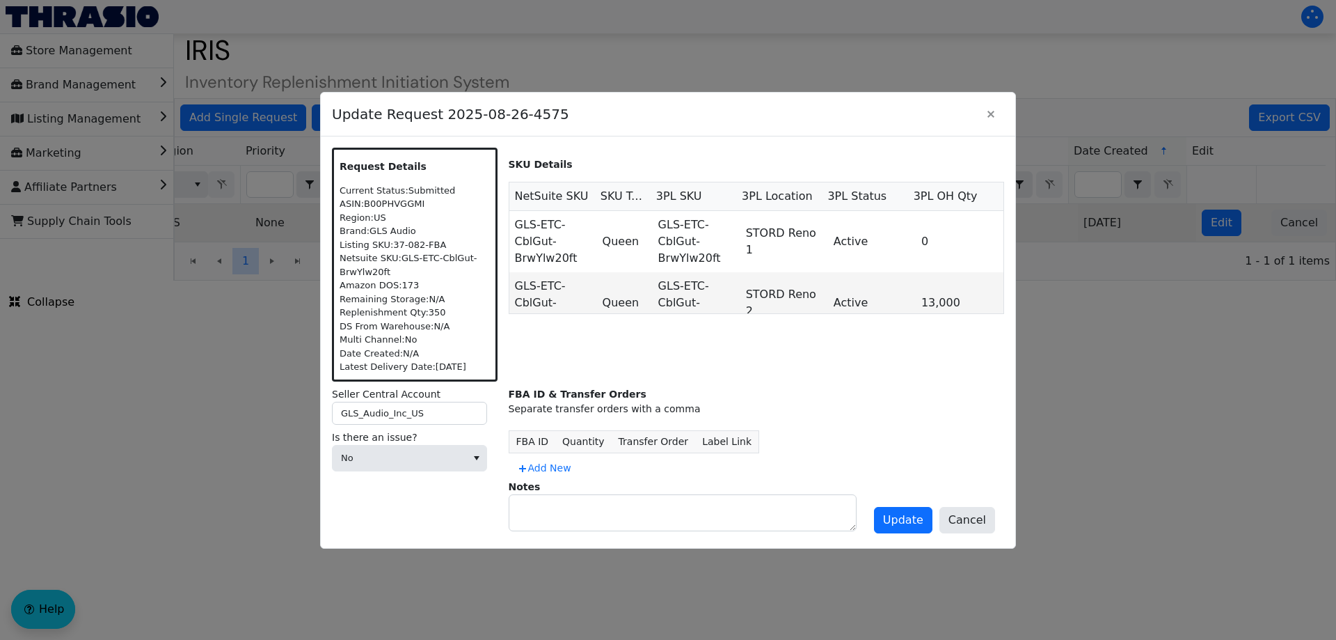
click at [437, 440] on label "Is there an issue?" at bounding box center [415, 437] width 166 height 15
click at [397, 464] on span "No" at bounding box center [399, 458] width 117 height 14
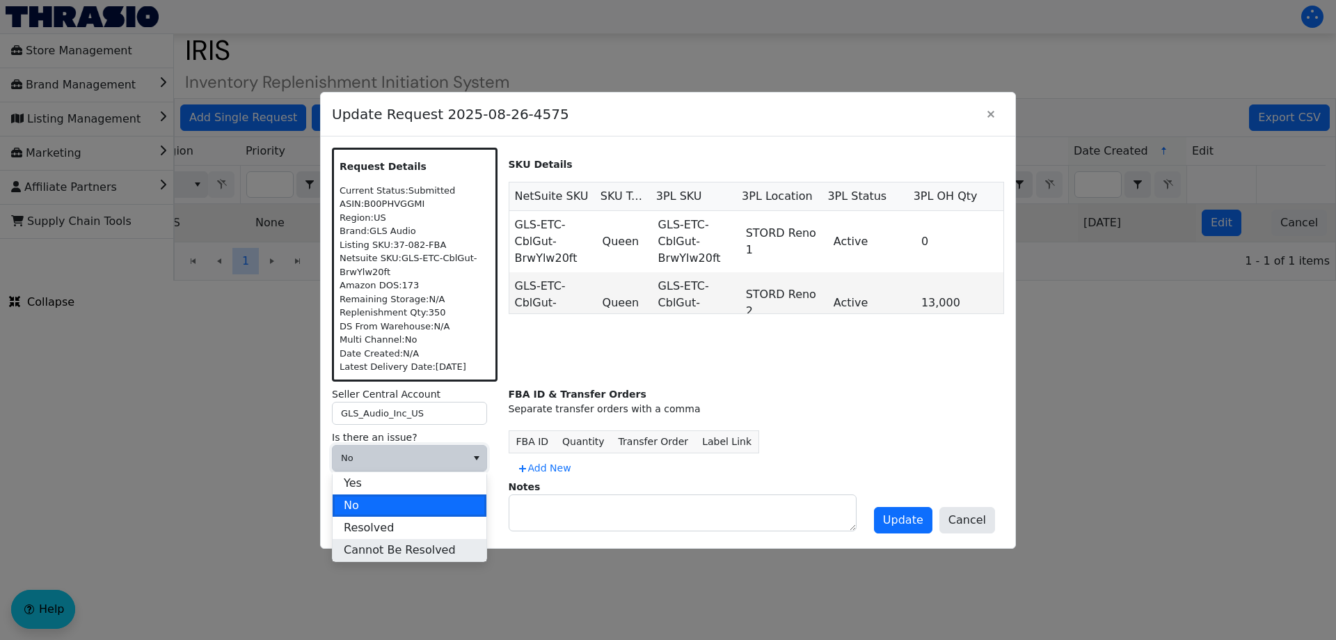
click at [368, 546] on span "Cannot Be Resolved" at bounding box center [400, 549] width 112 height 17
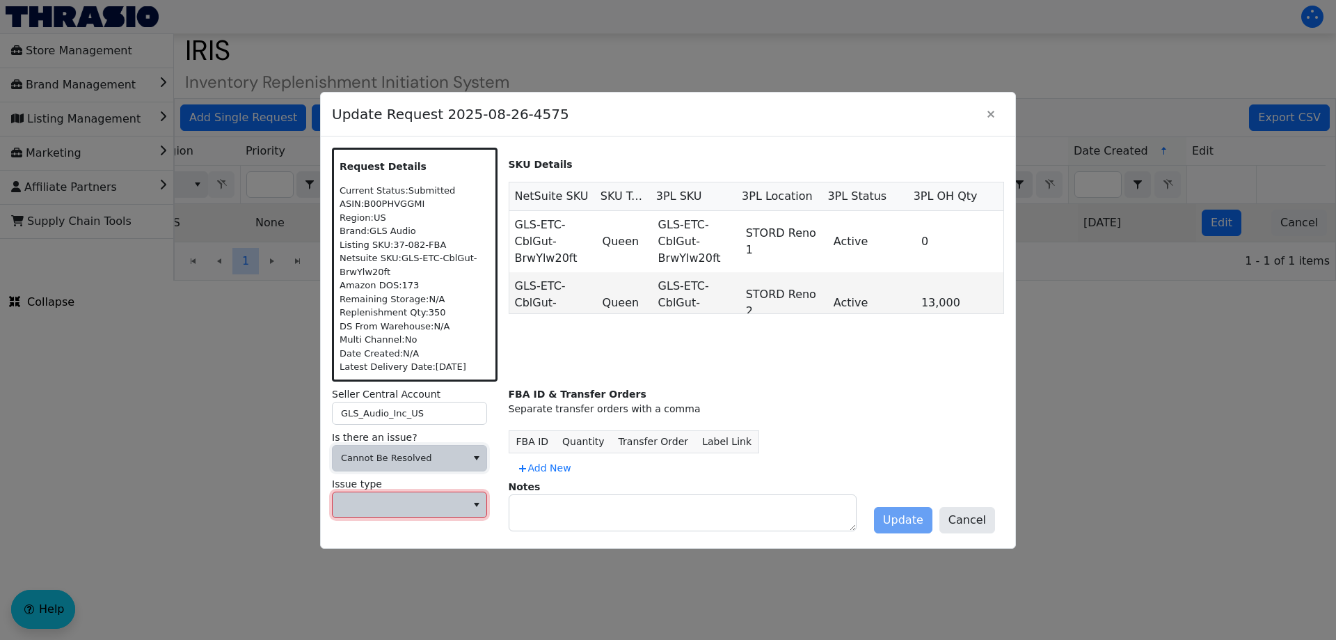
click at [388, 498] on span at bounding box center [399, 505] width 117 height 14
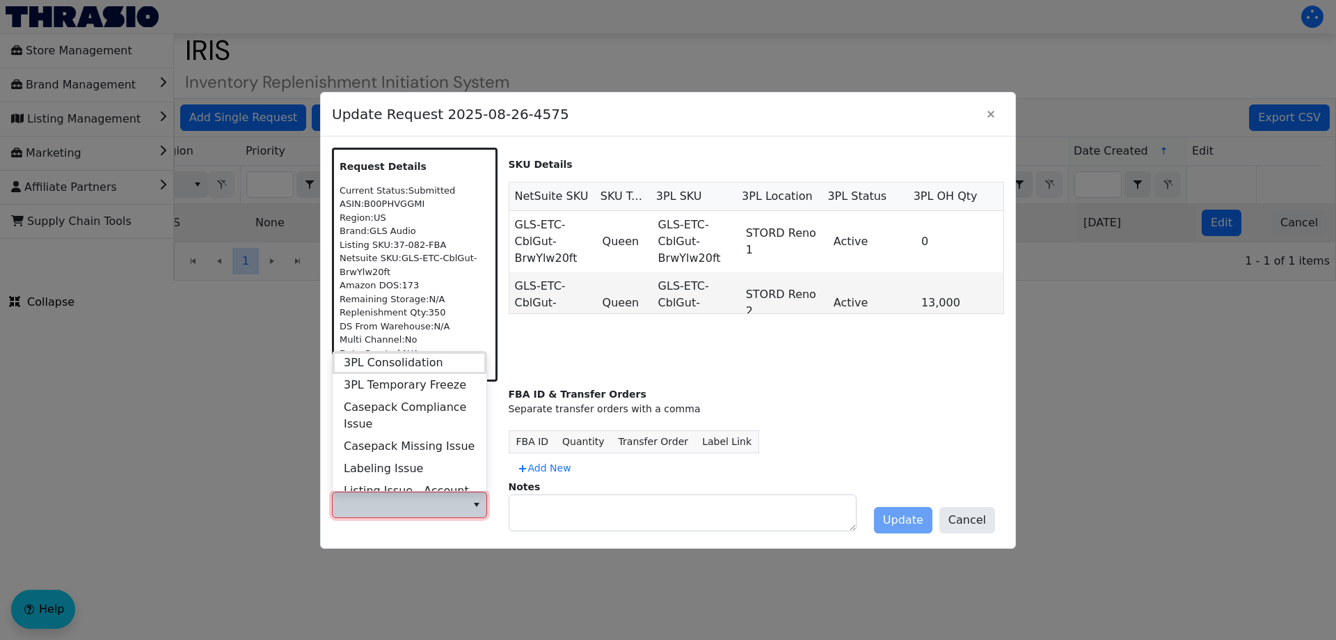
scroll to position [535, 0]
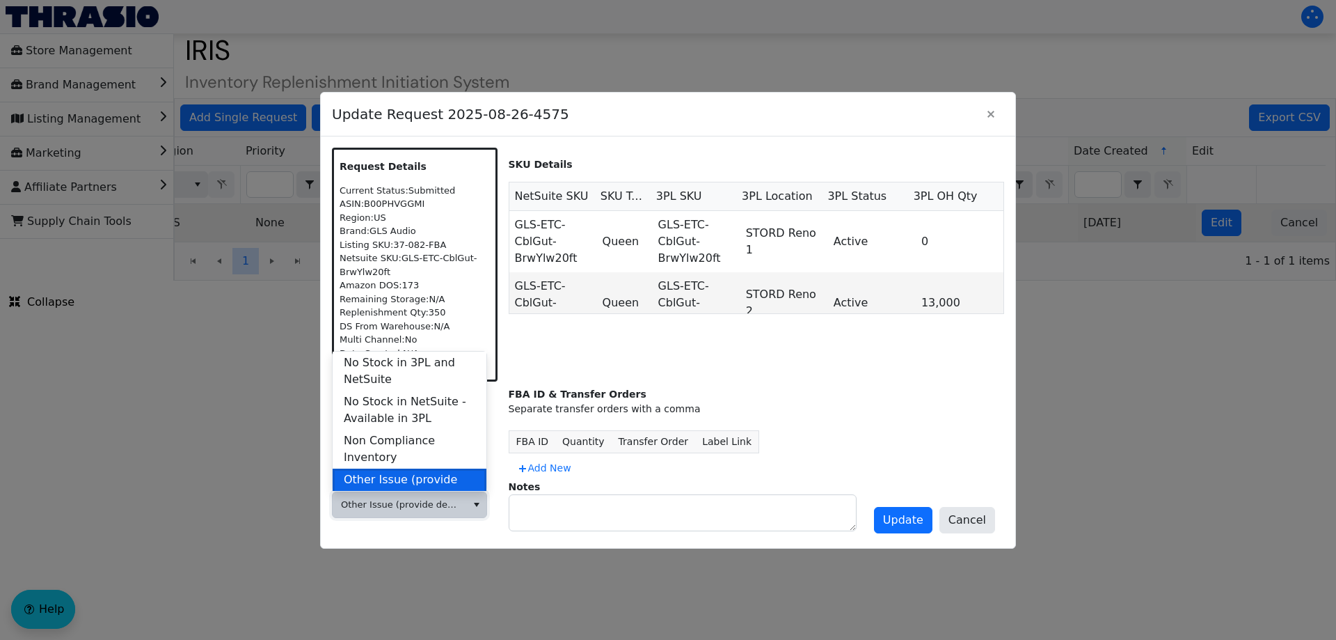
click at [425, 471] on span "Other Issue (provide details in notes)" at bounding box center [410, 487] width 132 height 33
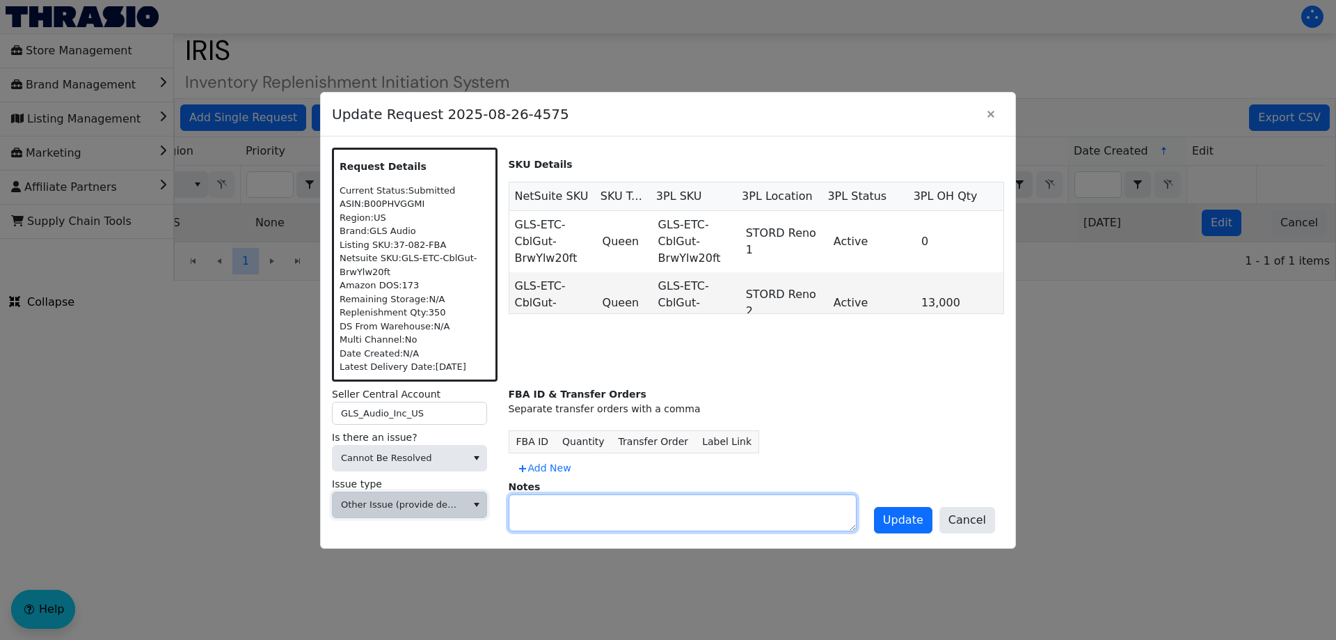
click at [568, 529] on textarea at bounding box center [682, 512] width 347 height 35
type textarea "DIVEST"
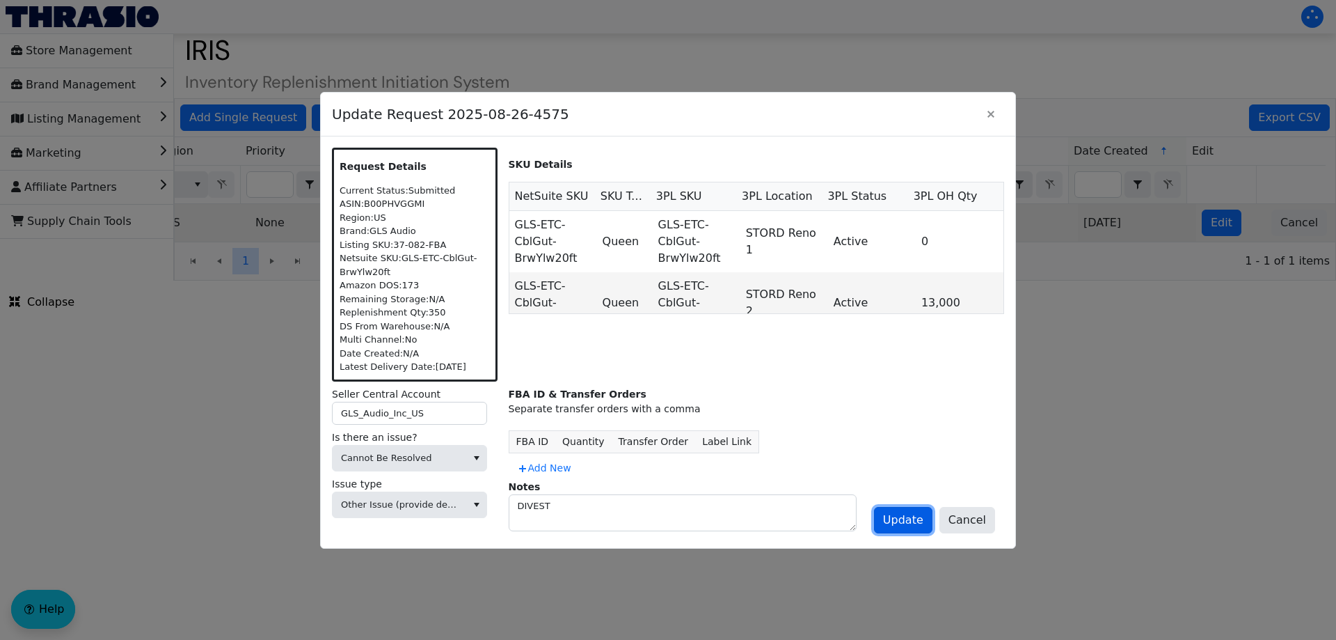
click at [901, 515] on span "Update" at bounding box center [903, 520] width 40 height 17
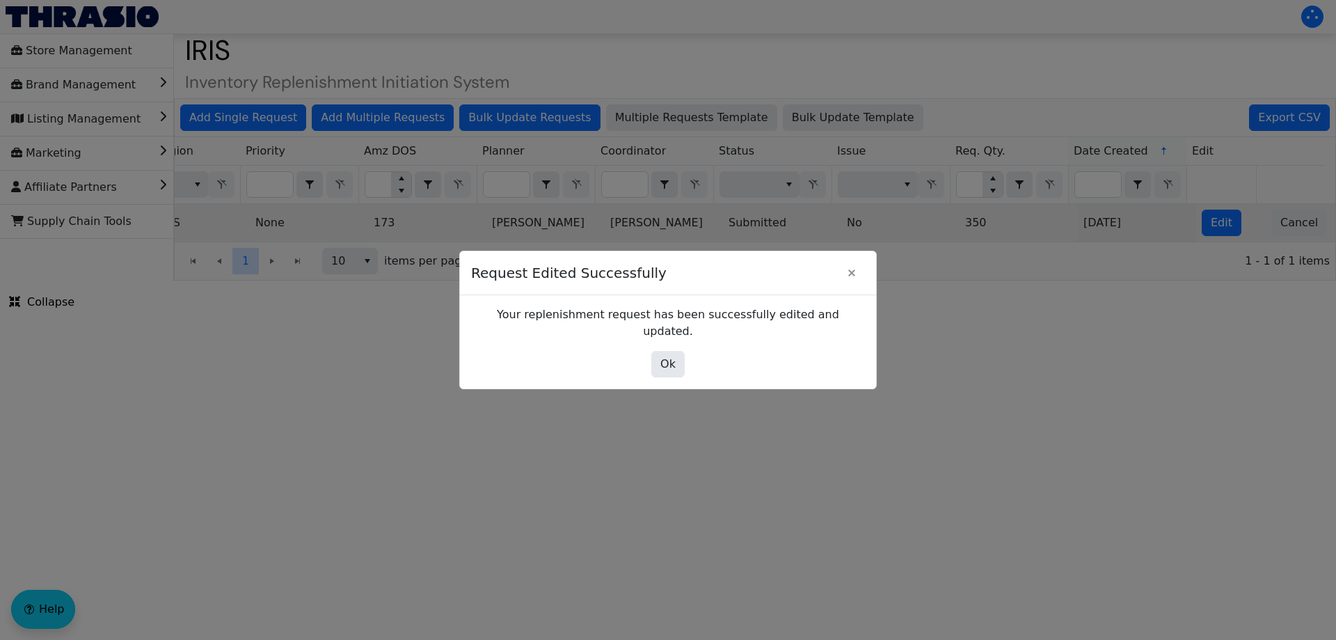
click at [686, 374] on div "Your replenishment request has been successfully edited and updated. Ok" at bounding box center [668, 341] width 416 height 93
click at [657, 351] on button "Ok" at bounding box center [667, 364] width 33 height 26
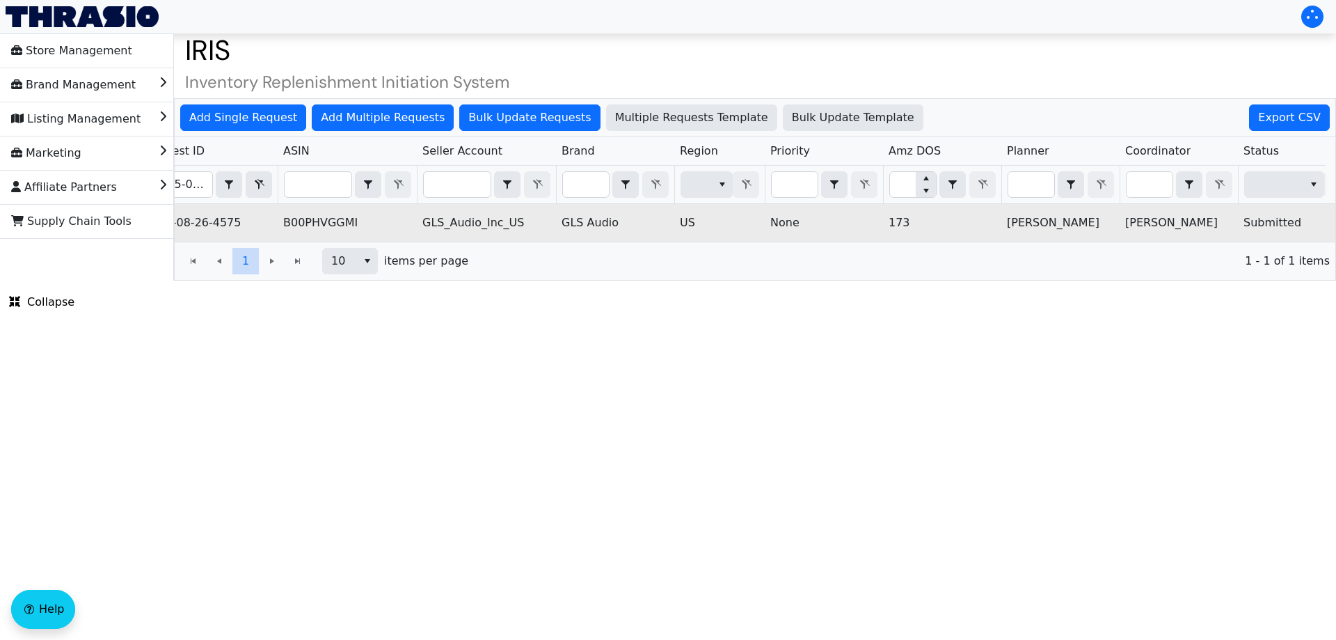
scroll to position [0, 0]
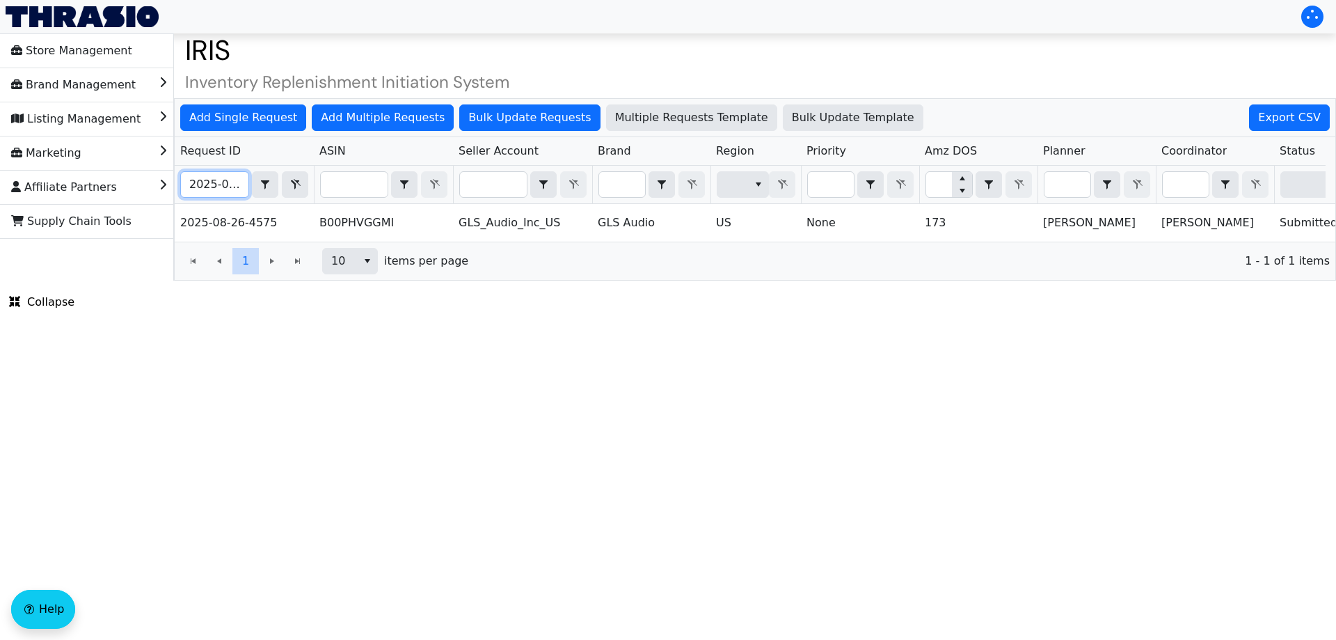
click at [194, 193] on input "2025-08-26-4575" at bounding box center [215, 184] width 68 height 25
paste input "9-02-4629"
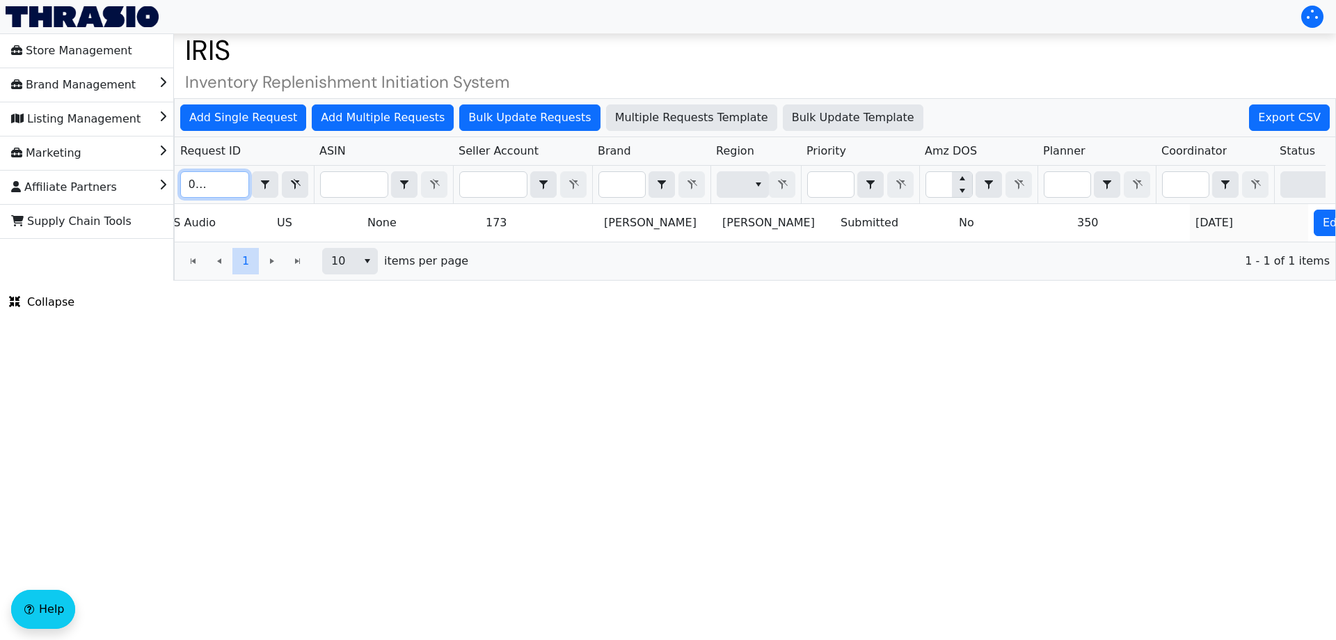
scroll to position [0, 561]
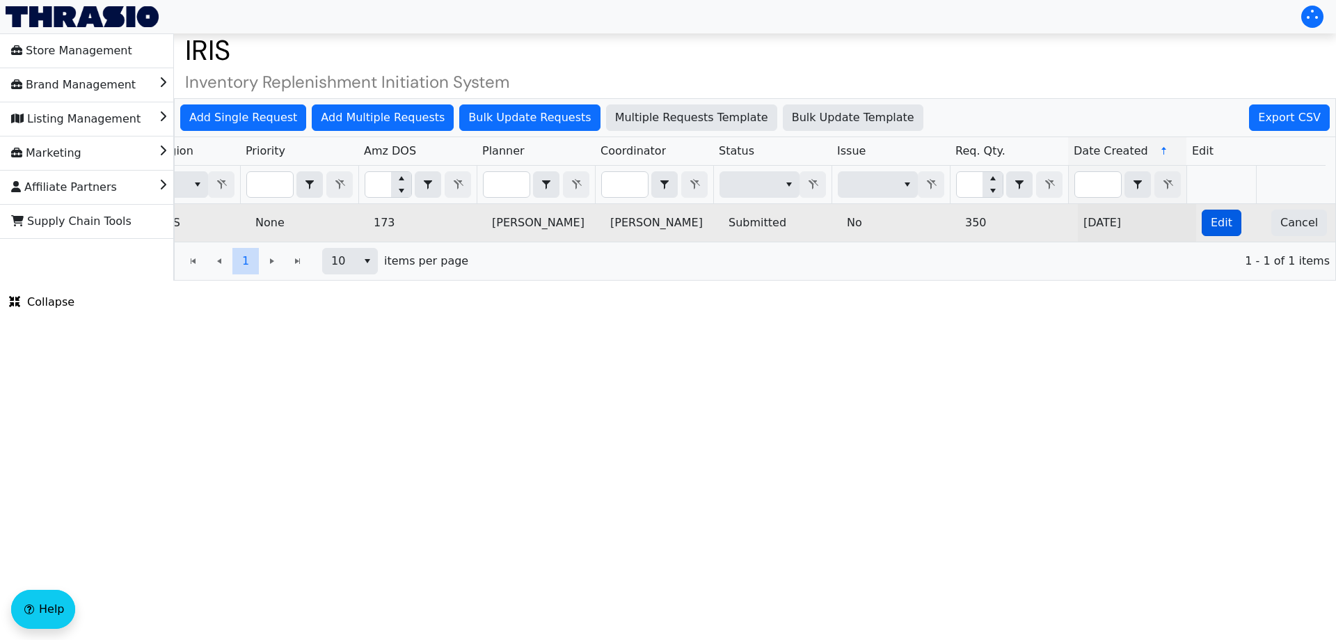
type input "2025-09-02-4629"
click at [1219, 232] on button "Edit" at bounding box center [1222, 222] width 40 height 26
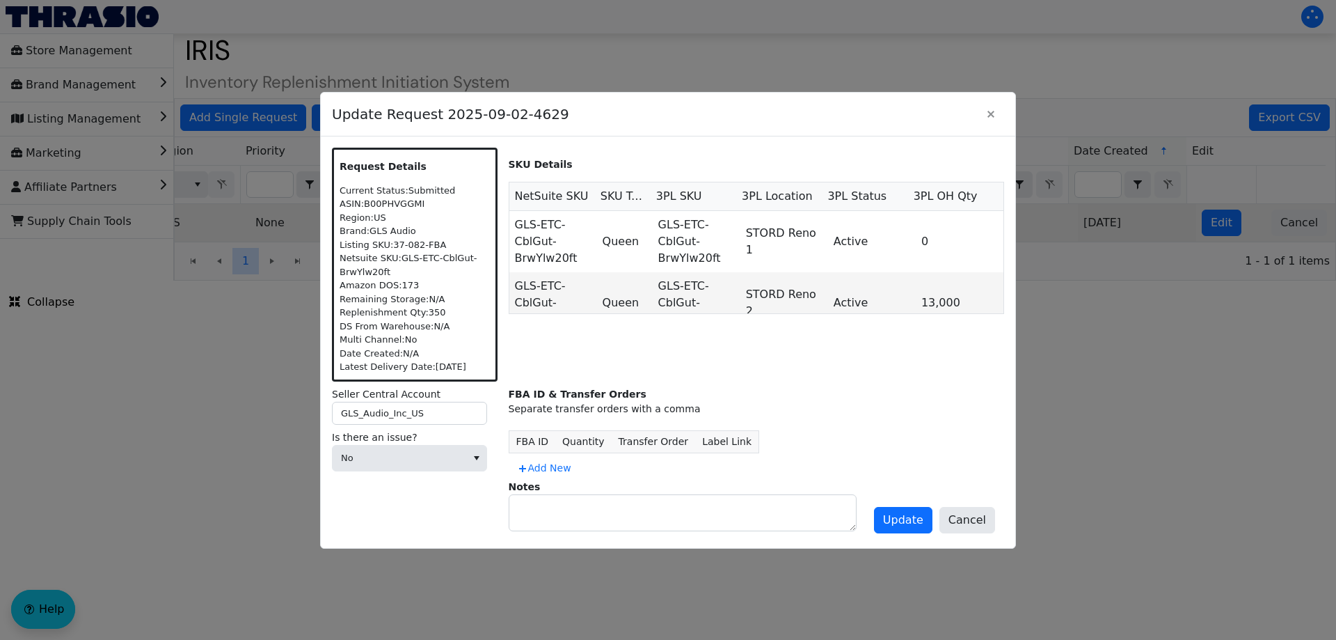
scroll to position [0, 0]
click at [391, 445] on span "No" at bounding box center [409, 458] width 155 height 26
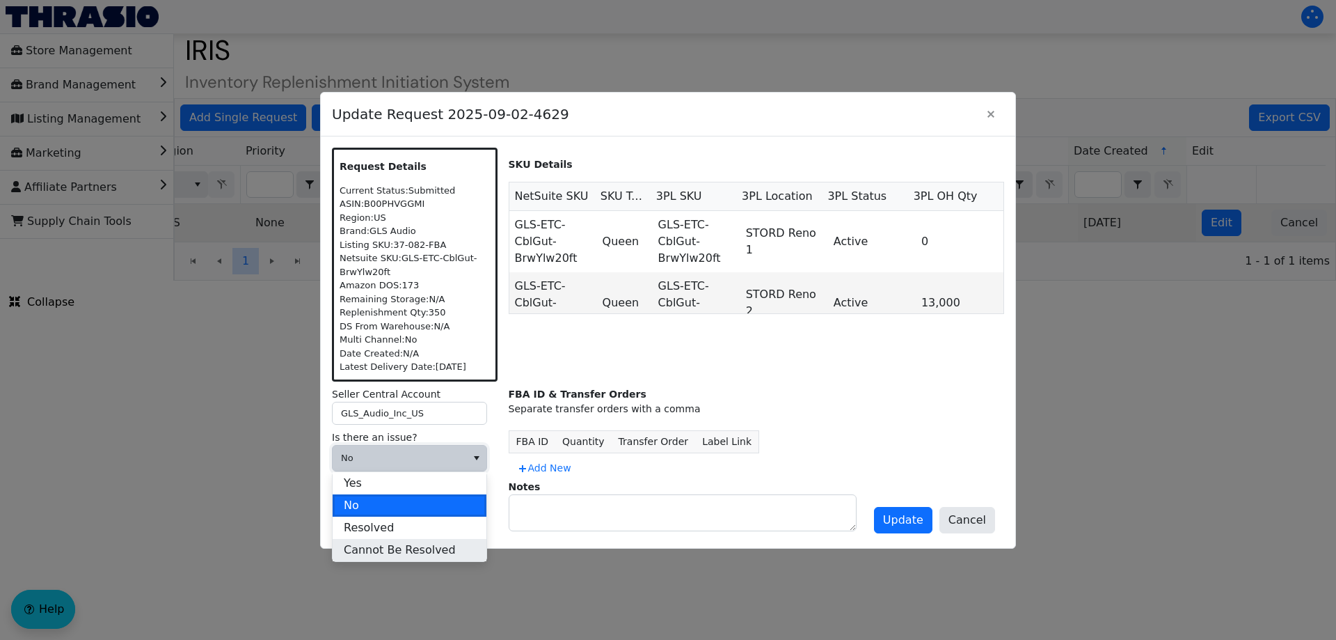
click at [424, 549] on span "Cannot Be Resolved" at bounding box center [400, 549] width 112 height 17
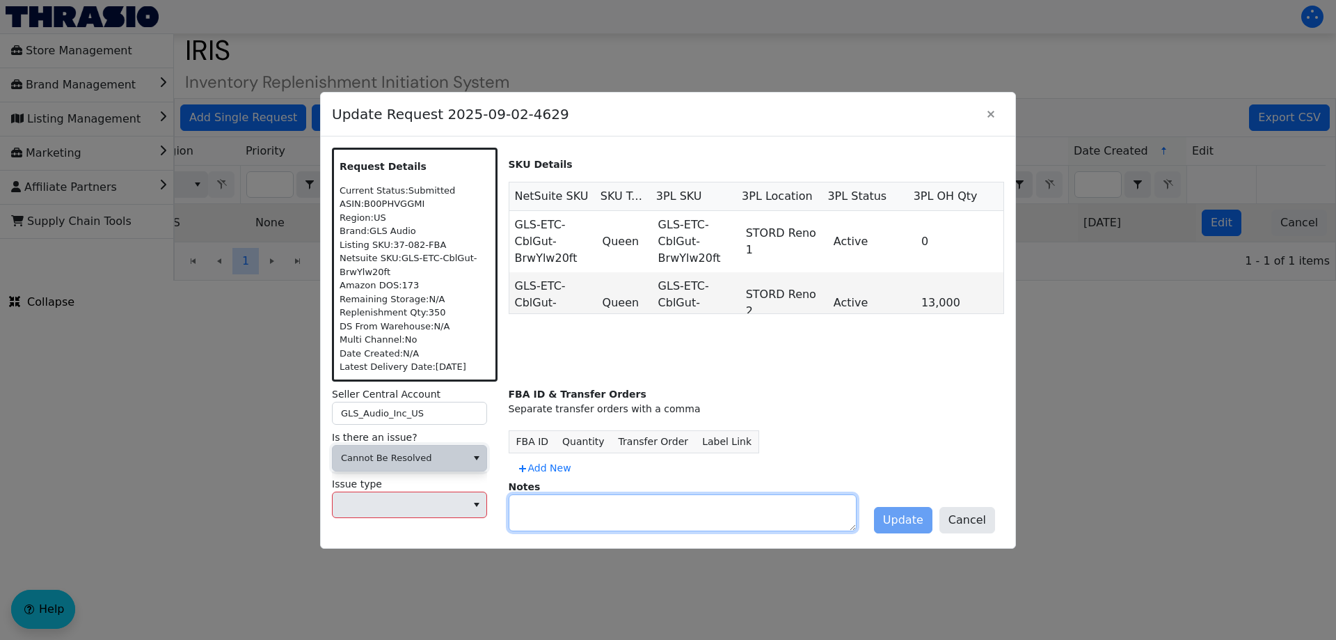
click at [528, 516] on textarea at bounding box center [682, 512] width 347 height 35
click at [516, 513] on textarea "DIVEST" at bounding box center [682, 512] width 347 height 35
type textarea "DIVEST"
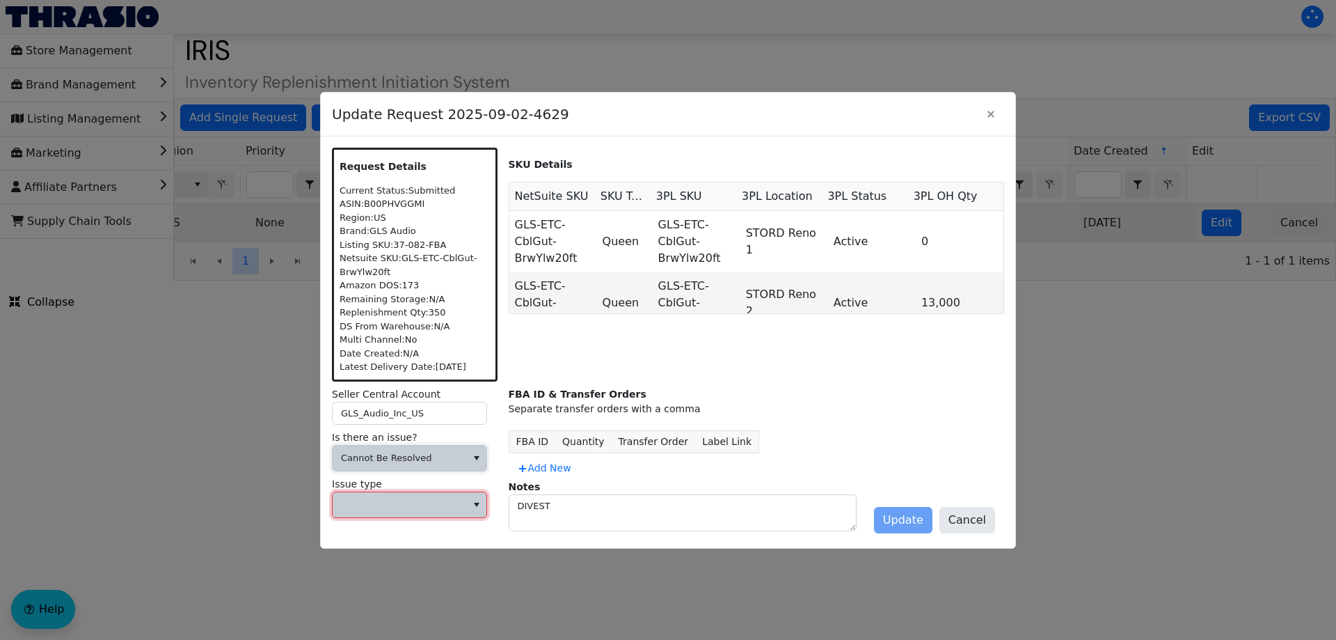
click at [440, 508] on span at bounding box center [399, 505] width 117 height 14
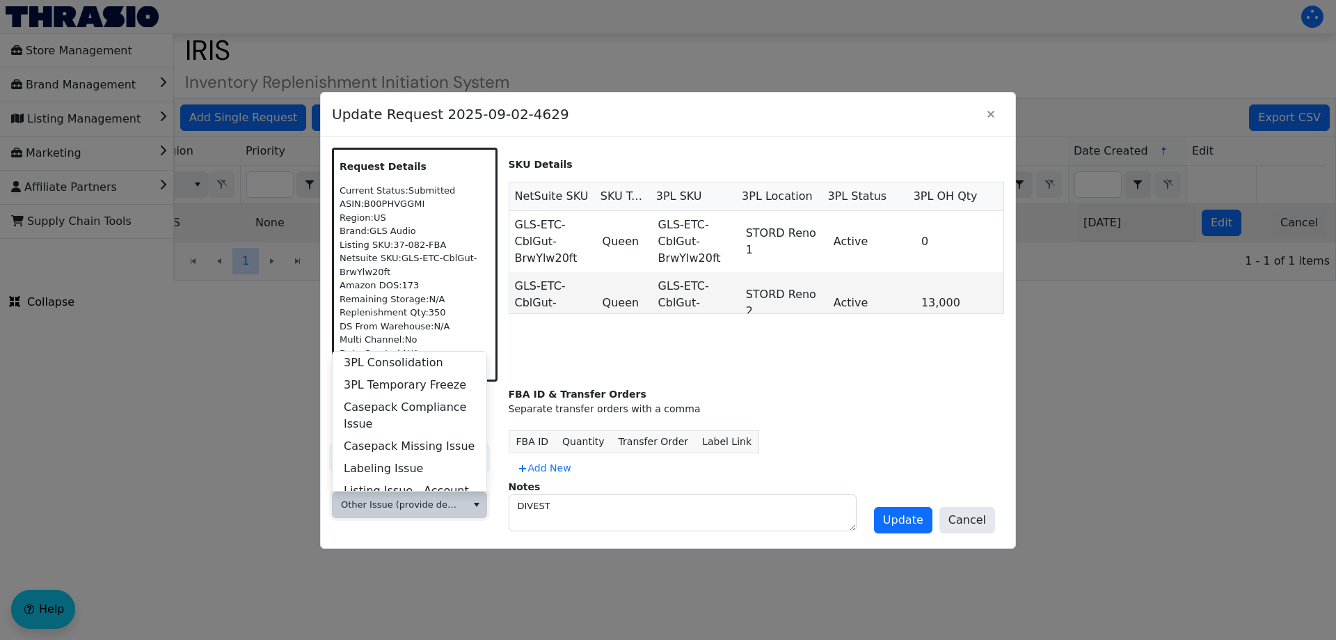
scroll to position [535, 0]
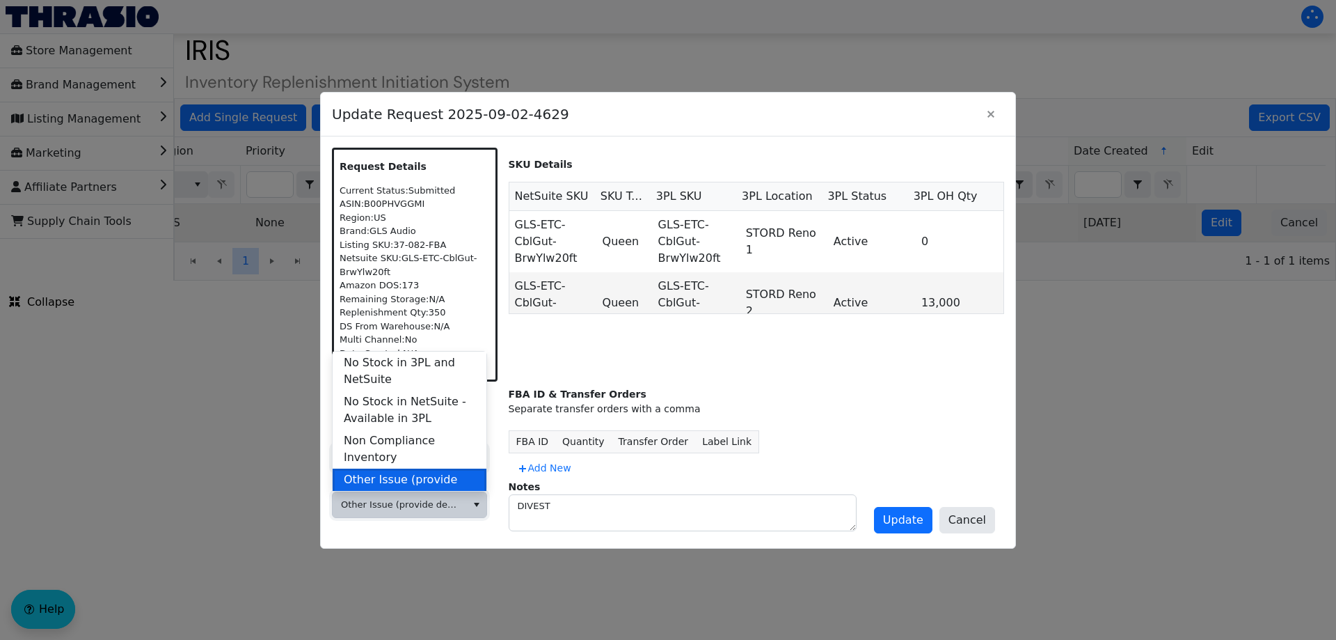
drag, startPoint x: 406, startPoint y: 447, endPoint x: 399, endPoint y: 464, distance: 19.0
click at [399, 464] on ul "3PL Consolidation 3PL Temporary Freeze Casepack Compliance Issue Casepack Missi…" at bounding box center [410, 173] width 154 height 713
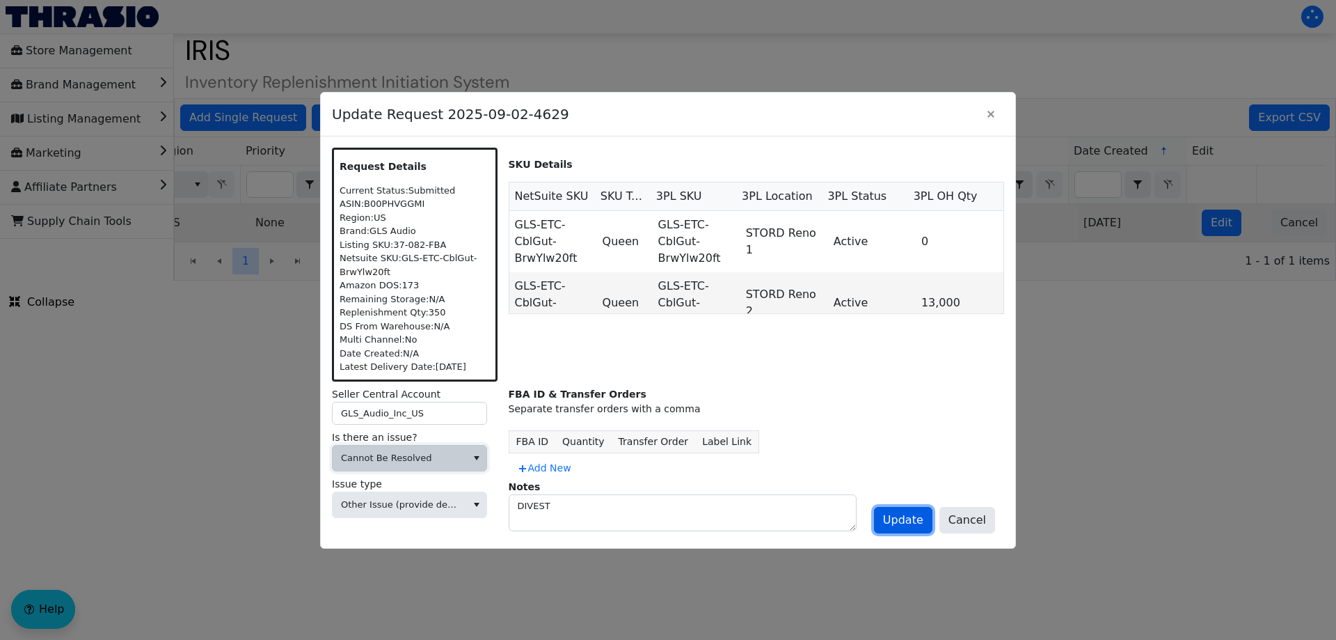
click at [901, 522] on span "Update" at bounding box center [903, 520] width 40 height 17
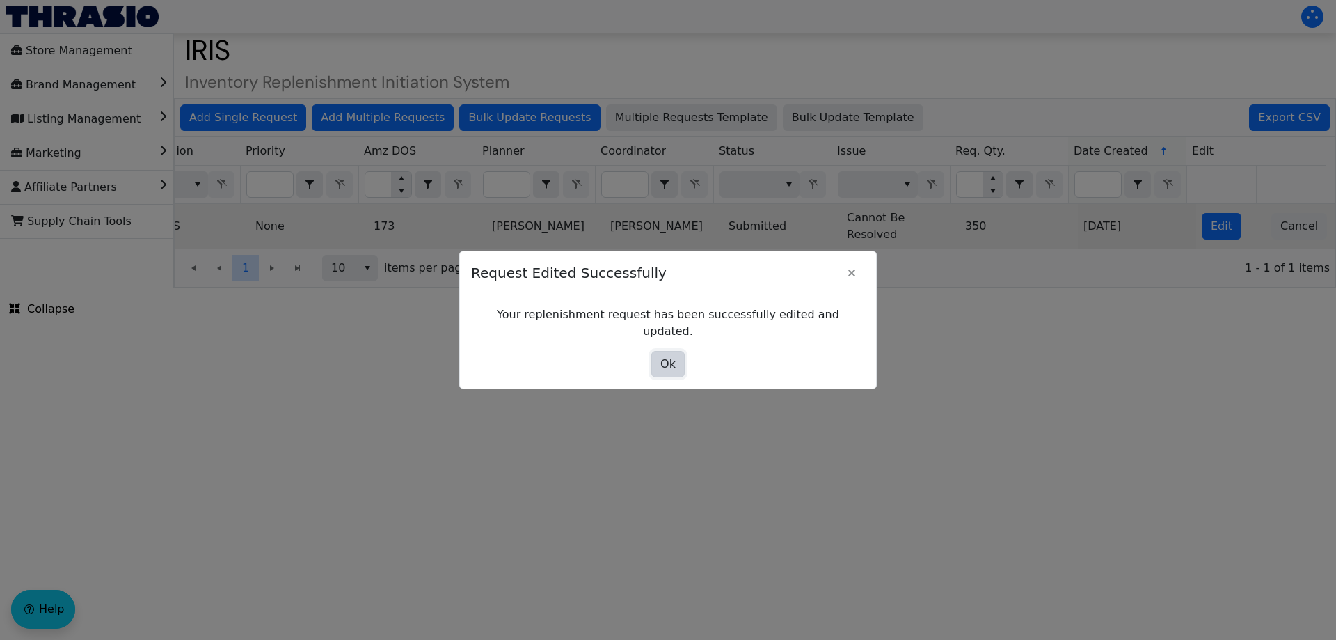
click at [665, 357] on span "Ok" at bounding box center [667, 364] width 15 height 17
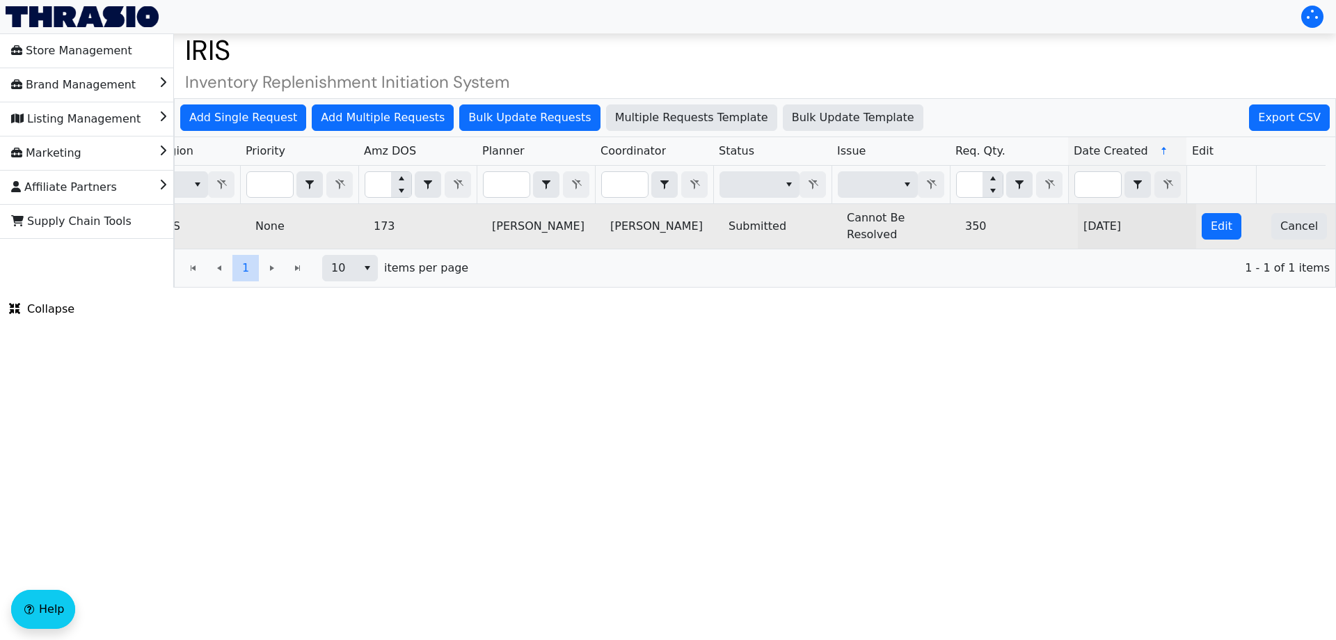
scroll to position [0, 0]
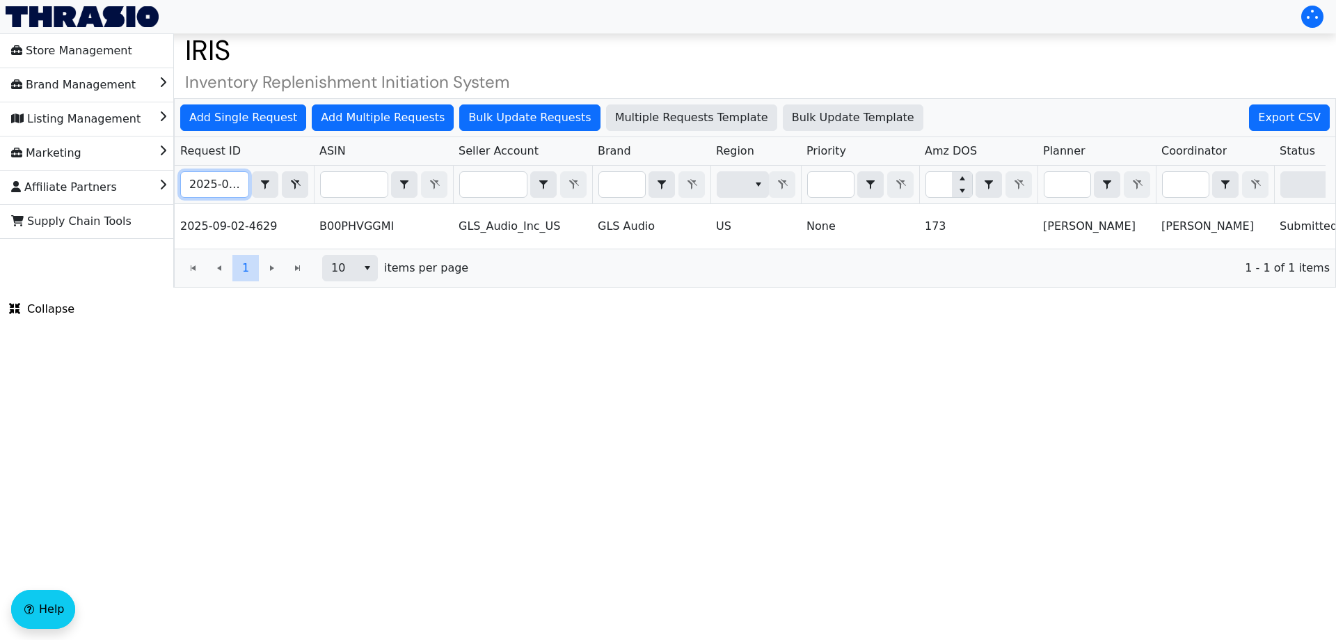
click at [205, 191] on input "2025-09-02-4629" at bounding box center [215, 184] width 68 height 25
paste input "6"
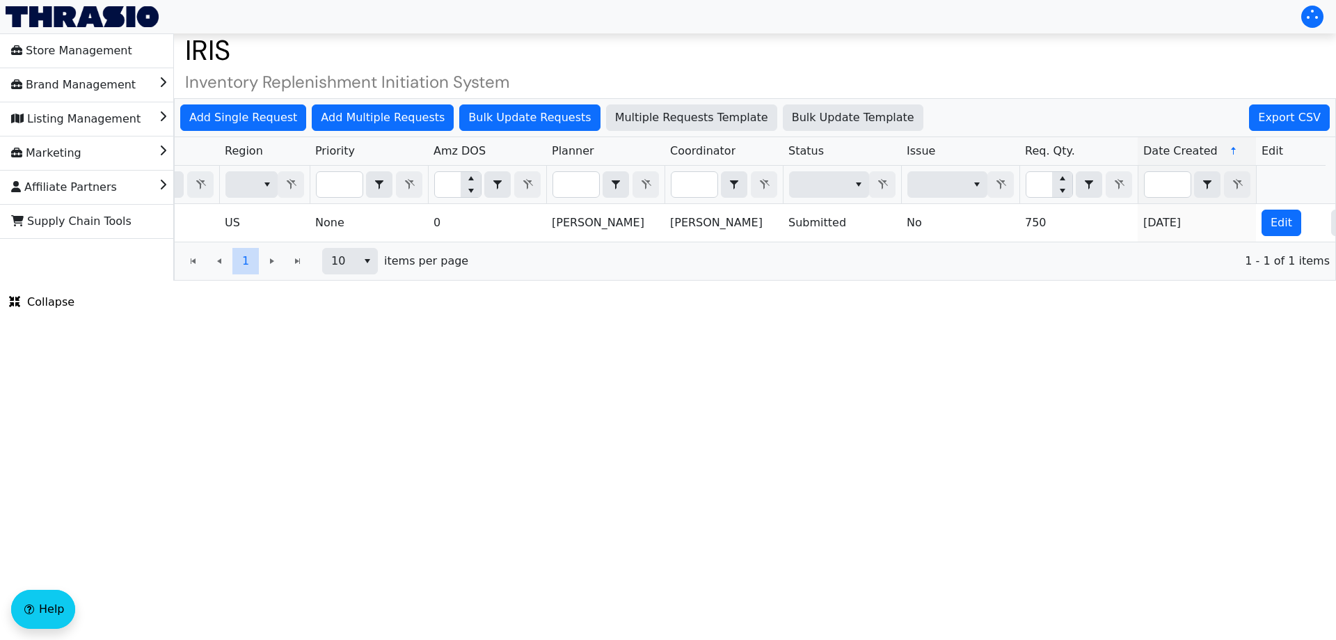
scroll to position [0, 561]
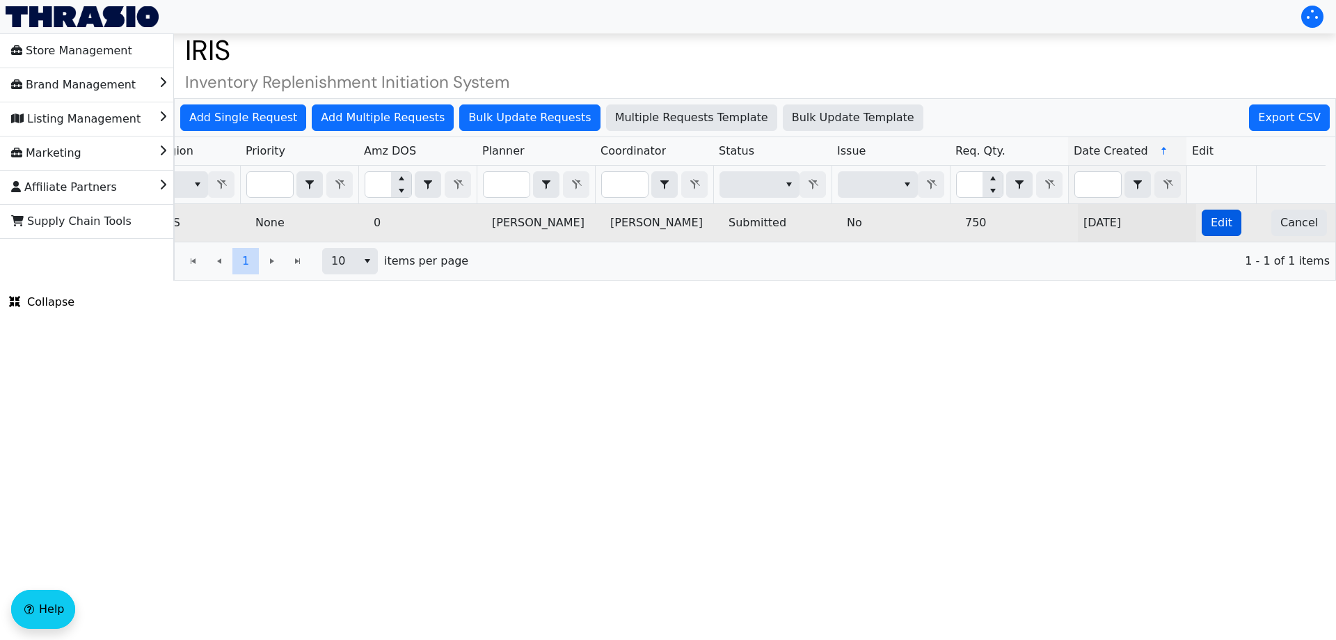
type input "2025-09-02-4626"
click at [1211, 222] on span "Edit" at bounding box center [1222, 222] width 22 height 17
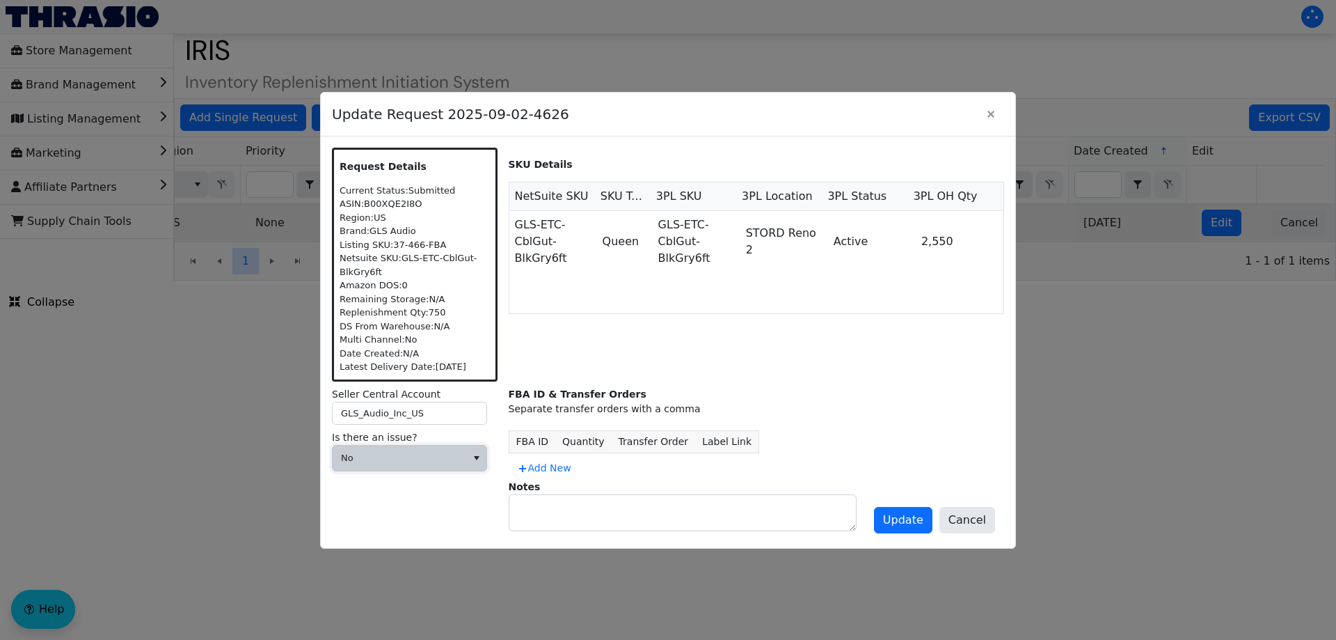
click at [451, 447] on span "No" at bounding box center [400, 457] width 134 height 25
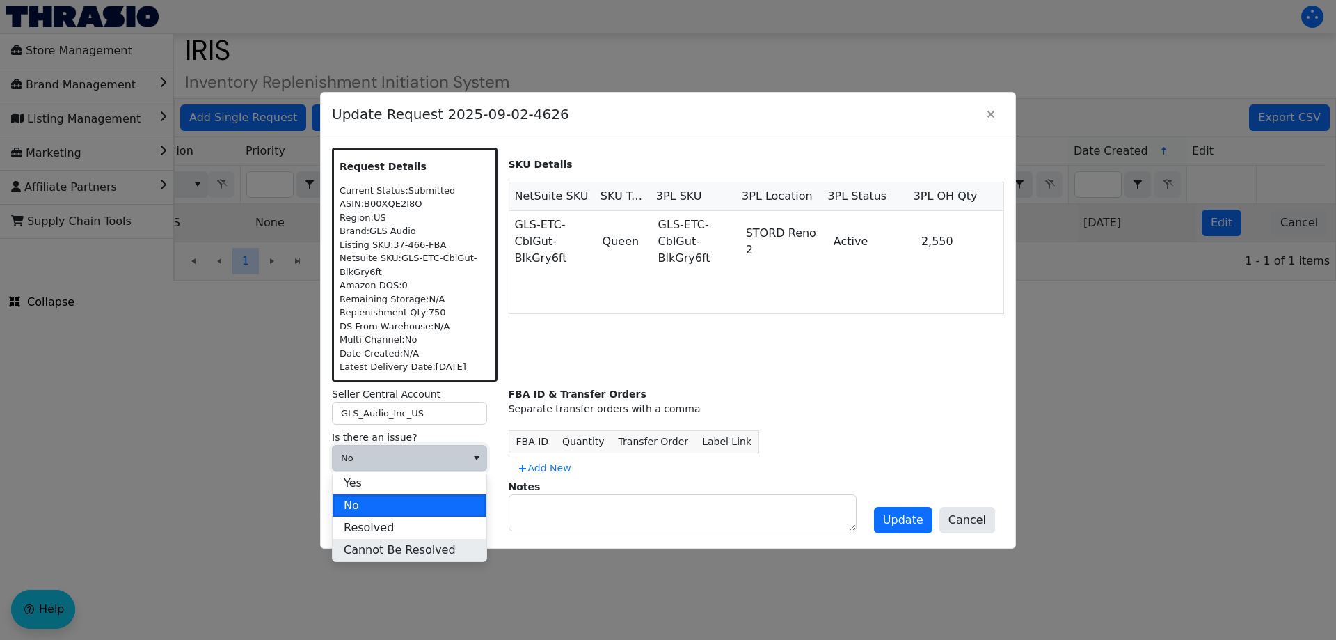
click at [386, 550] on span "Cannot Be Resolved" at bounding box center [400, 549] width 112 height 17
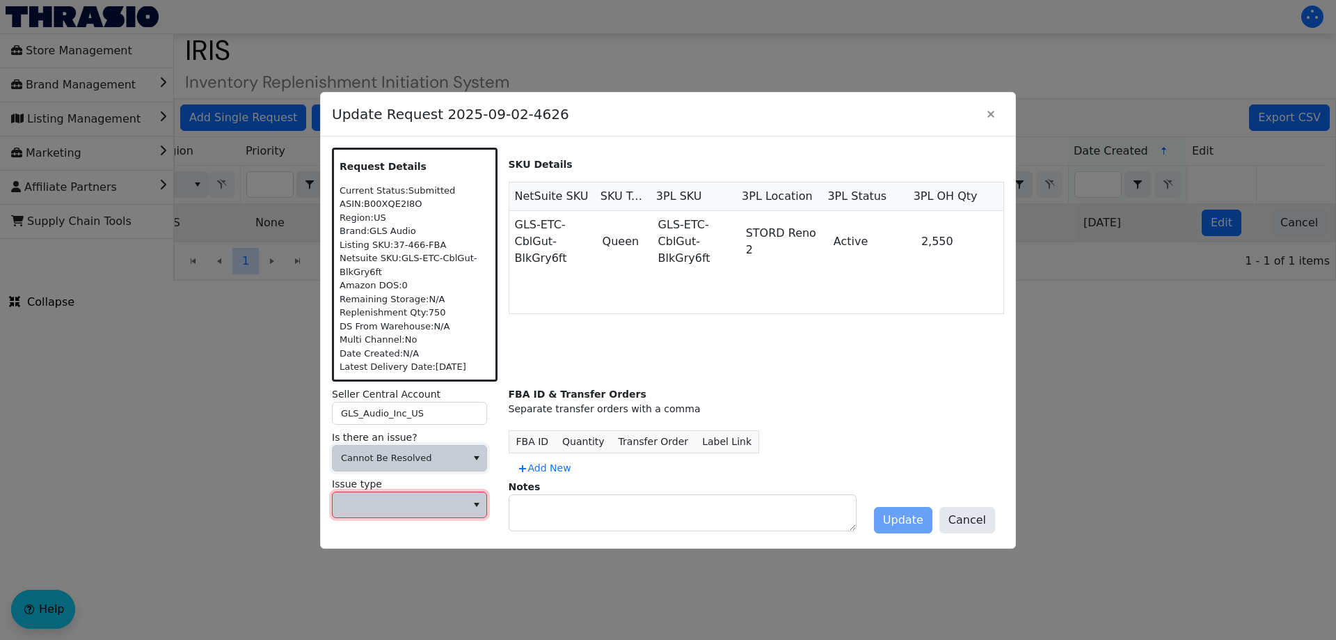
click at [437, 492] on span at bounding box center [400, 504] width 134 height 25
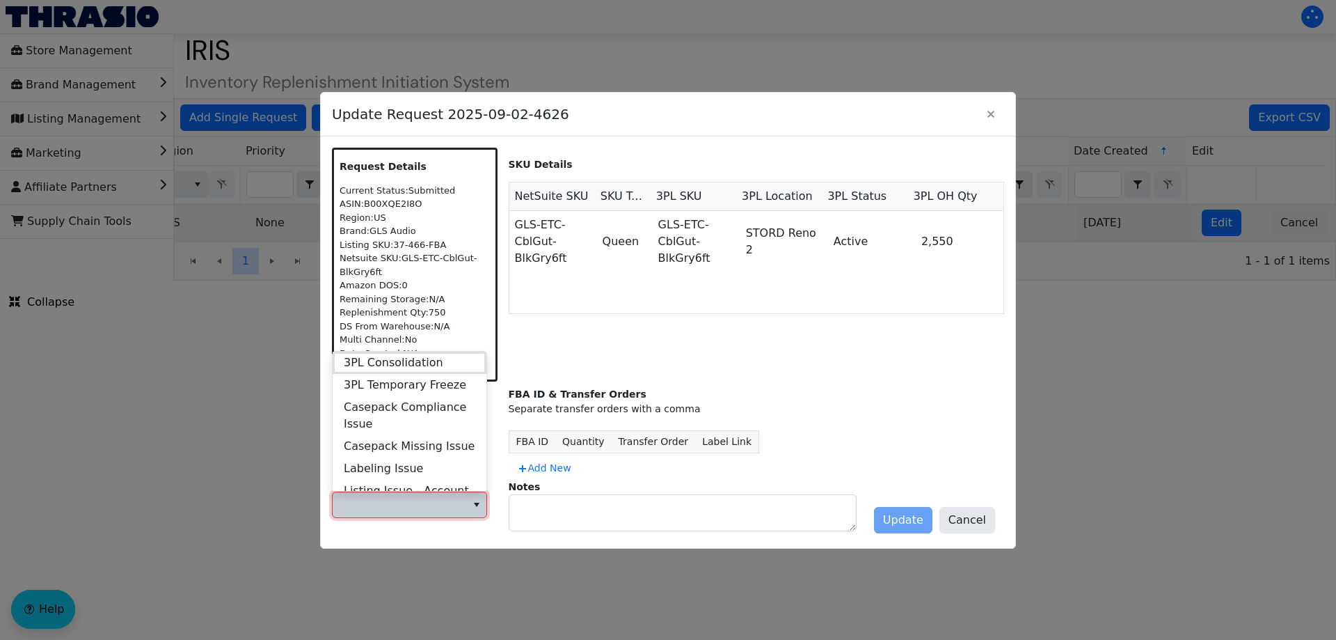
scroll to position [535, 0]
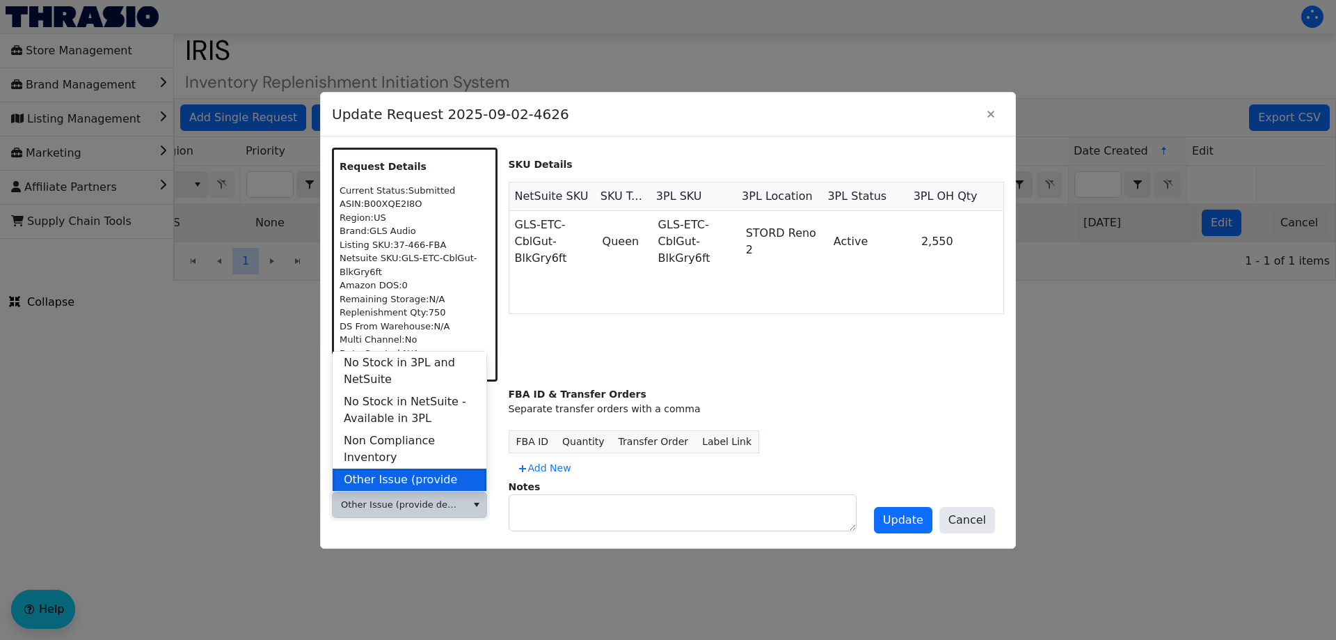
click at [418, 471] on span "Other Issue (provide details in notes)" at bounding box center [410, 487] width 132 height 33
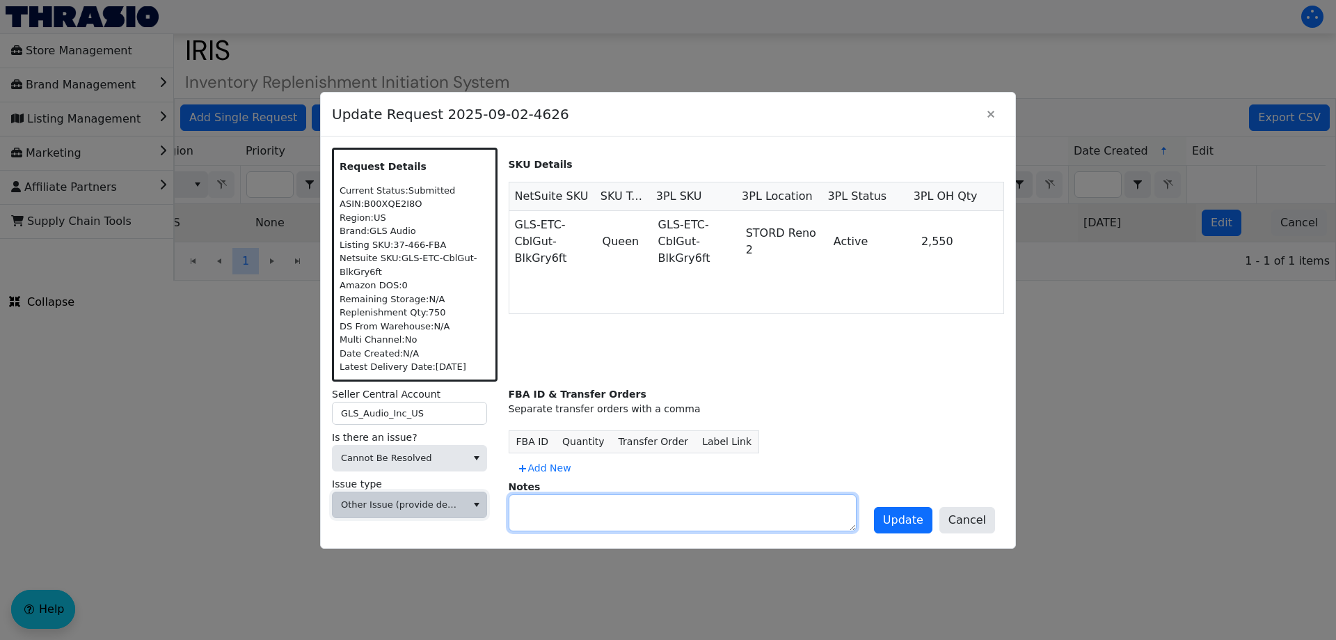
click at [530, 508] on textarea at bounding box center [682, 512] width 347 height 35
type textarea "DIVEST"
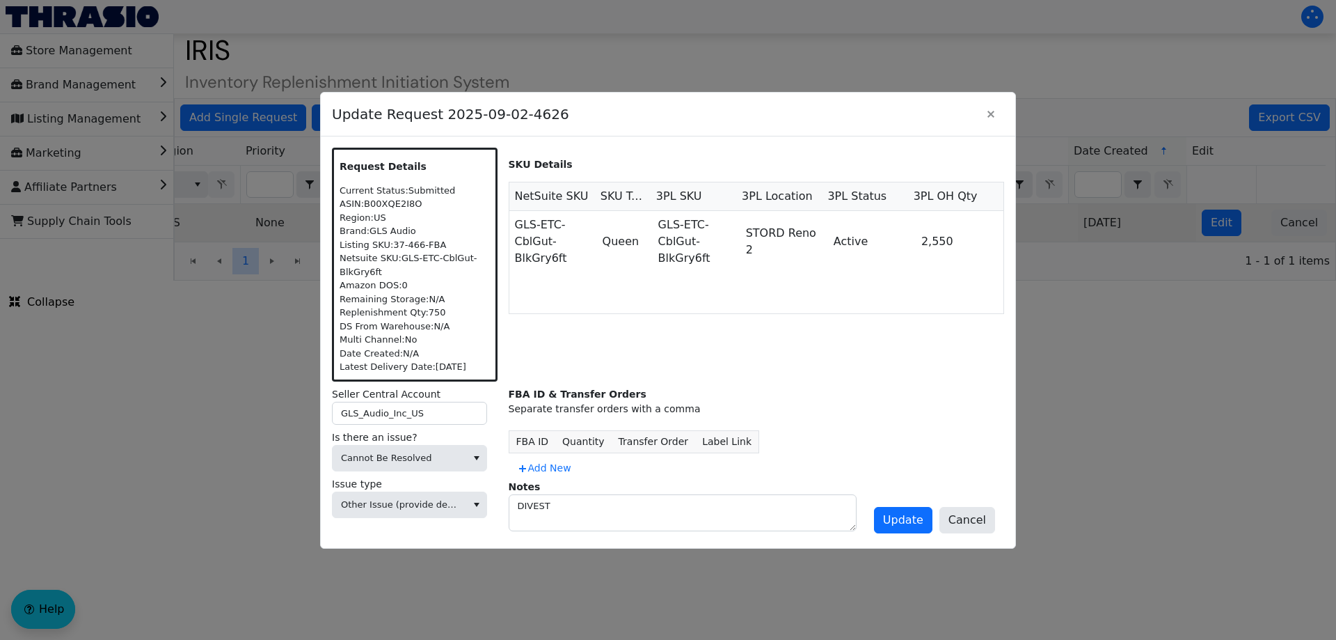
click at [926, 533] on div "Update Cancel" at bounding box center [935, 519] width 128 height 33
click at [908, 526] on span "Update" at bounding box center [903, 520] width 40 height 17
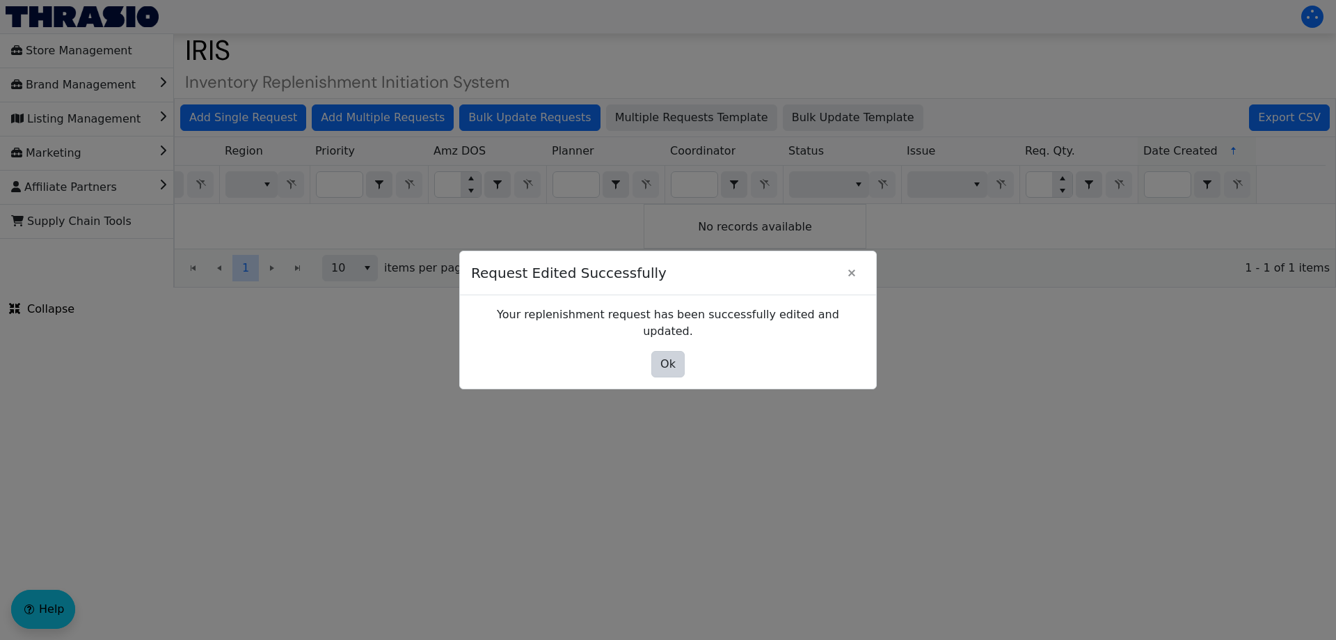
scroll to position [0, 0]
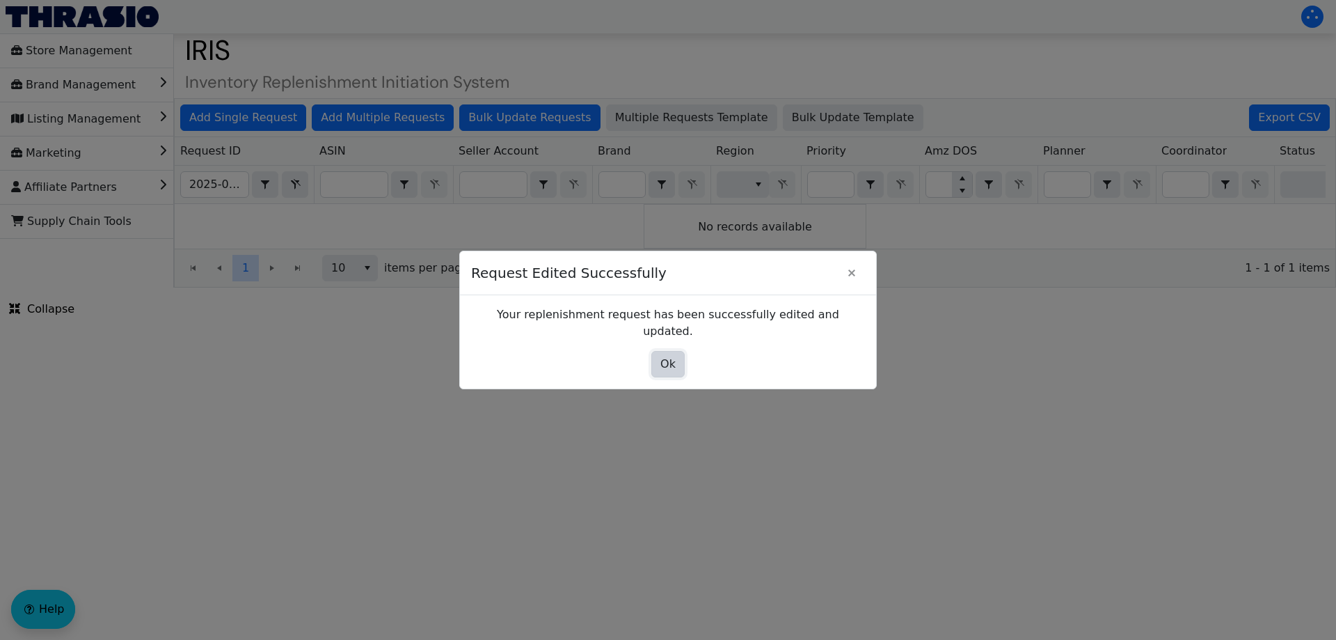
click at [661, 359] on span "Ok" at bounding box center [667, 364] width 15 height 17
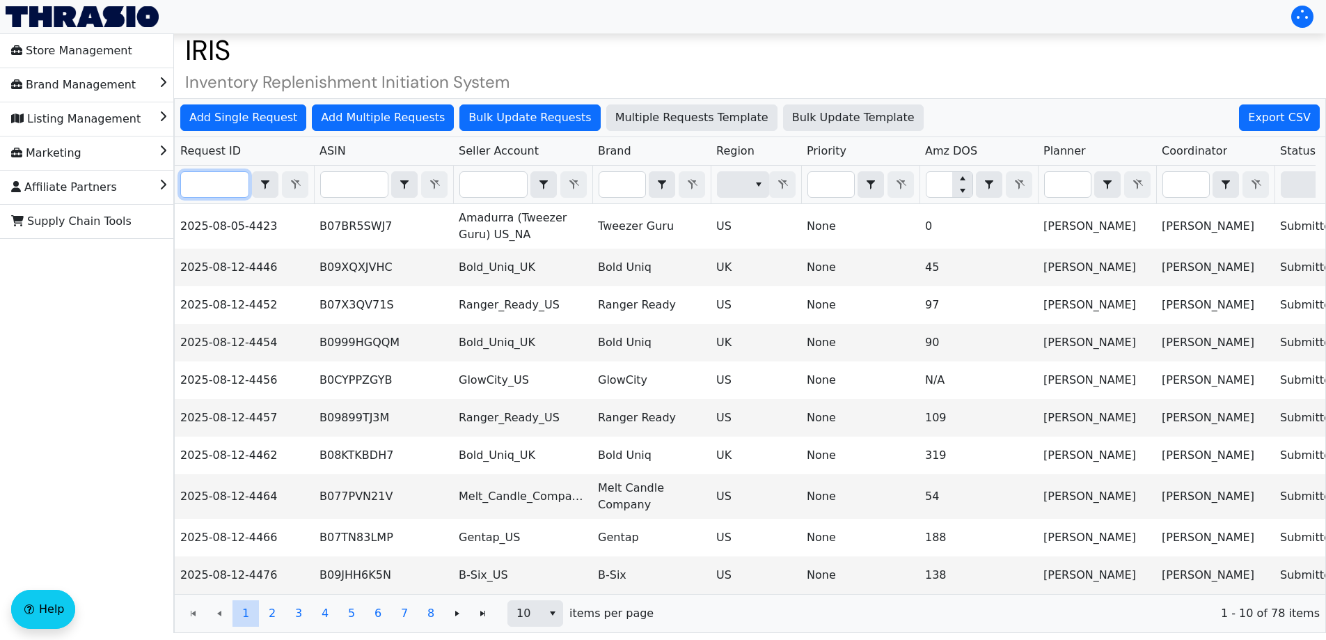
click at [217, 178] on input "Filter" at bounding box center [215, 184] width 68 height 25
paste input "2025-08-26-4596"
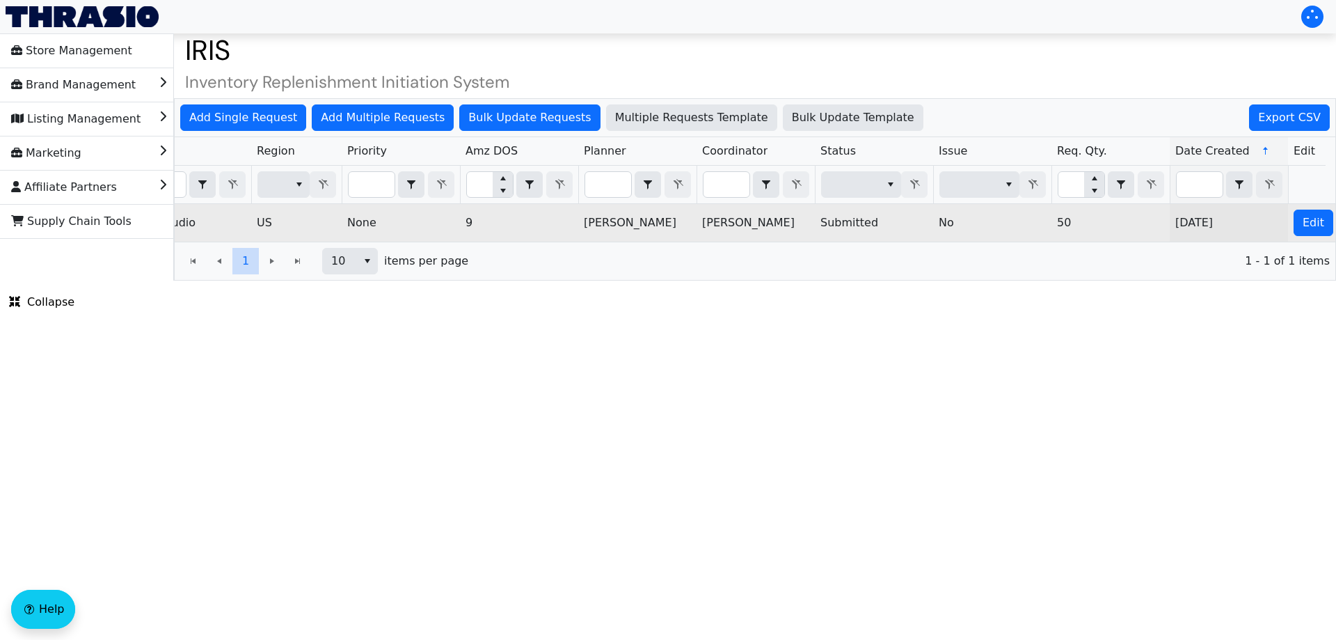
scroll to position [0, 561]
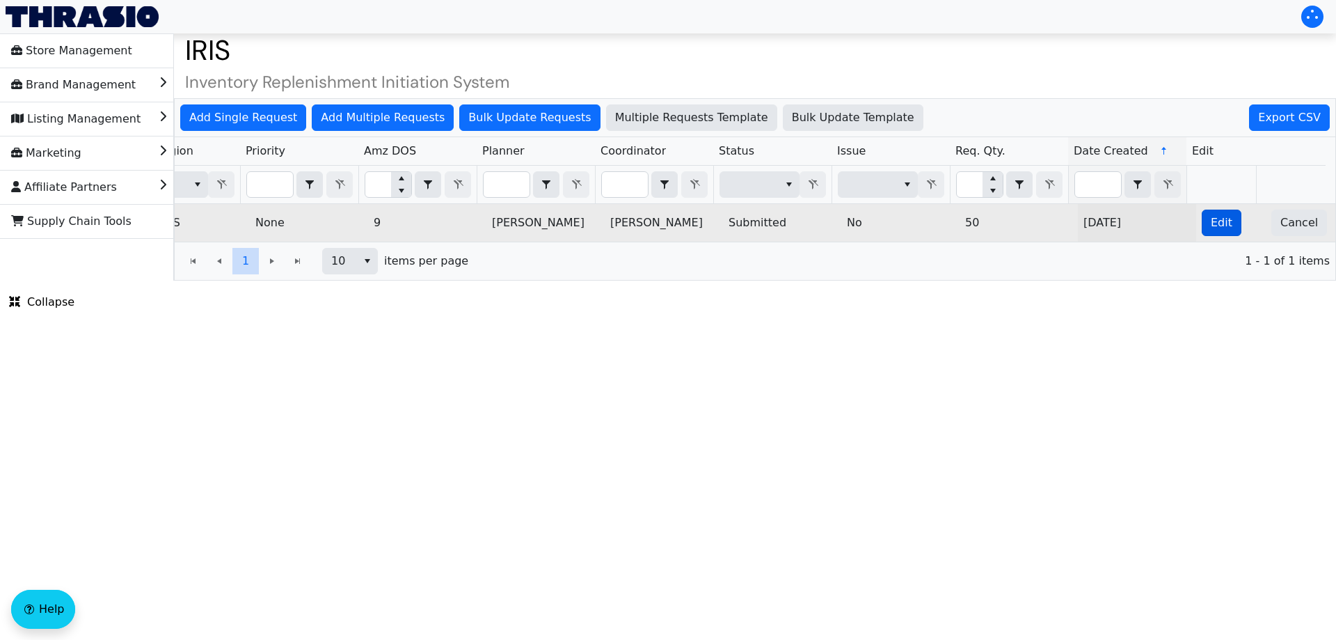
type input "2025-08-26-4596"
click at [1211, 219] on span "Edit" at bounding box center [1222, 222] width 22 height 17
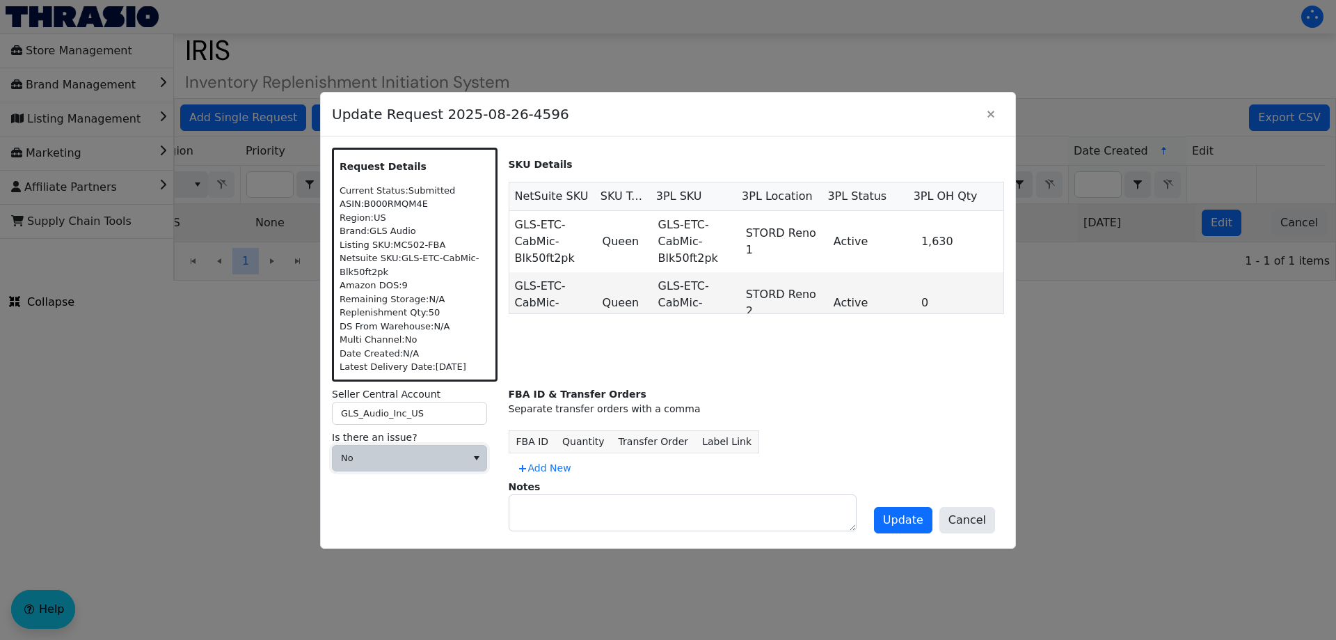
click at [393, 466] on span "No" at bounding box center [400, 457] width 134 height 25
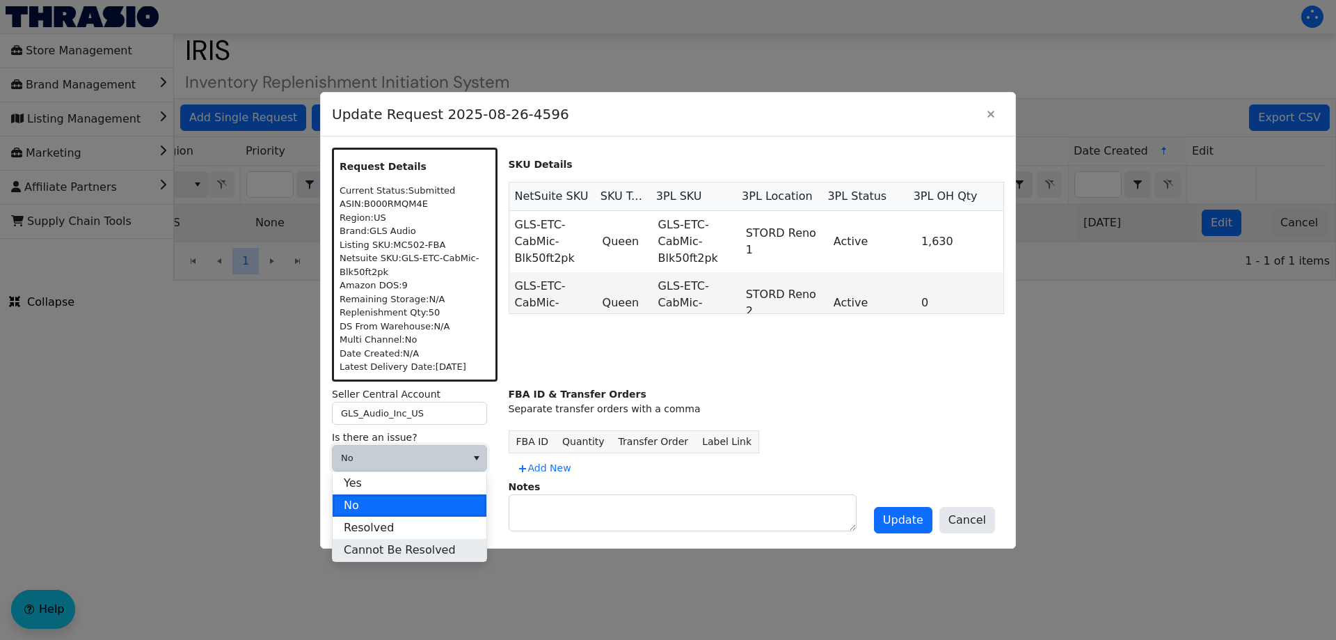
click at [399, 546] on span "Cannot Be Resolved" at bounding box center [400, 549] width 112 height 17
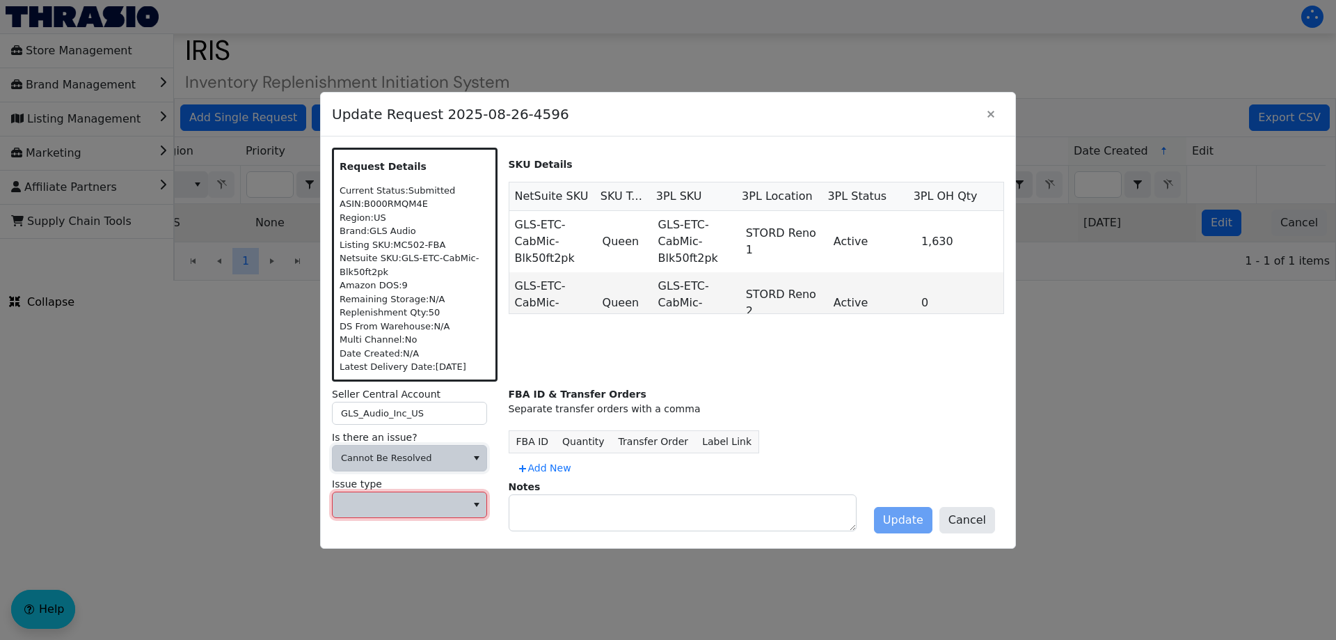
click at [451, 501] on span at bounding box center [399, 505] width 117 height 14
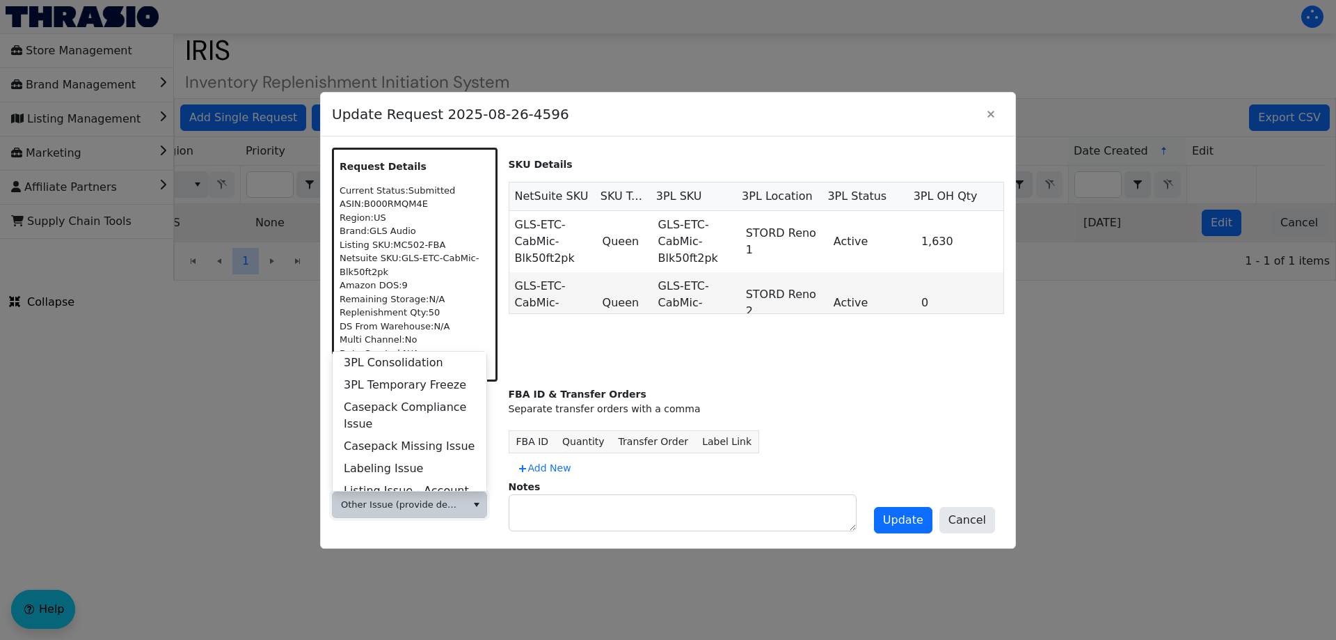
scroll to position [535, 0]
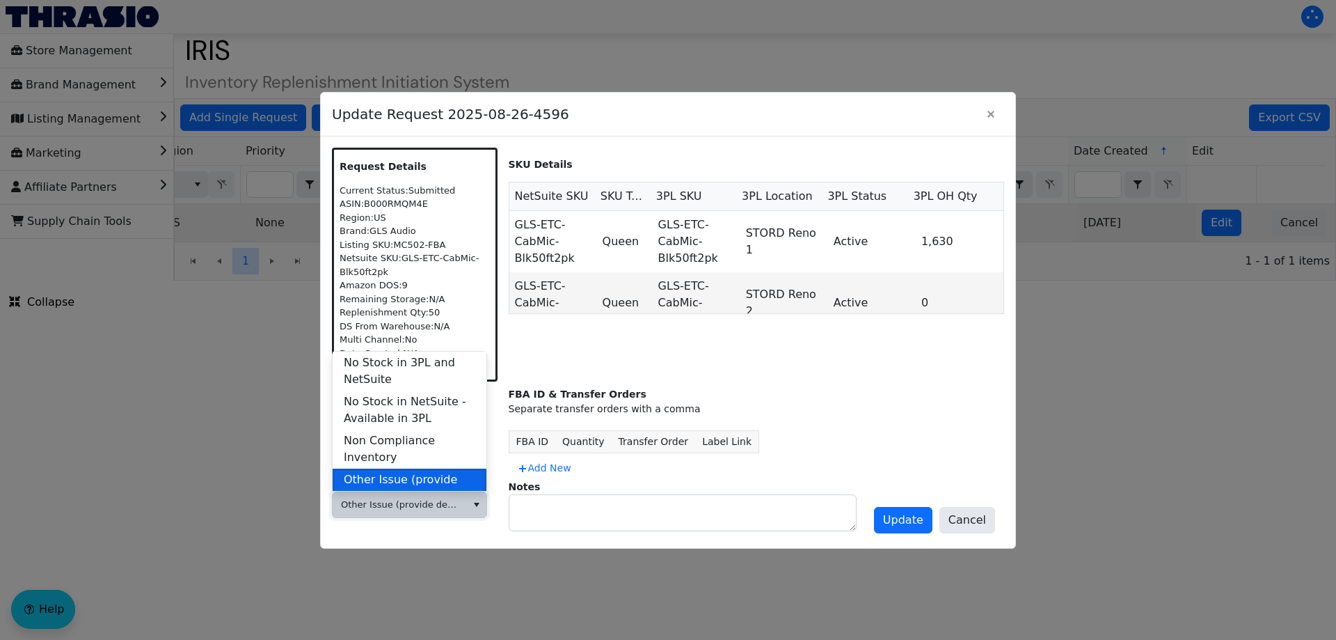
click at [415, 473] on span "Other Issue (provide details in notes)" at bounding box center [410, 487] width 132 height 33
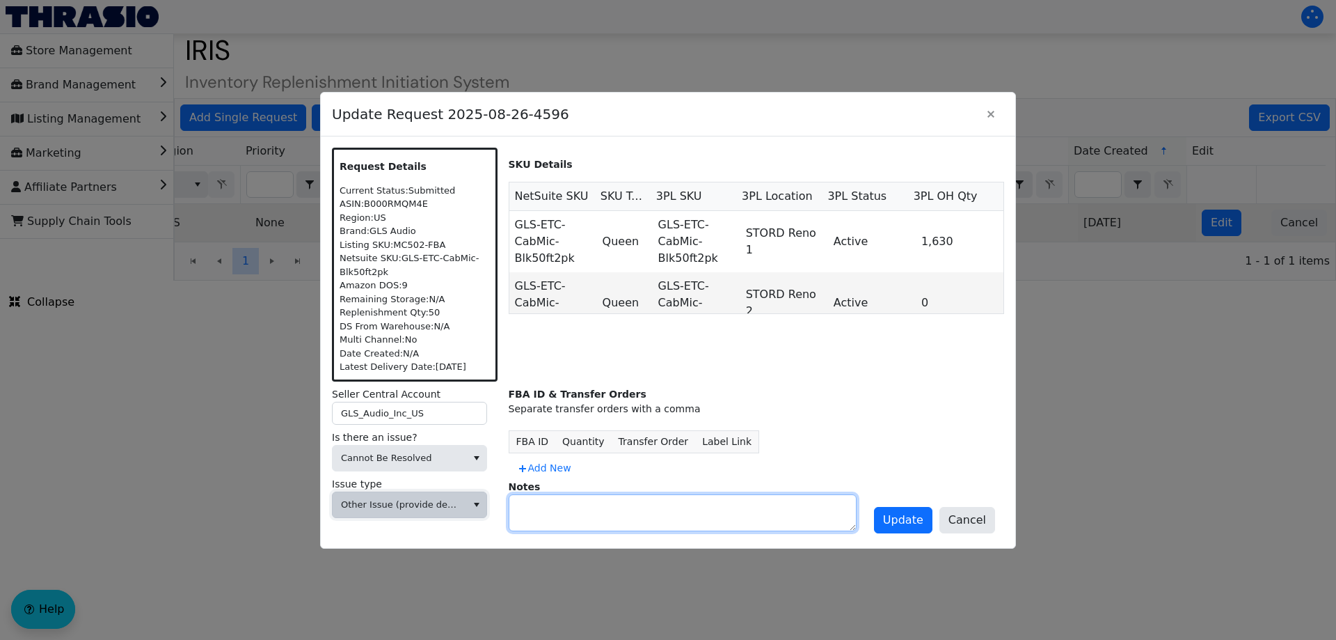
click at [530, 505] on textarea at bounding box center [682, 512] width 347 height 35
type textarea "DIVEST"
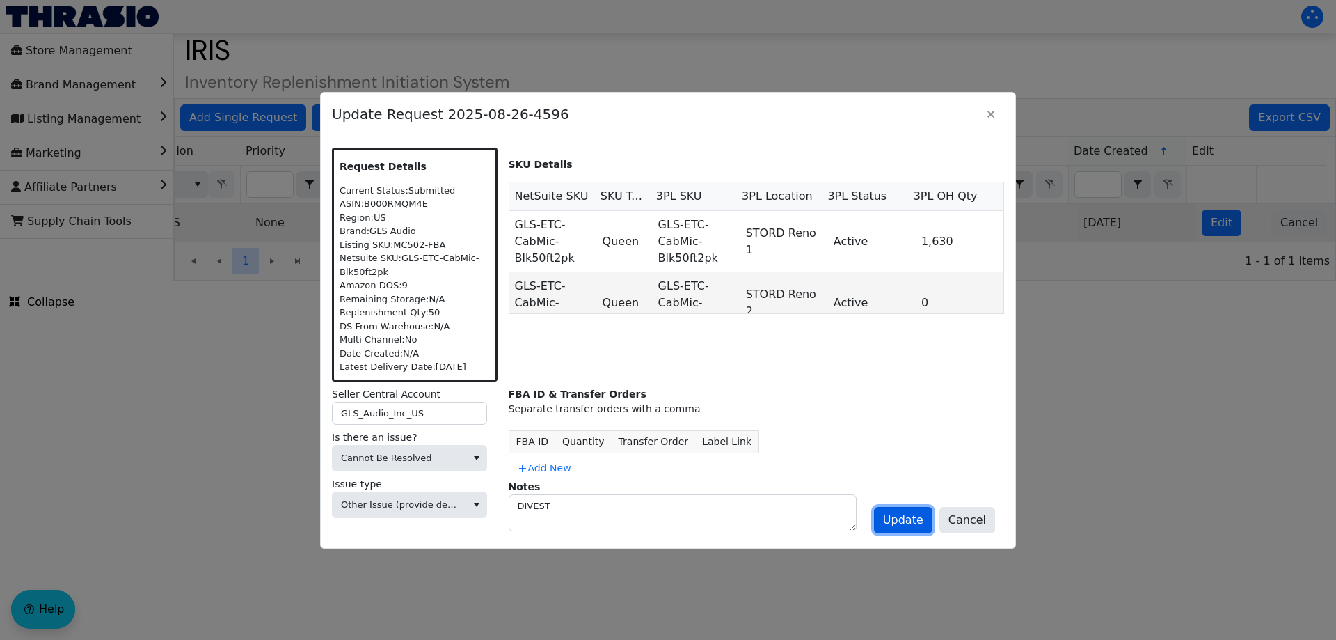
click at [896, 517] on span "Update" at bounding box center [903, 520] width 40 height 17
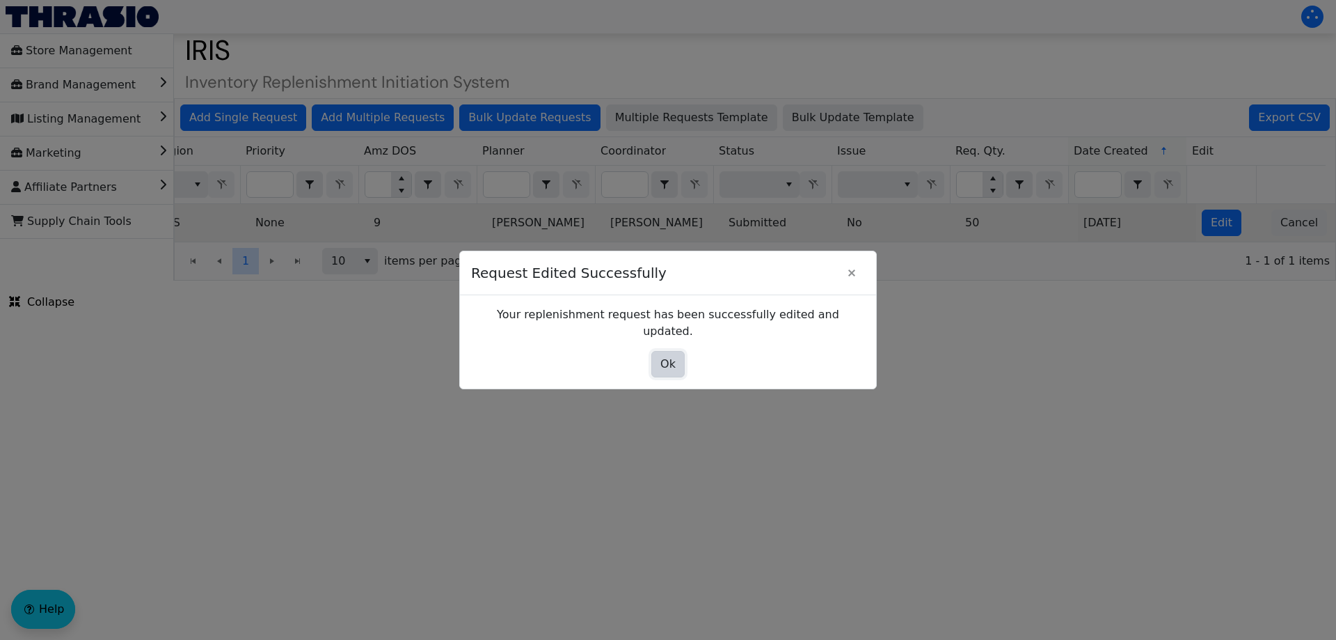
click at [665, 356] on span "Ok" at bounding box center [667, 364] width 15 height 17
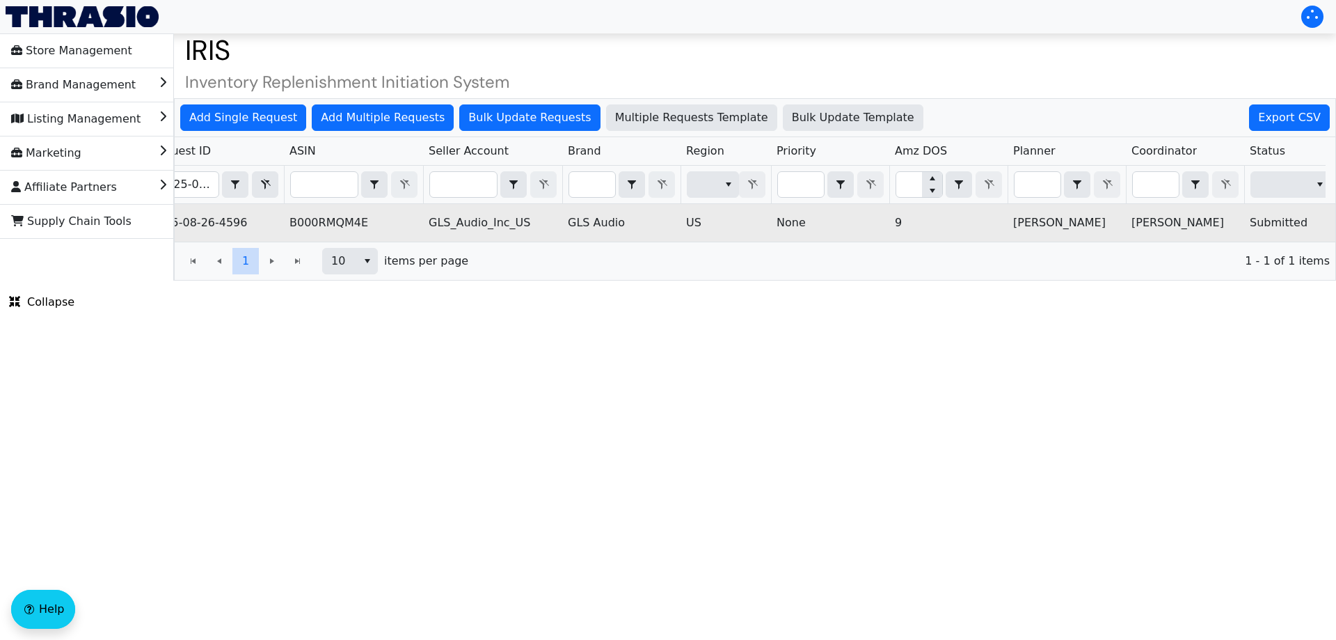
scroll to position [0, 0]
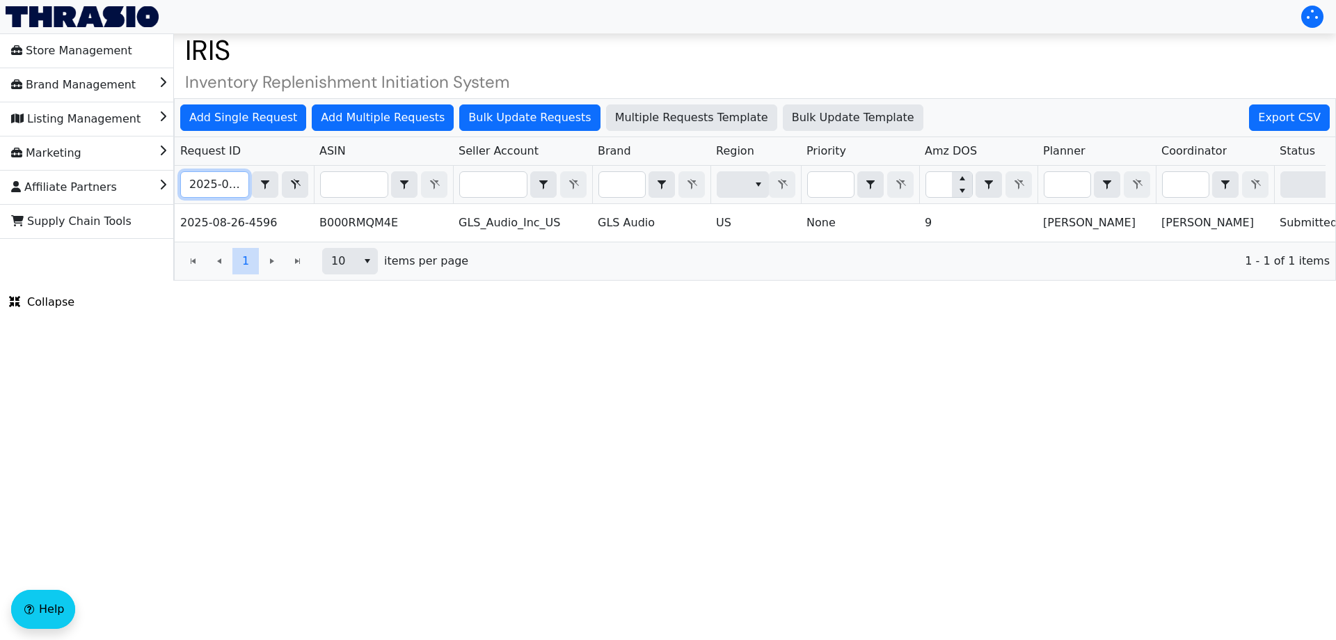
click at [224, 185] on input "2025-08-26-4596" at bounding box center [215, 184] width 68 height 25
paste input "9-02-4633"
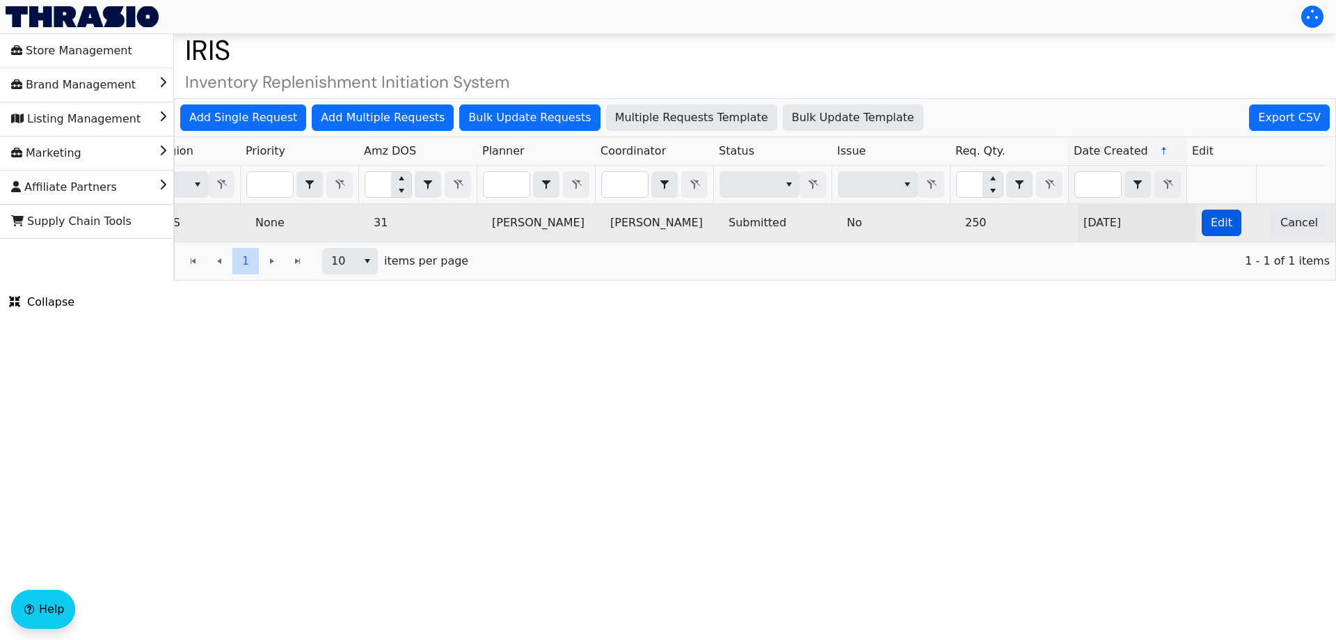
type input "2025-09-02-4633"
click at [1213, 223] on span "Edit" at bounding box center [1222, 222] width 22 height 17
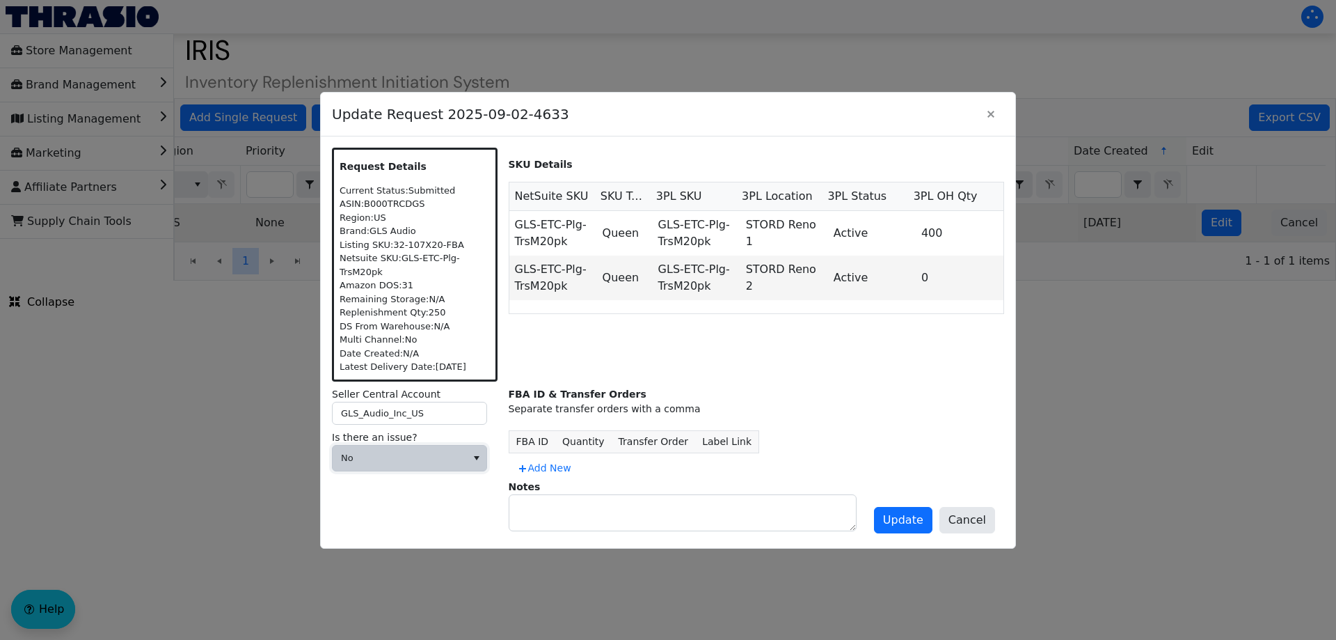
click at [409, 451] on span "No" at bounding box center [399, 458] width 117 height 14
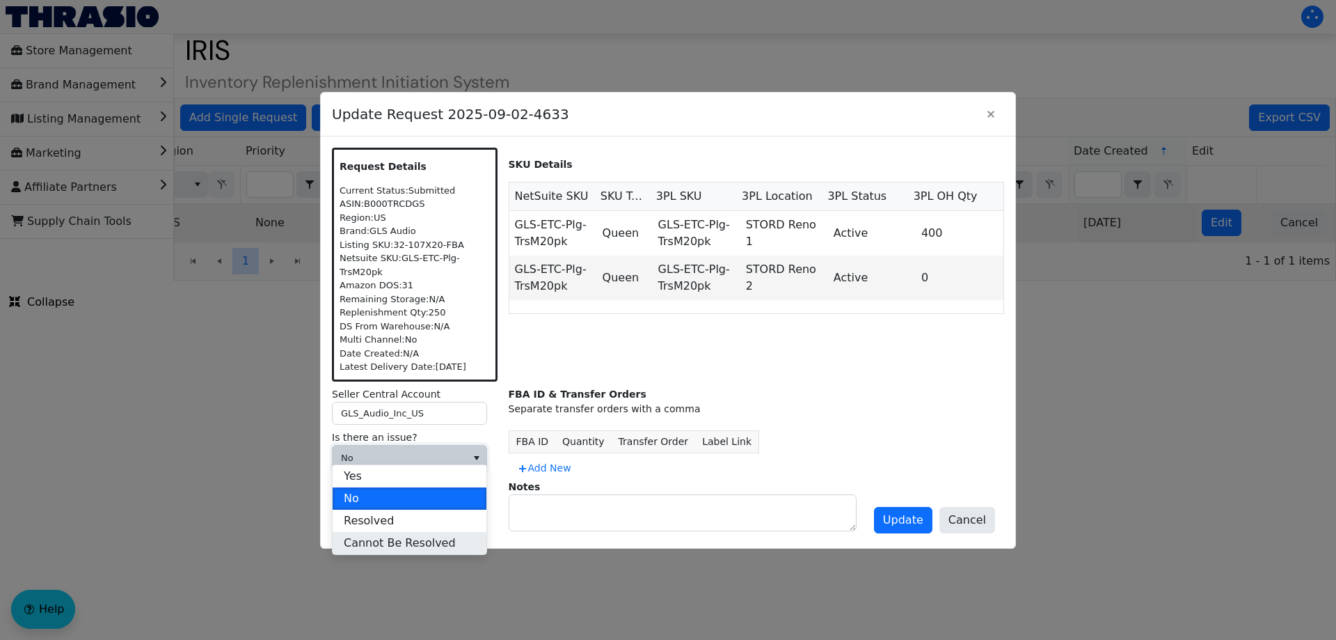
click at [366, 536] on span "Cannot Be Resolved" at bounding box center [400, 543] width 112 height 17
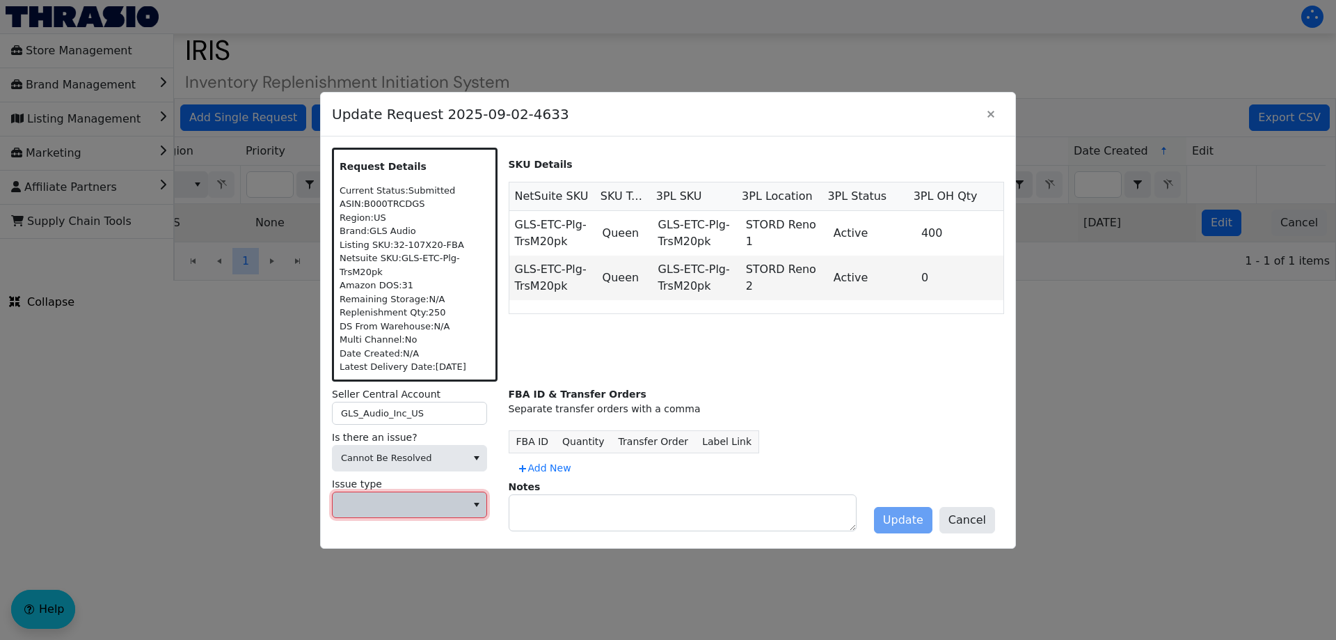
click at [374, 511] on span at bounding box center [409, 504] width 155 height 26
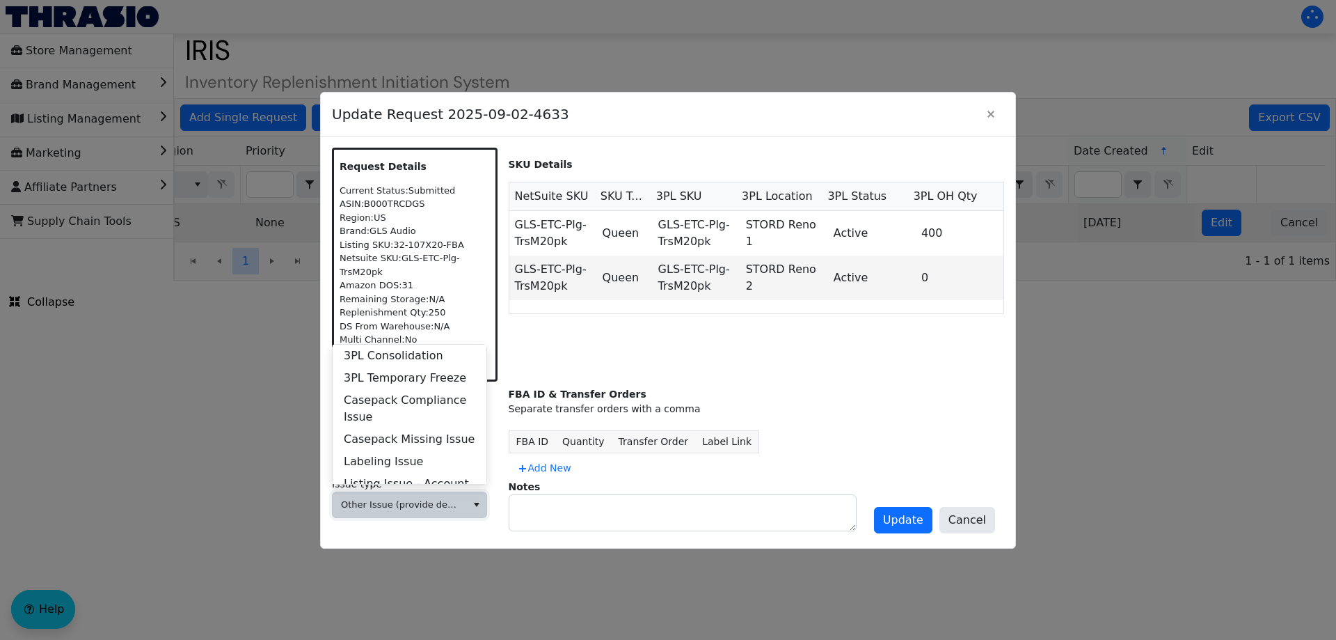
scroll to position [535, 0]
click at [406, 475] on span "Other Issue (provide details in notes)" at bounding box center [410, 480] width 132 height 33
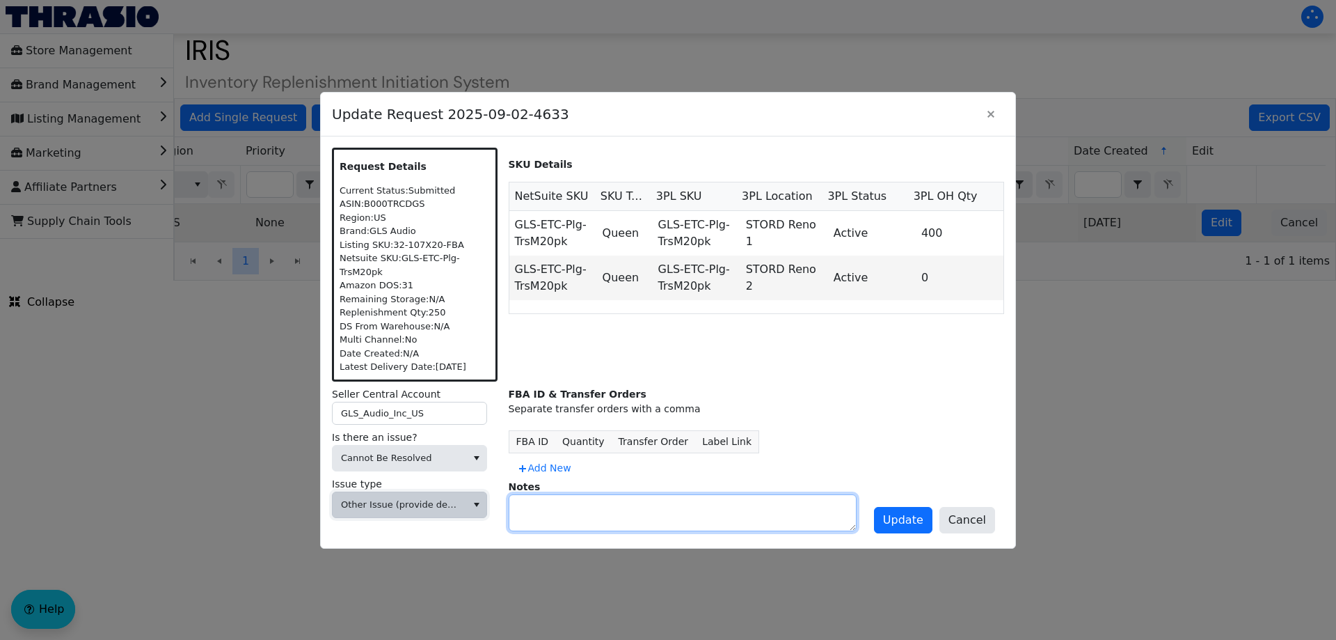
click at [539, 503] on textarea at bounding box center [682, 512] width 347 height 35
type textarea "DIVEST"
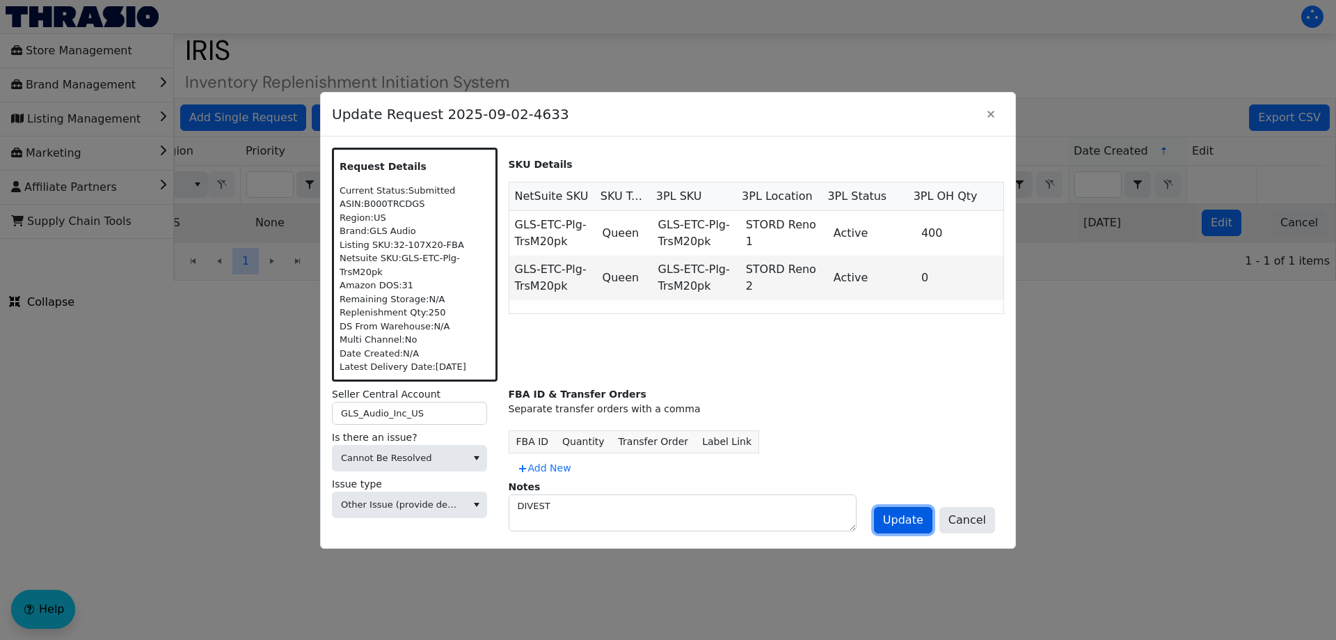
click at [912, 512] on span "Update" at bounding box center [903, 520] width 40 height 17
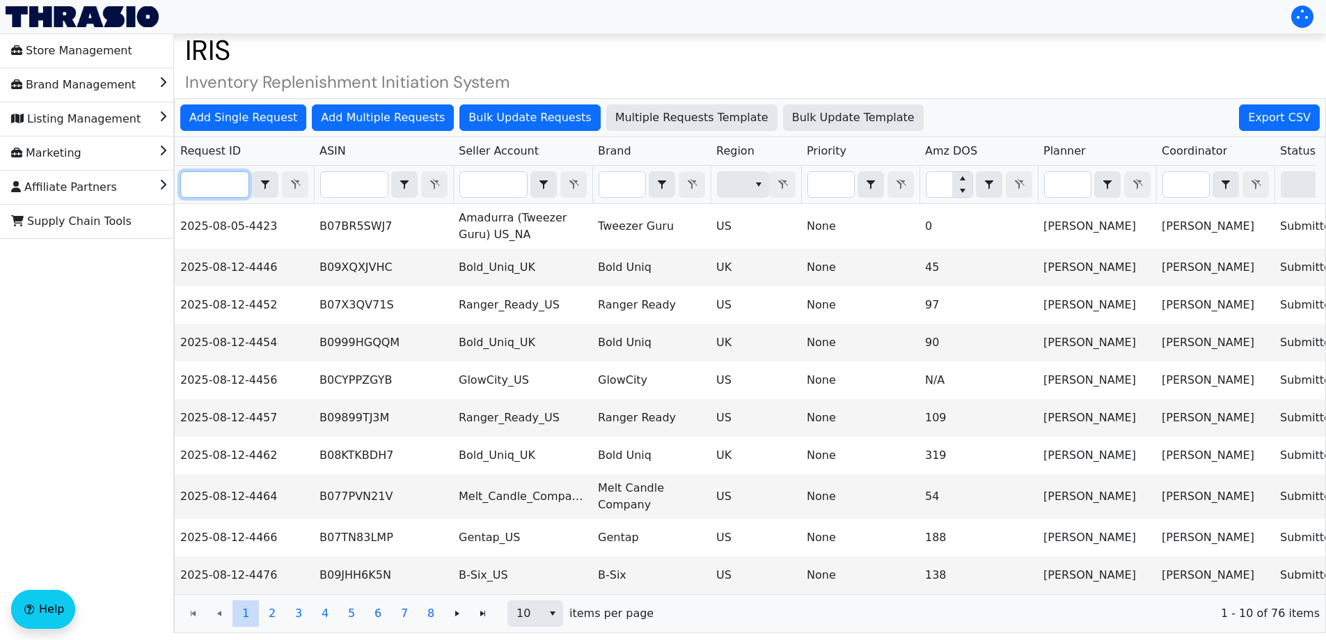
click at [218, 193] on input "Filter" at bounding box center [215, 184] width 68 height 25
paste input "2025-08-26-4578"
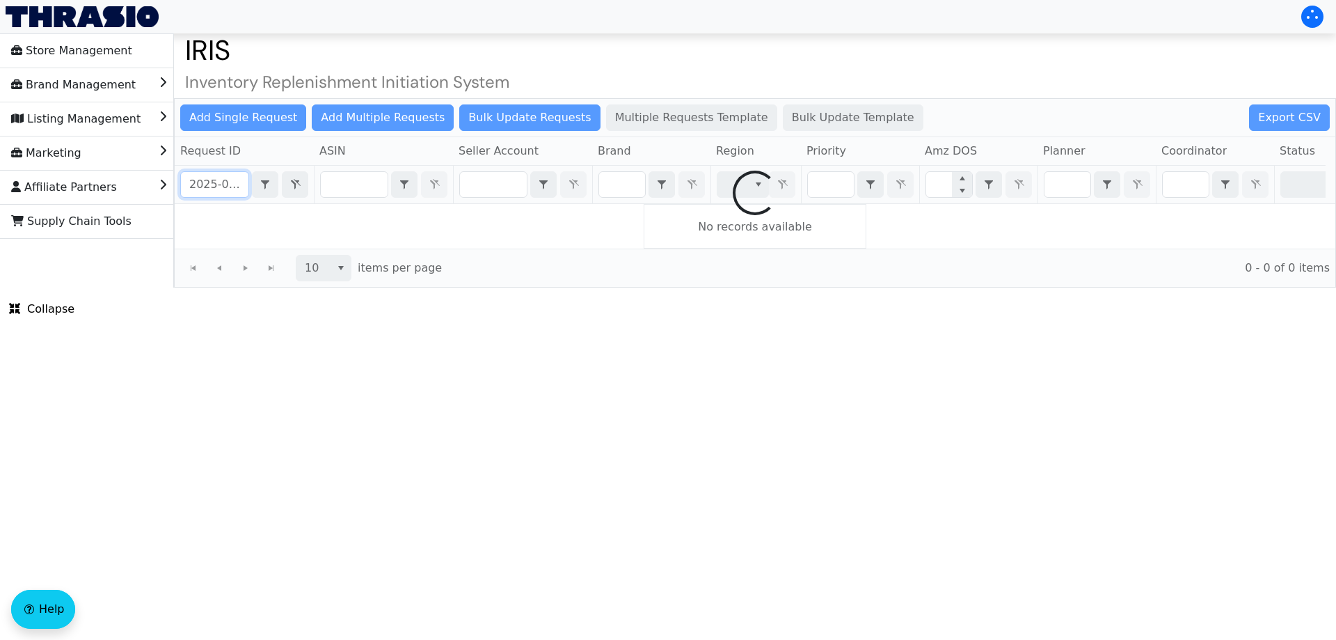
scroll to position [0, 33]
type input "2025-08-26-4578"
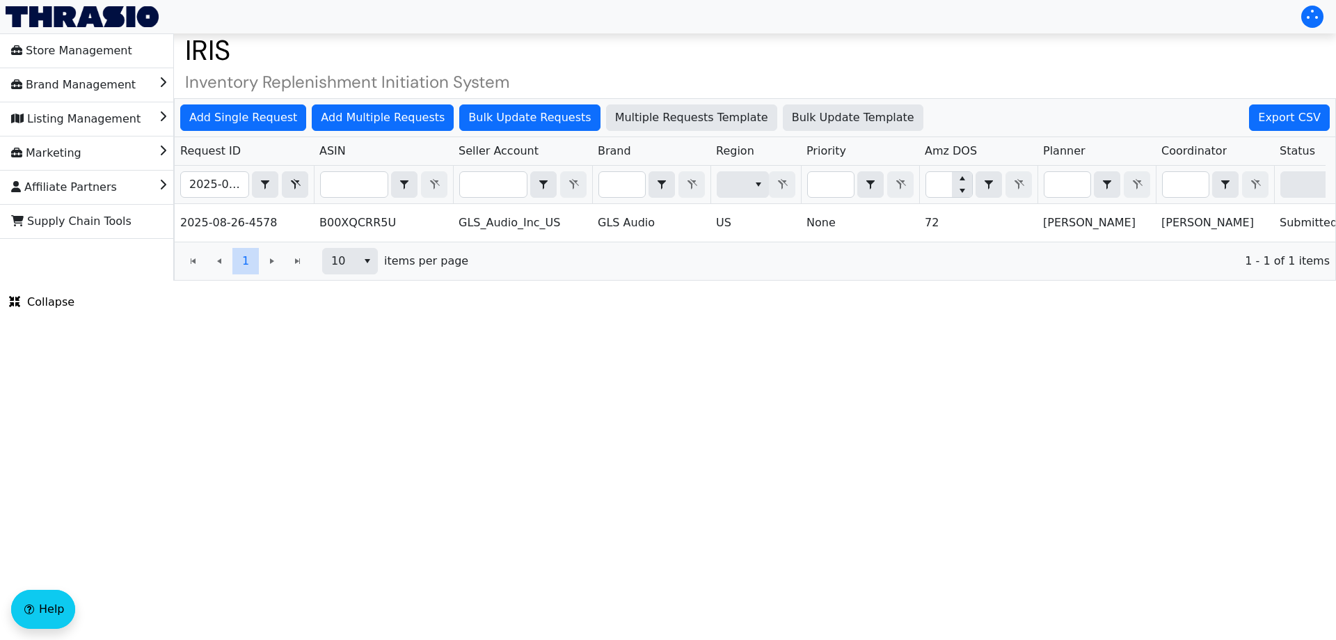
scroll to position [0, 561]
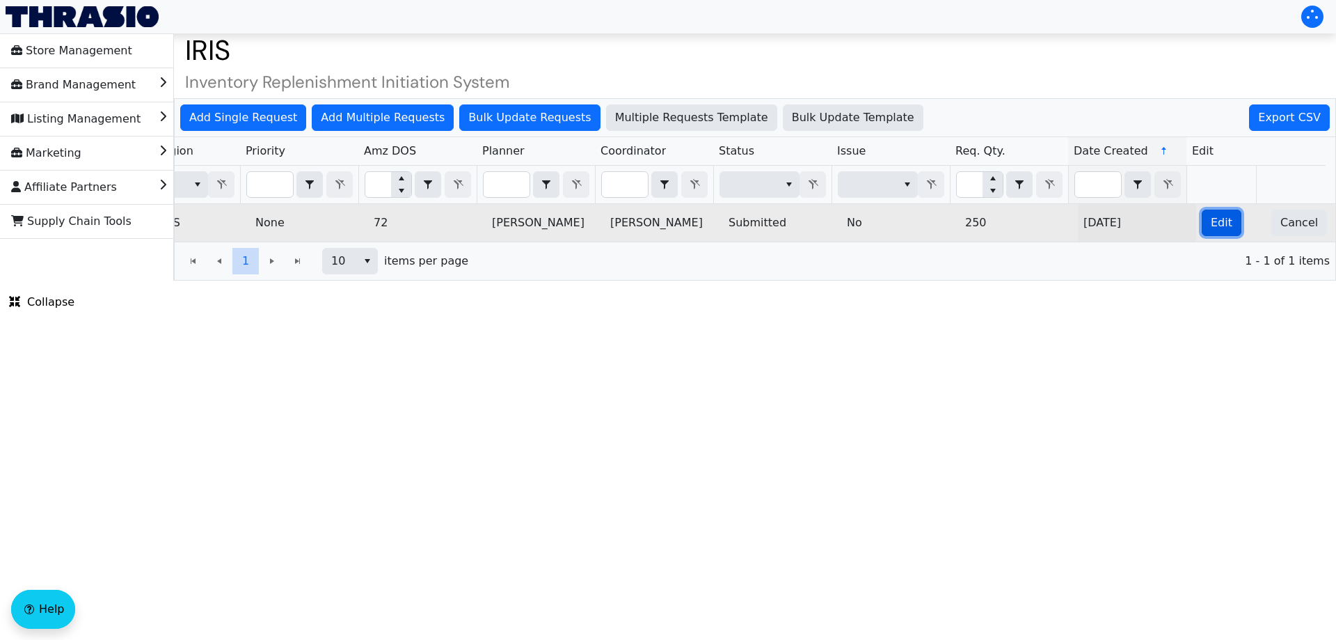
click at [1211, 215] on span "Edit" at bounding box center [1222, 222] width 22 height 17
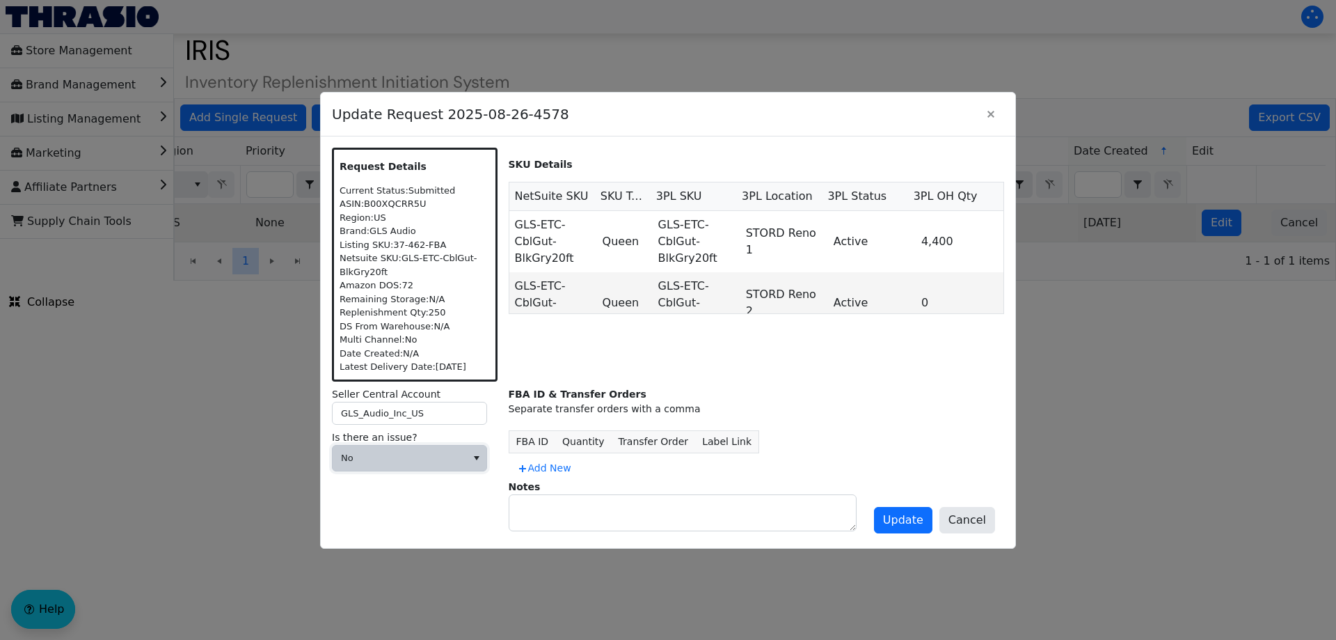
click at [419, 454] on span "No" at bounding box center [399, 458] width 117 height 14
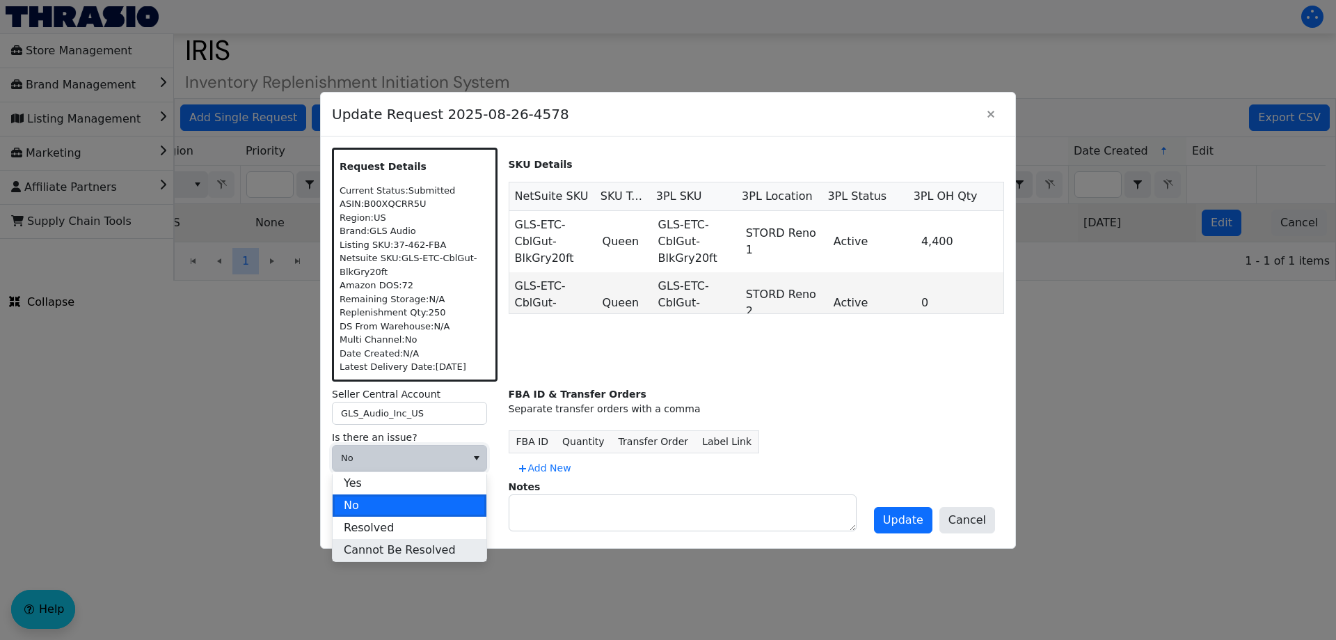
click at [383, 541] on li "Cannot Be Resolved" at bounding box center [410, 550] width 154 height 22
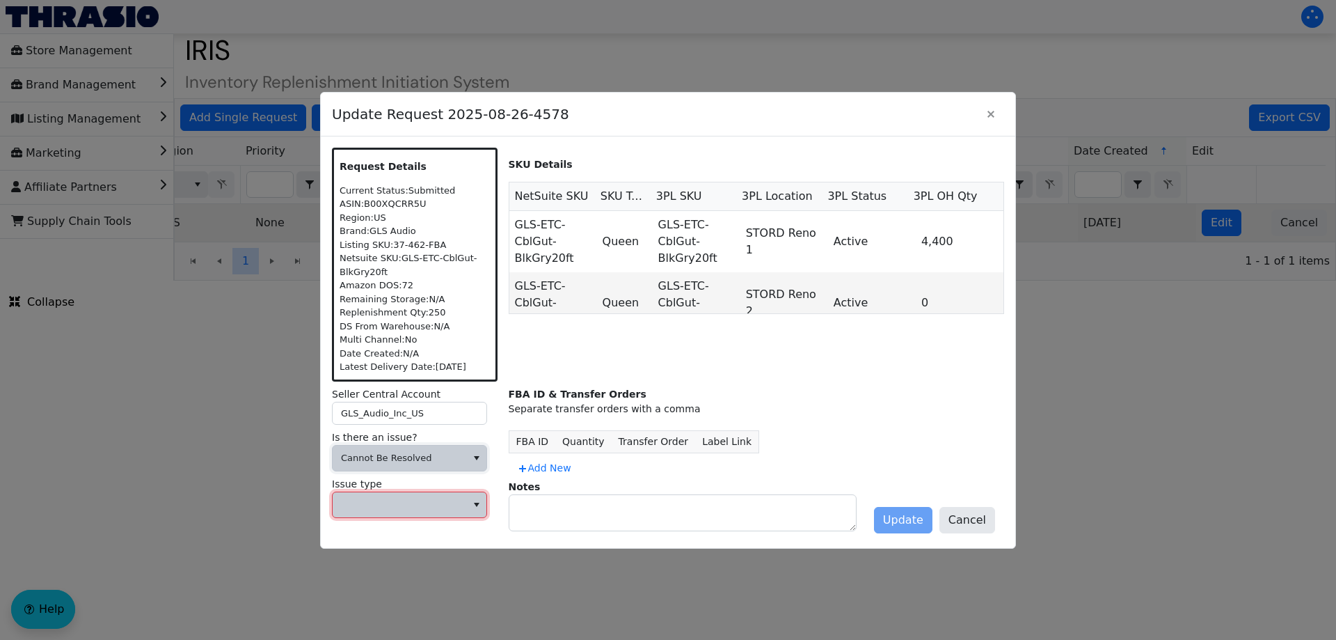
click at [359, 492] on span at bounding box center [400, 504] width 134 height 25
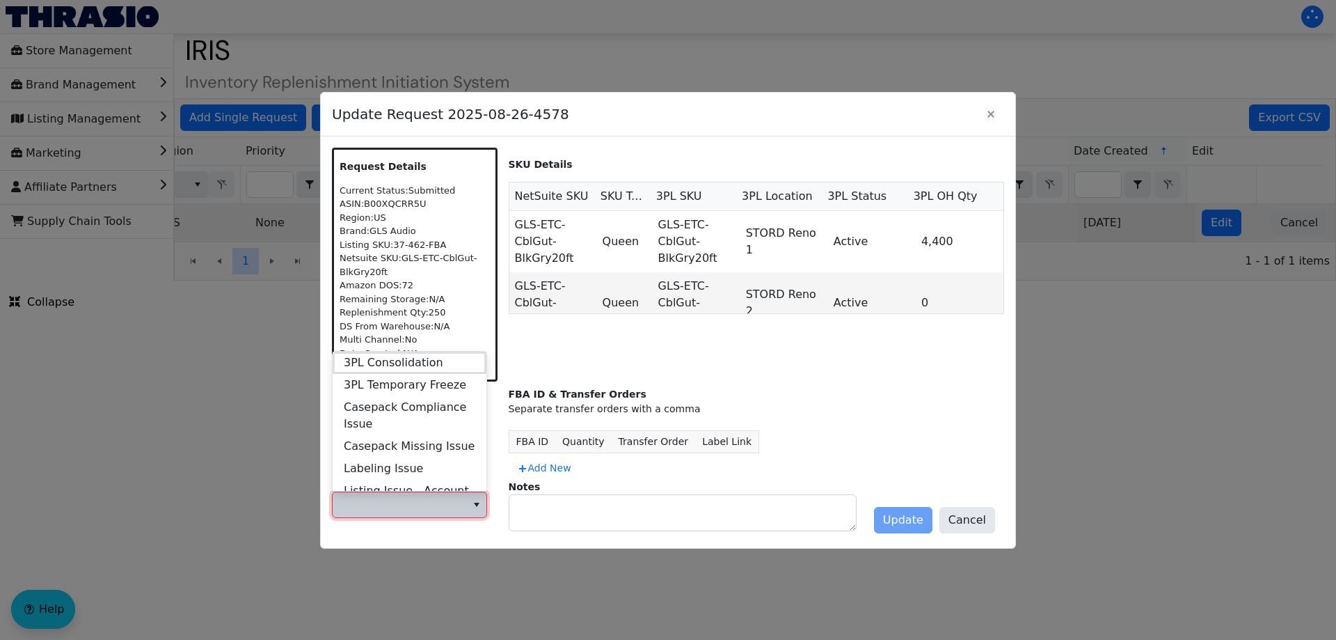
scroll to position [535, 0]
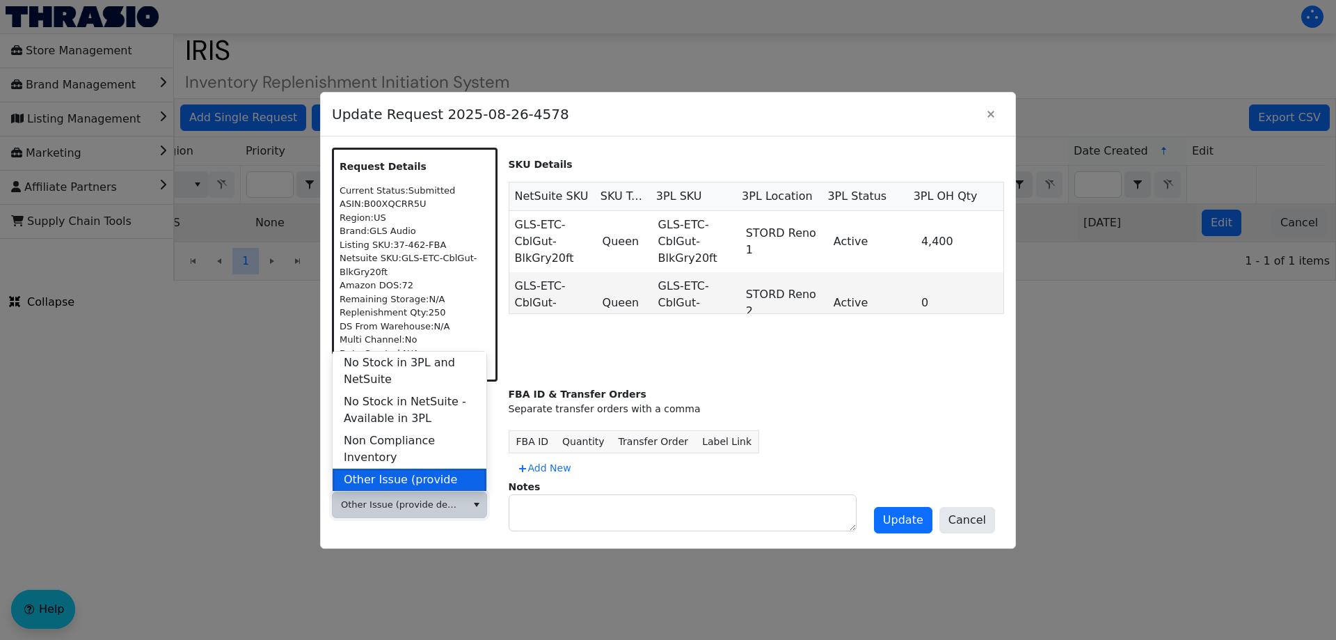
click at [406, 471] on span "Other Issue (provide details in notes)" at bounding box center [410, 487] width 132 height 33
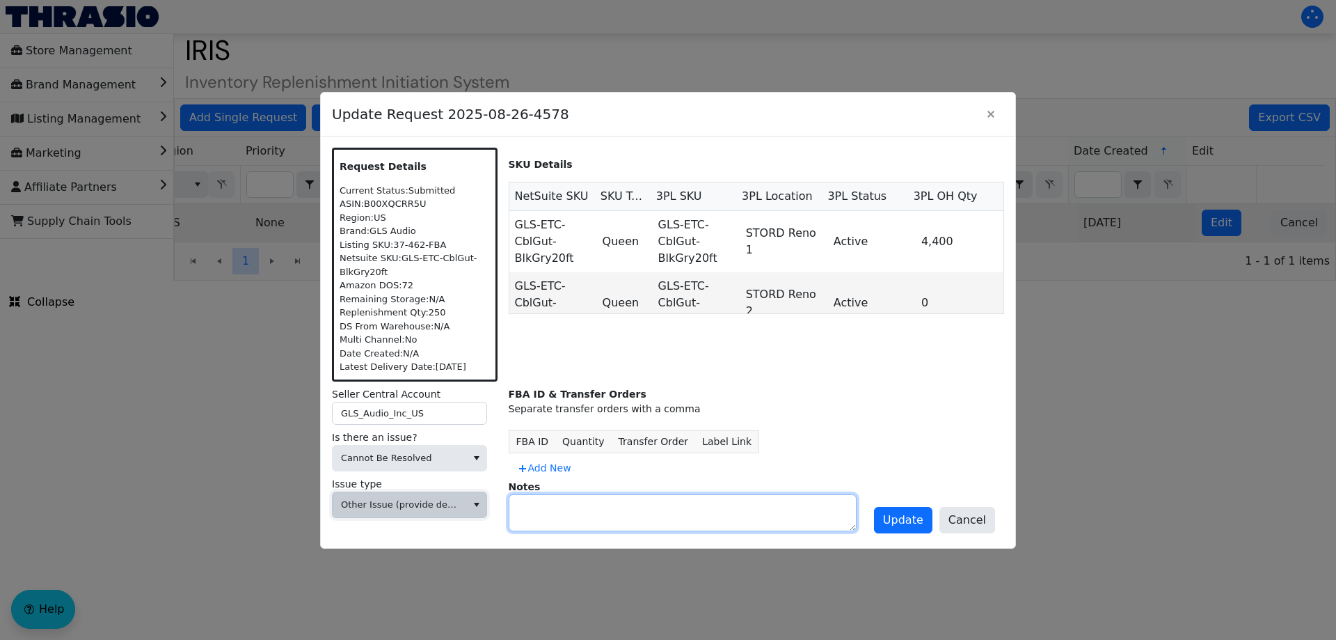
click at [537, 503] on textarea at bounding box center [682, 512] width 347 height 35
type textarea "DIVEST"
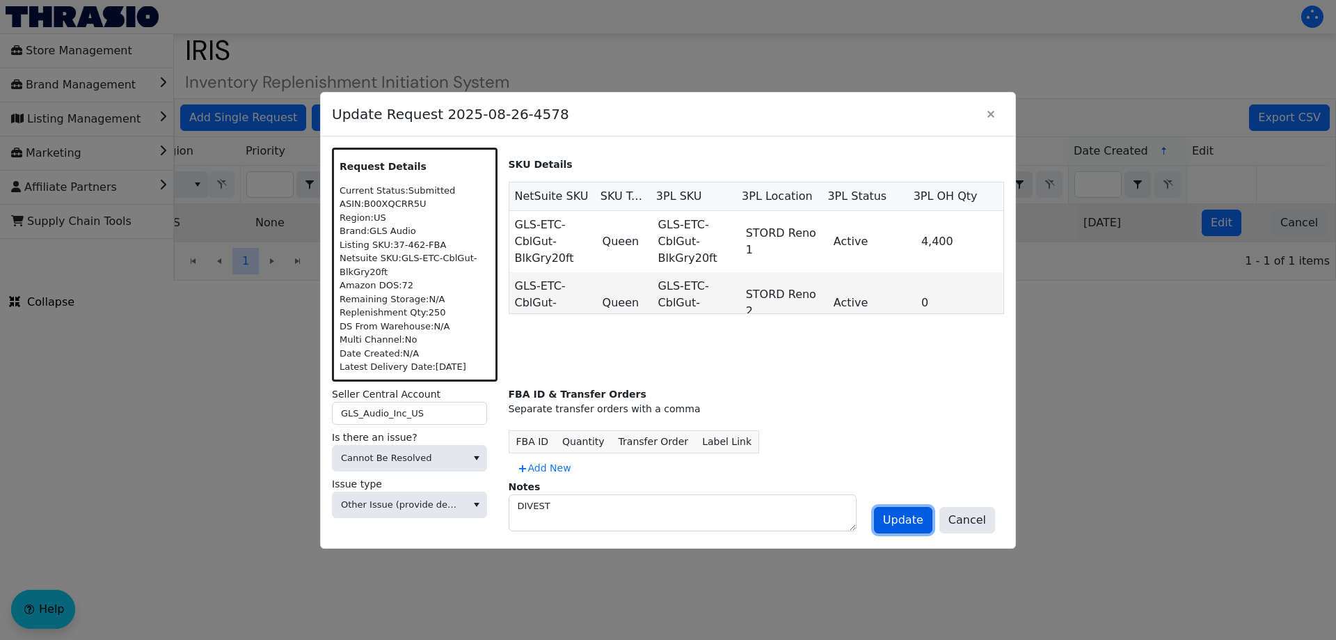
click at [900, 510] on button "Update" at bounding box center [903, 520] width 58 height 26
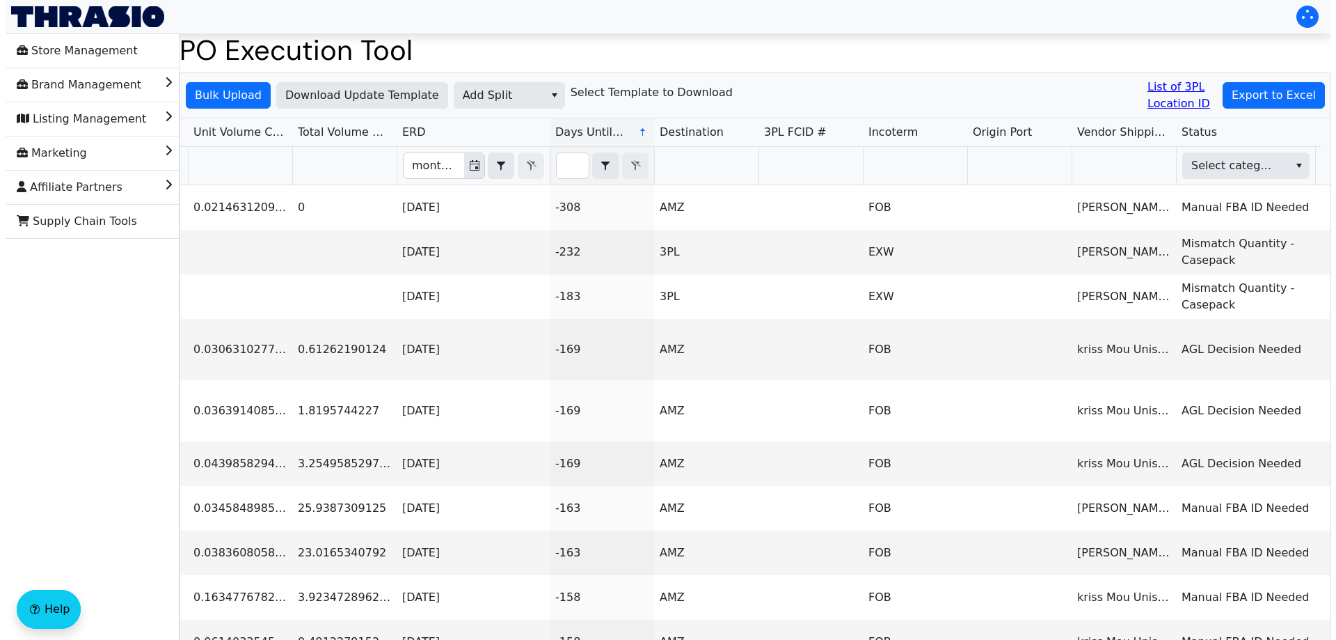
scroll to position [0, 871]
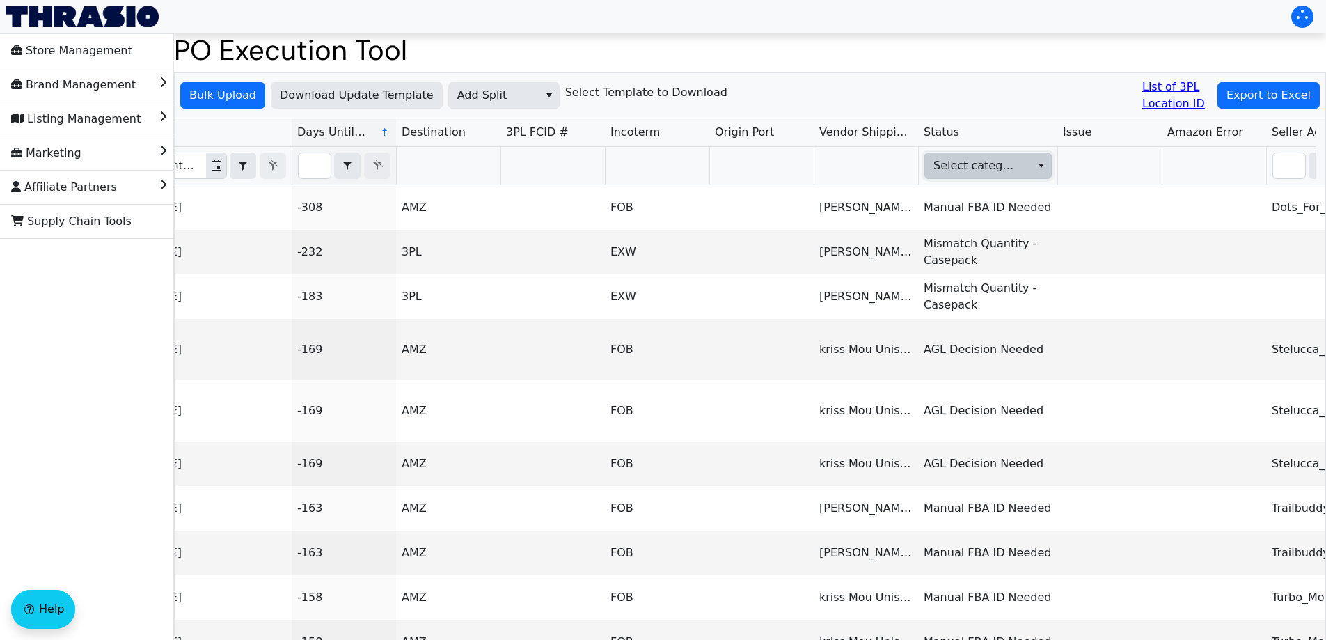
click at [979, 161] on span "Select category" at bounding box center [976, 165] width 86 height 17
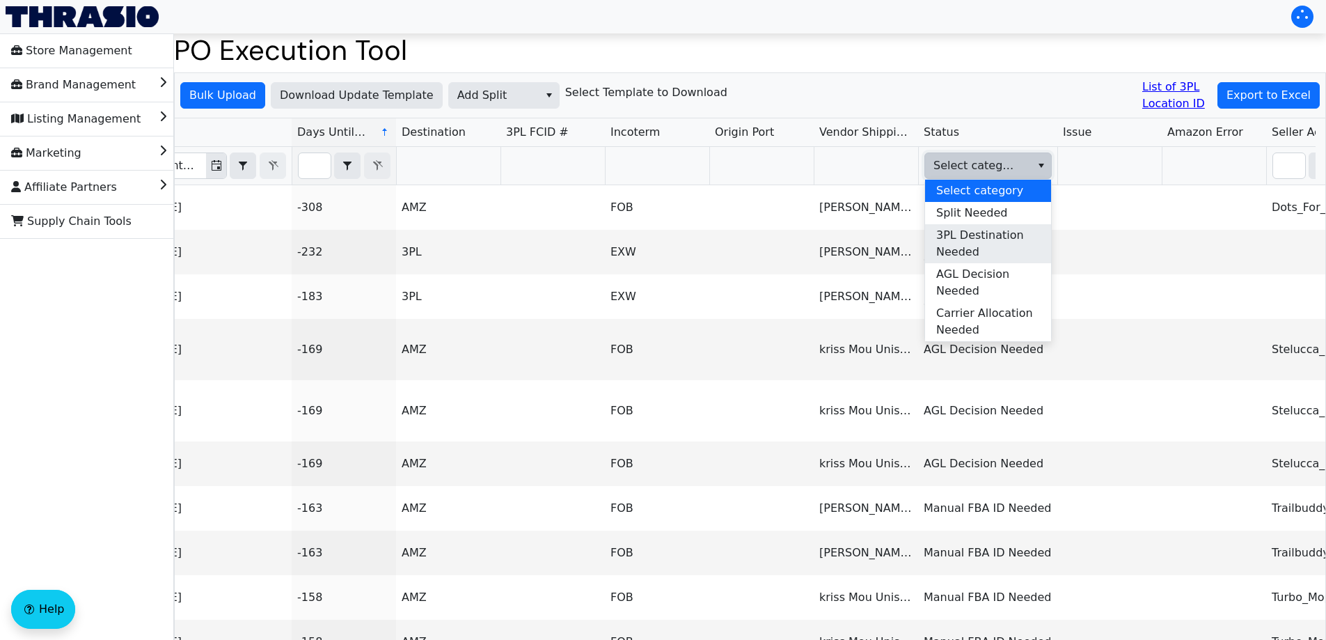
click at [1007, 237] on span "3PL Destination Needed" at bounding box center [988, 243] width 104 height 33
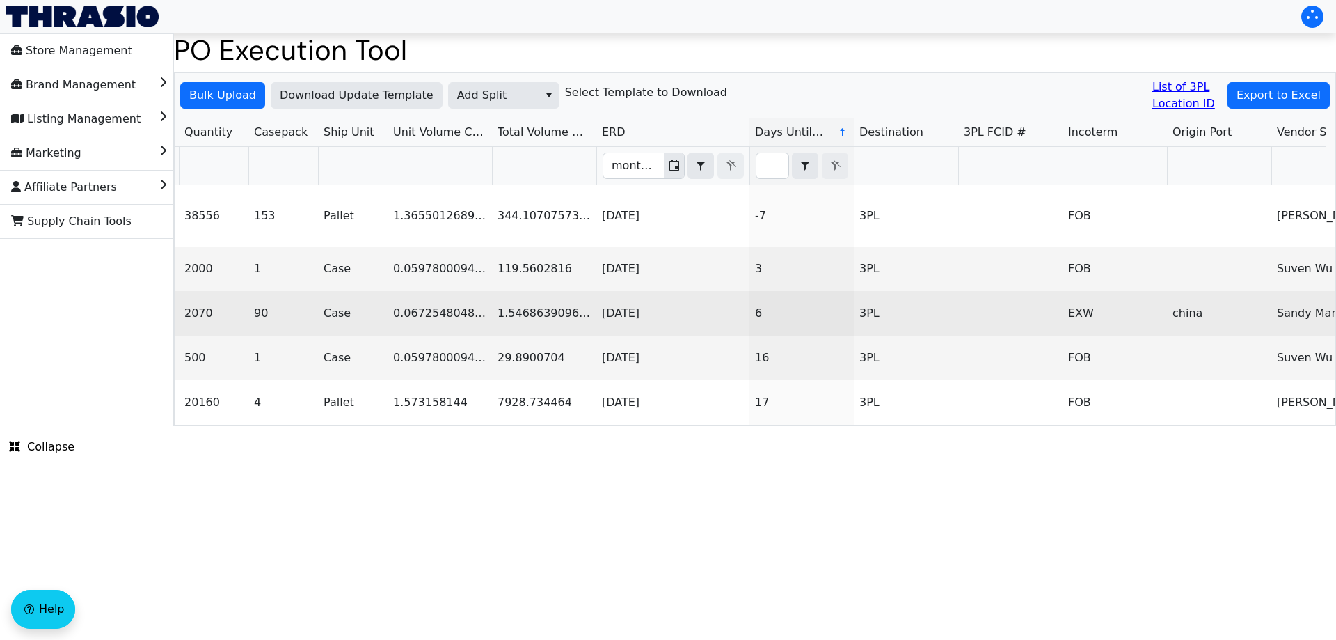
scroll to position [0, 0]
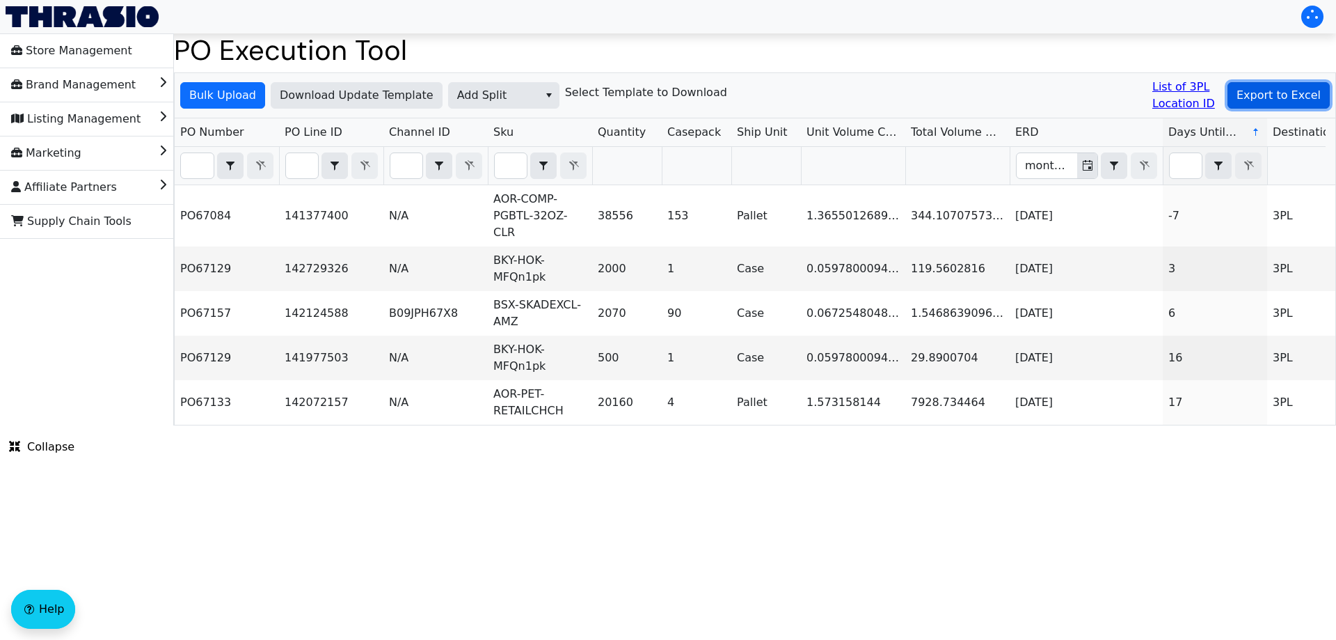
click at [1267, 102] on span "Export to Excel" at bounding box center [1279, 95] width 84 height 17
click at [454, 84] on span "Add Split" at bounding box center [494, 95] width 90 height 25
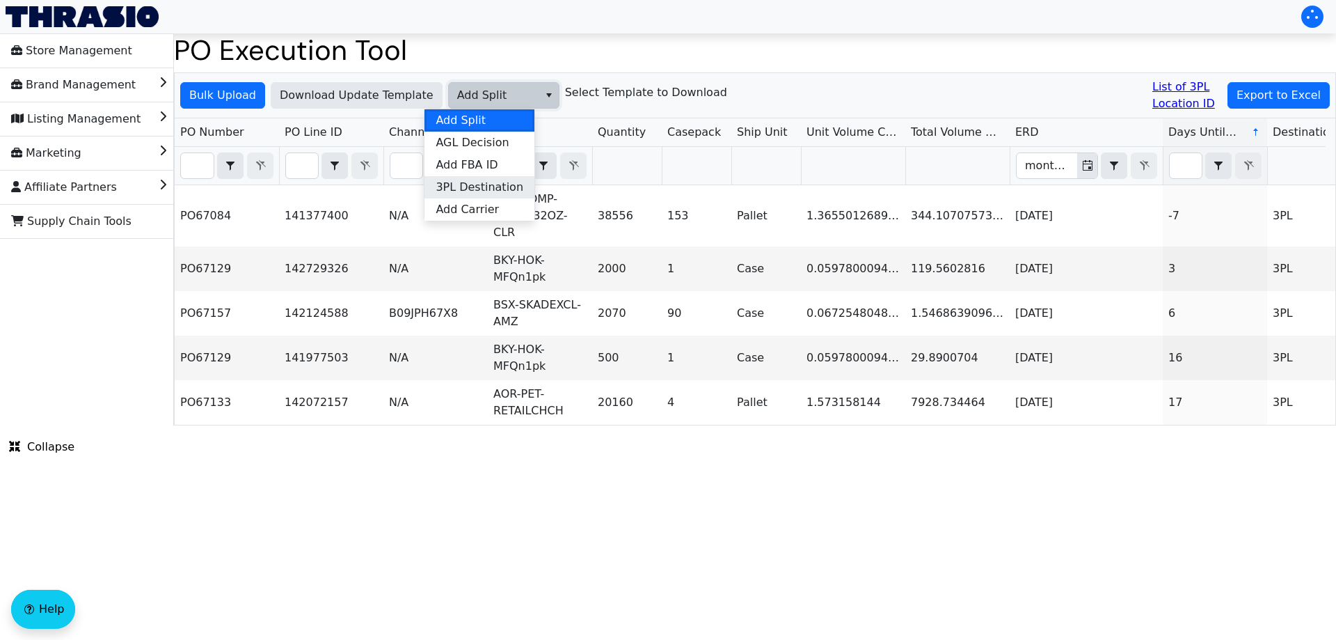
click at [484, 182] on span "3PL Destination" at bounding box center [480, 187] width 88 height 17
click at [186, 77] on div "Bulk Upload Download Update Template 3PL Destination Select Template to Downloa…" at bounding box center [755, 95] width 1161 height 45
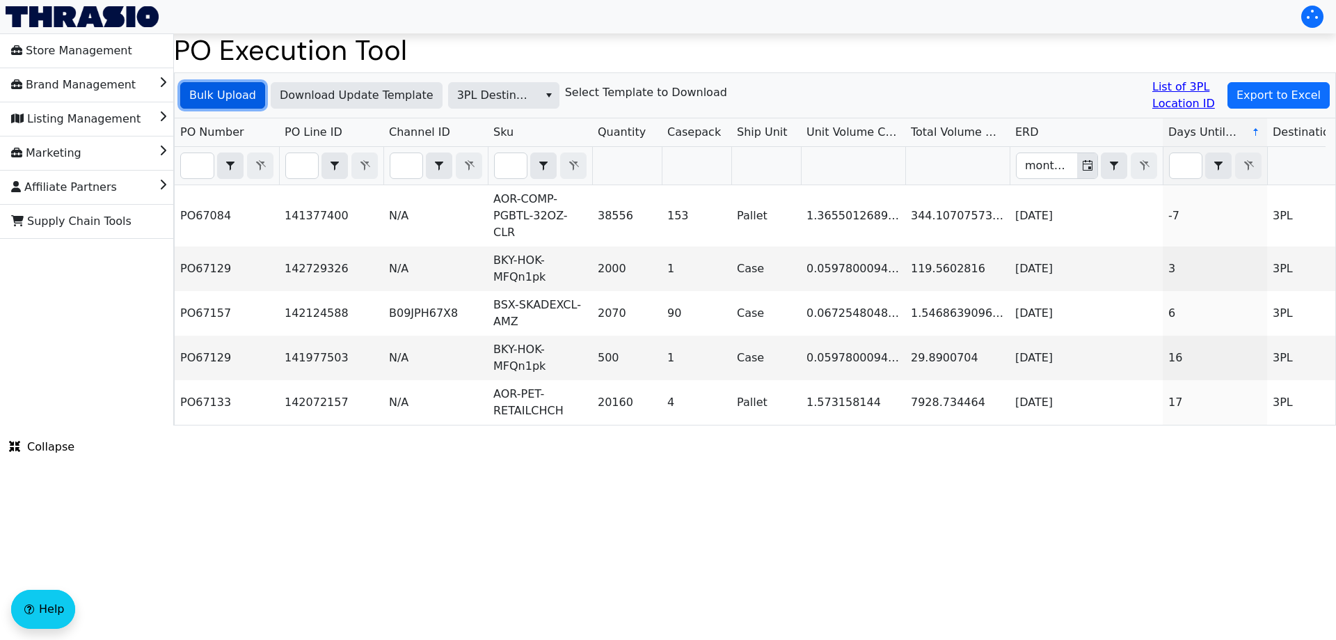
click at [200, 96] on span "Bulk Upload" at bounding box center [222, 95] width 67 height 17
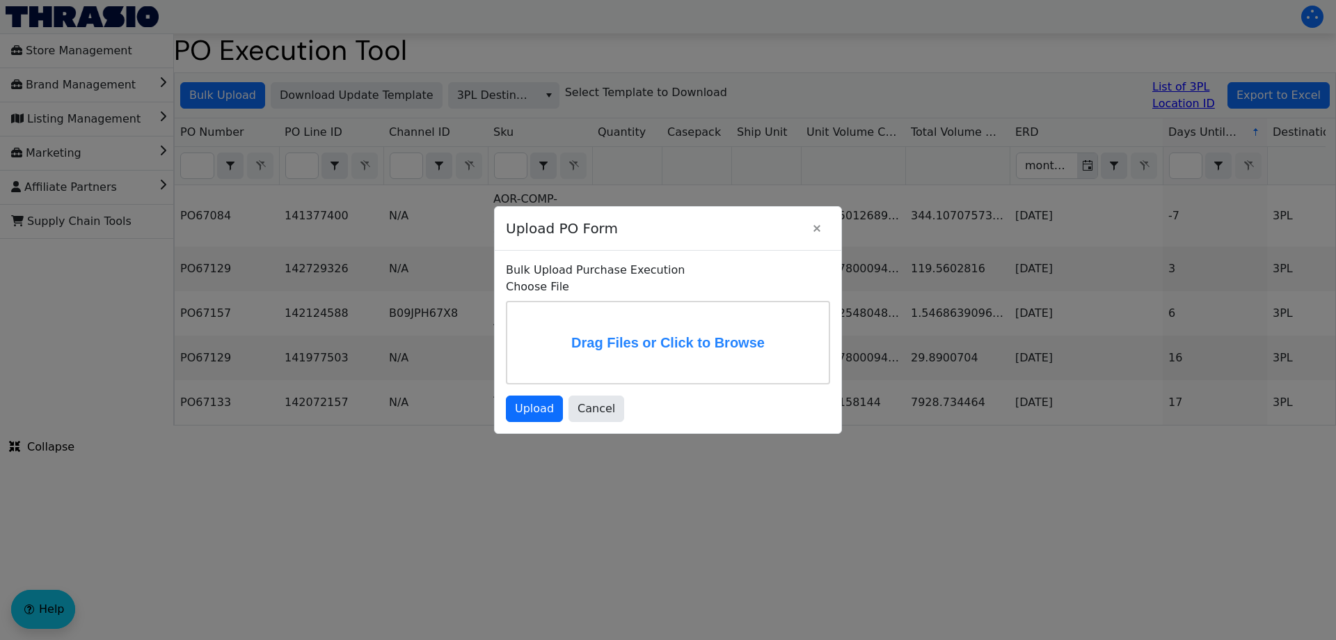
click at [349, 70] on div at bounding box center [668, 320] width 1336 height 640
click at [814, 234] on span "Close" at bounding box center [817, 228] width 17 height 17
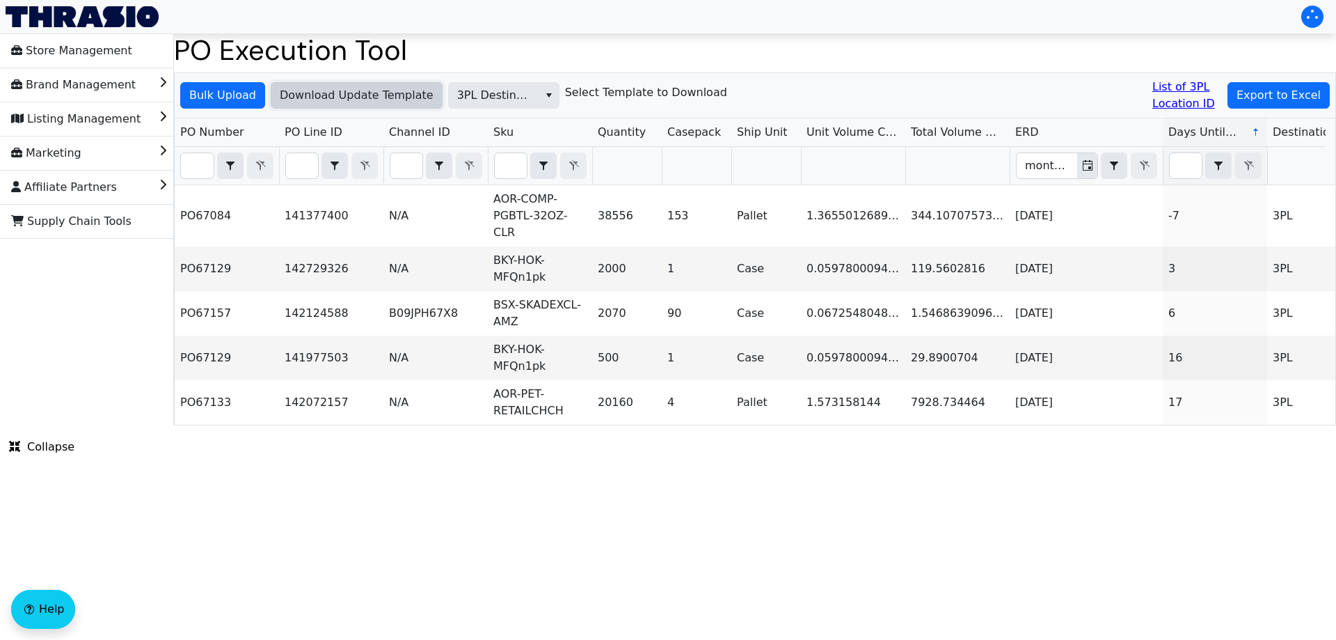
click at [380, 95] on span "Download Update Template" at bounding box center [357, 95] width 154 height 17
click at [218, 89] on span "Bulk Upload" at bounding box center [222, 95] width 67 height 17
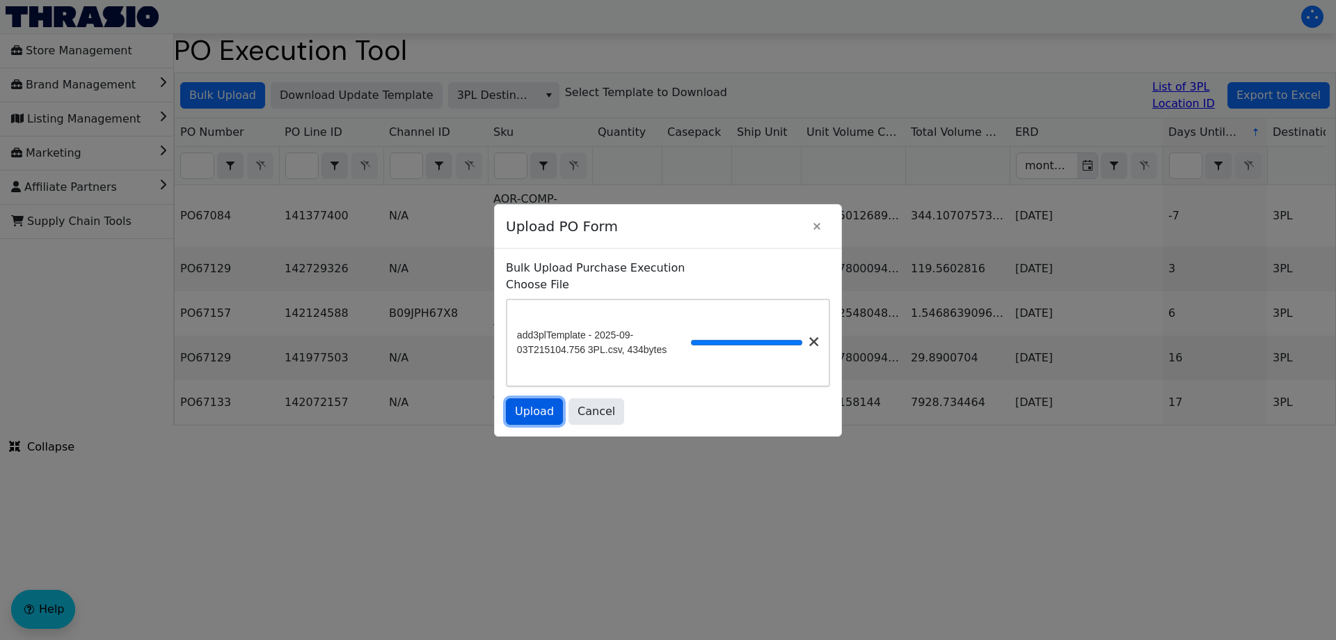
click at [543, 408] on span "Upload" at bounding box center [534, 411] width 39 height 17
